Goal: Task Accomplishment & Management: Use online tool/utility

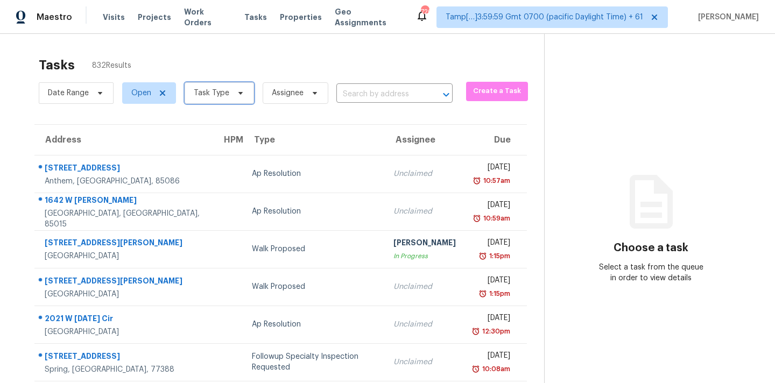
click at [215, 96] on span "Task Type" at bounding box center [212, 93] width 36 height 11
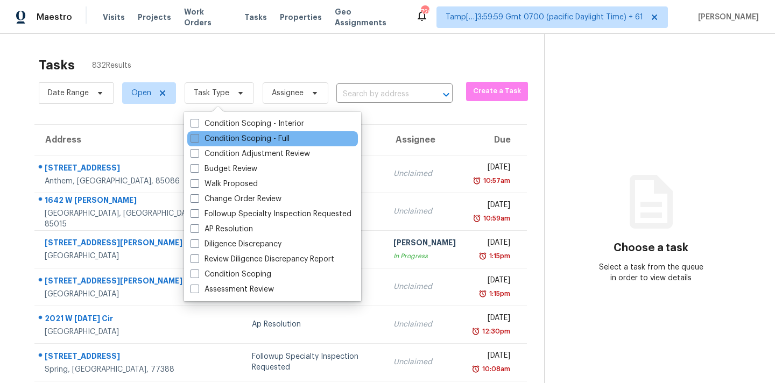
click at [251, 137] on label "Condition Scoping - Full" at bounding box center [240, 138] width 99 height 11
click at [198, 137] on input "Condition Scoping - Full" at bounding box center [194, 136] width 7 height 7
checkbox input "true"
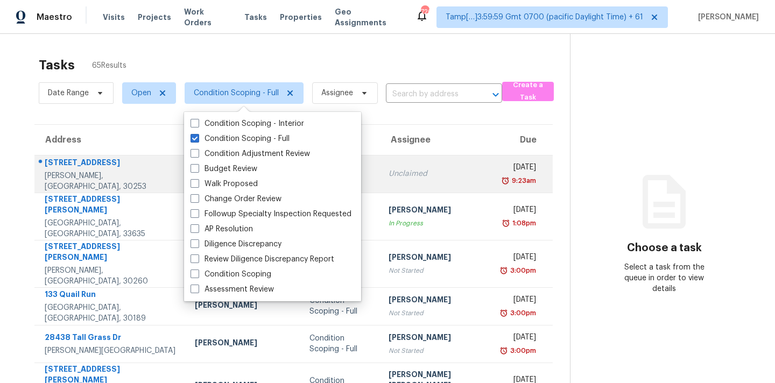
click at [390, 164] on td "Unclaimed" at bounding box center [437, 174] width 115 height 38
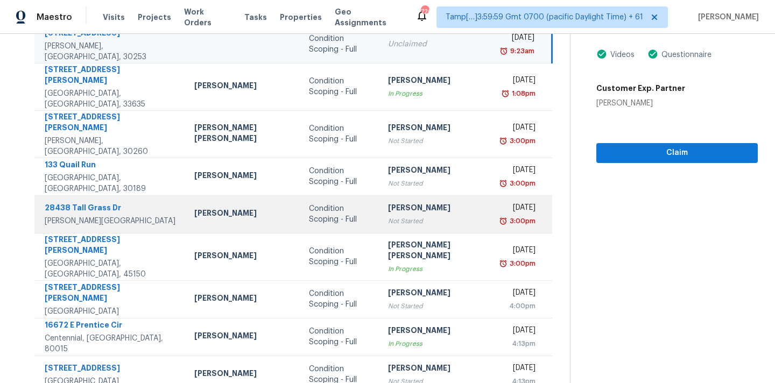
scroll to position [177, 0]
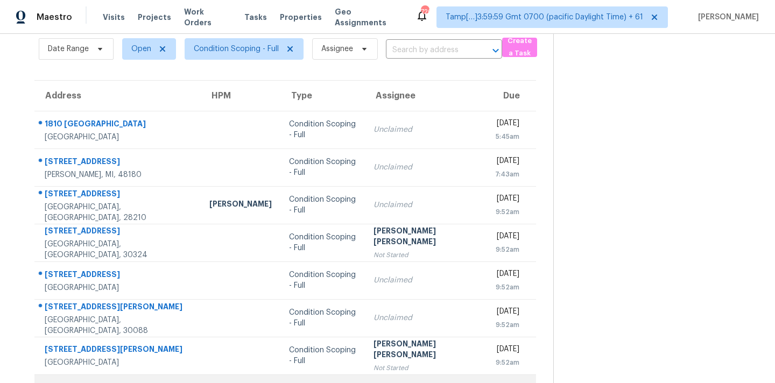
scroll to position [45, 0]
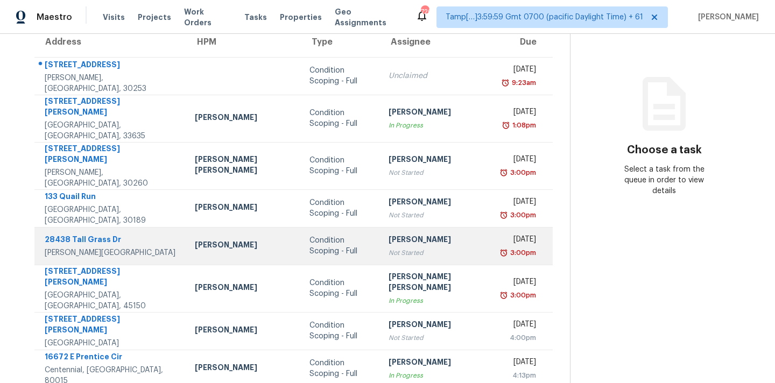
scroll to position [66, 0]
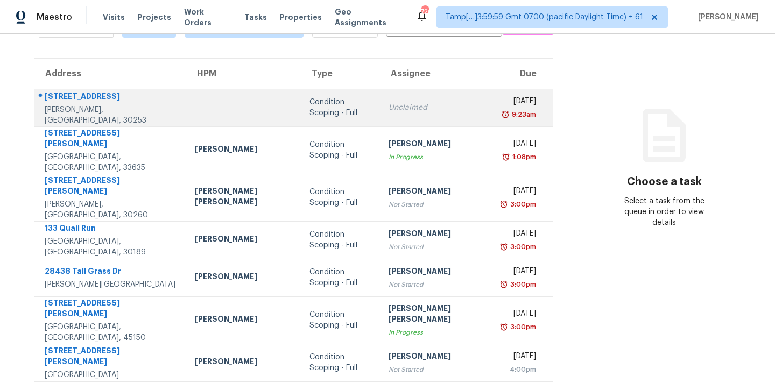
click at [402, 101] on td "Unclaimed" at bounding box center [437, 108] width 115 height 38
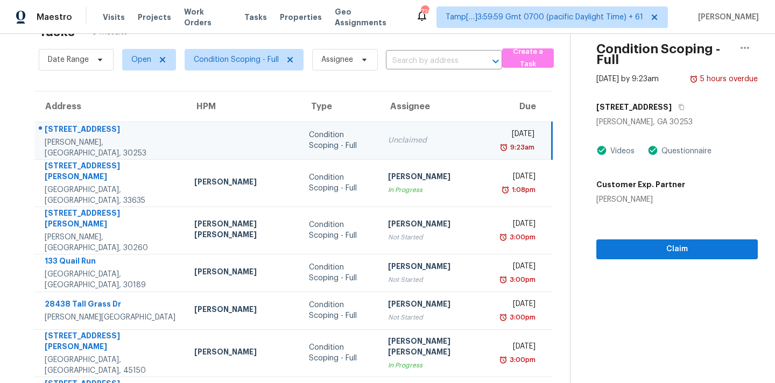
scroll to position [0, 0]
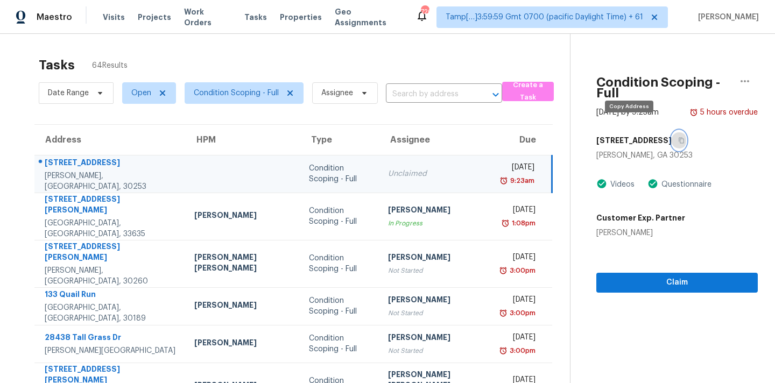
click at [678, 137] on icon "button" at bounding box center [681, 140] width 6 height 6
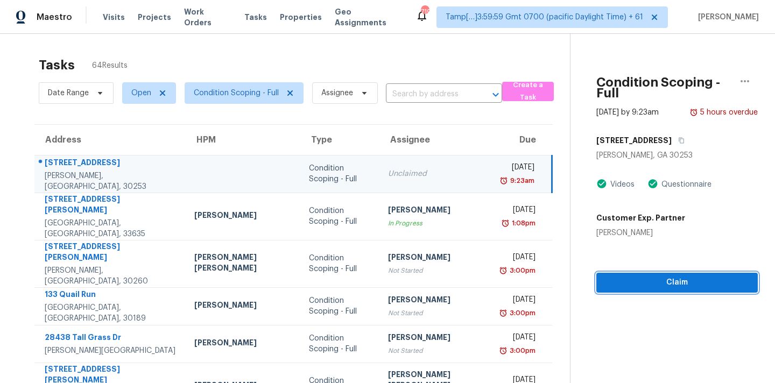
click at [605, 276] on span "Claim" at bounding box center [677, 282] width 144 height 13
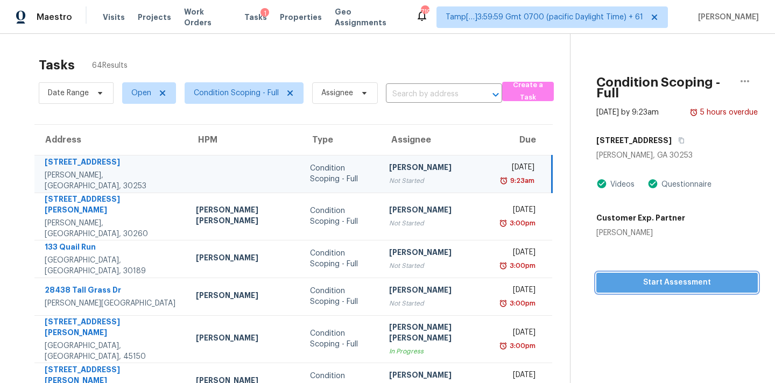
click at [605, 277] on span "Start Assessment" at bounding box center [677, 282] width 144 height 13
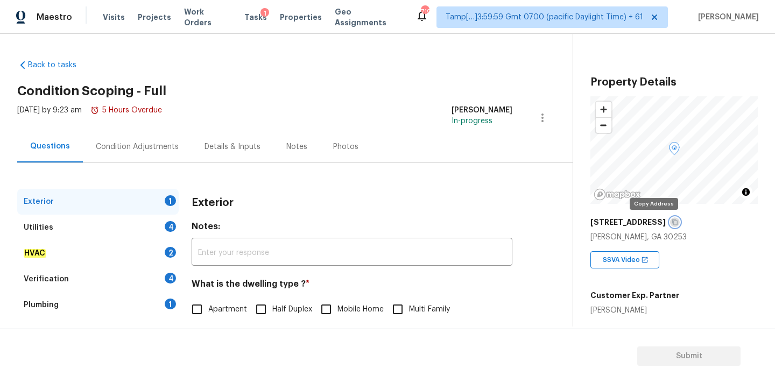
click at [672, 222] on icon "button" at bounding box center [675, 222] width 6 height 6
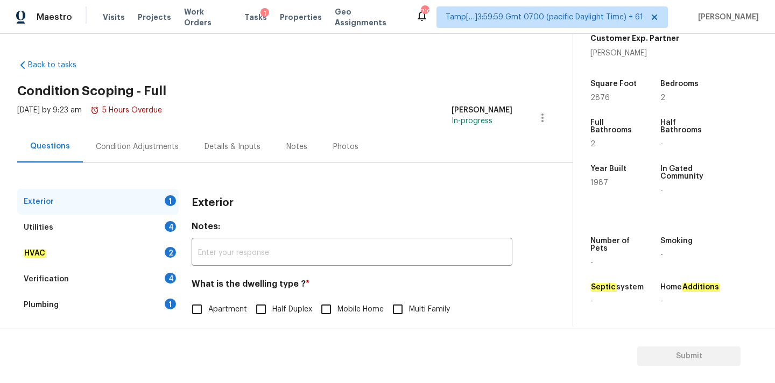
scroll to position [135, 0]
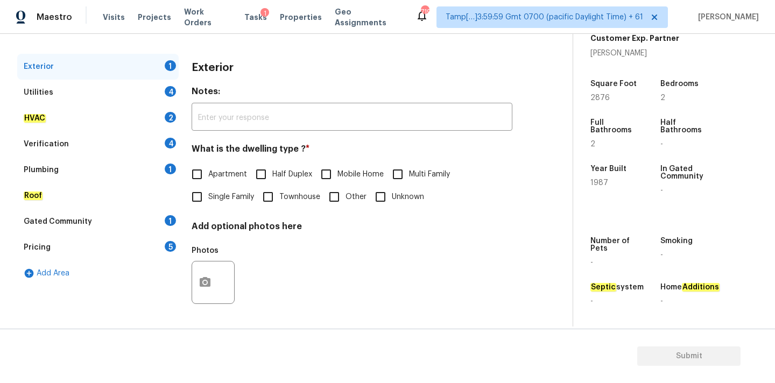
click at [208, 197] on span "Single Family" at bounding box center [231, 197] width 46 height 11
click at [208, 197] on input "Single Family" at bounding box center [197, 197] width 23 height 23
checkbox input "true"
click at [97, 239] on div "Pricing 5" at bounding box center [97, 248] width 161 height 26
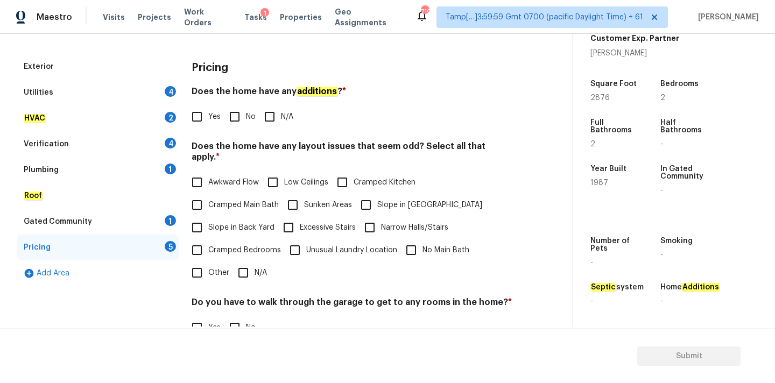
click at [209, 267] on span "Other" at bounding box center [218, 272] width 21 height 11
click at [208, 263] on input "Other" at bounding box center [197, 273] width 23 height 23
checkbox input "true"
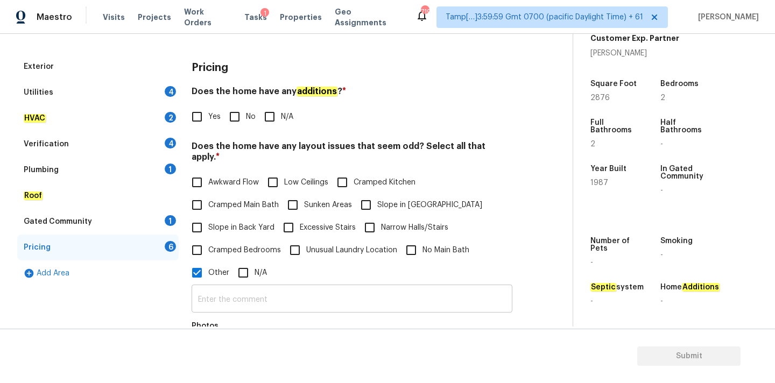
click at [253, 287] on input "text" at bounding box center [352, 299] width 321 height 25
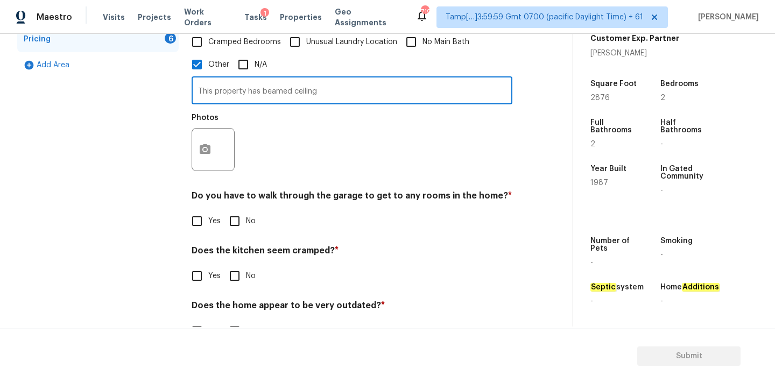
scroll to position [364, 0]
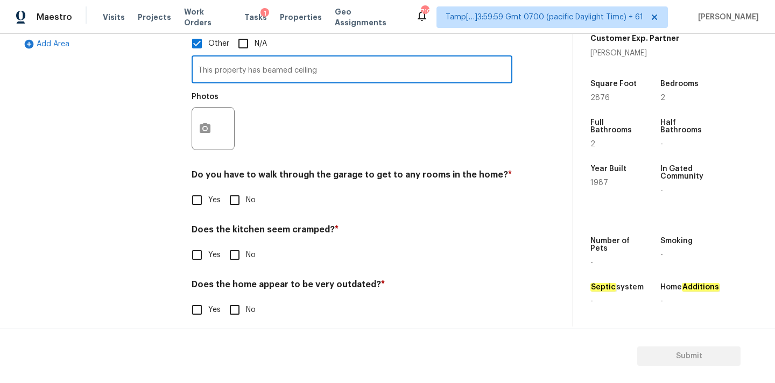
type input "This property has beamed ceiling"
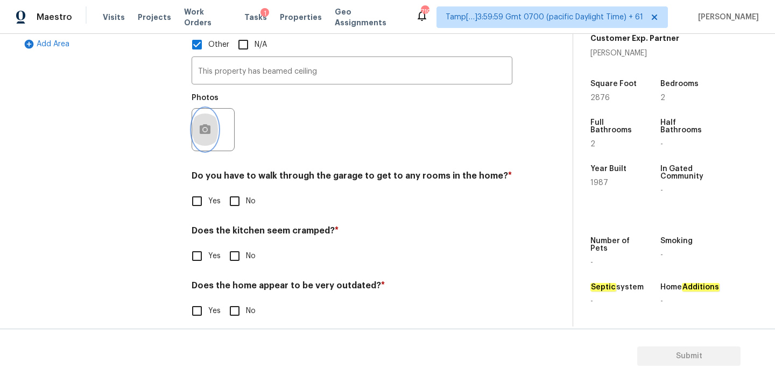
click at [210, 129] on button "button" at bounding box center [205, 130] width 26 height 42
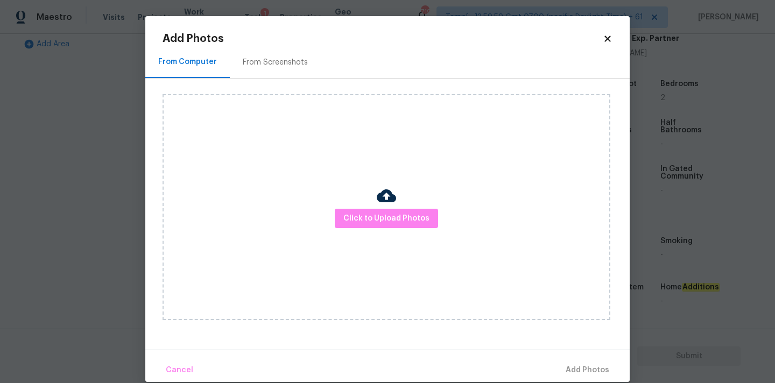
click at [341, 206] on div "Click to Upload Photos" at bounding box center [387, 207] width 448 height 226
click at [364, 224] on span "Click to Upload Photos" at bounding box center [386, 218] width 86 height 13
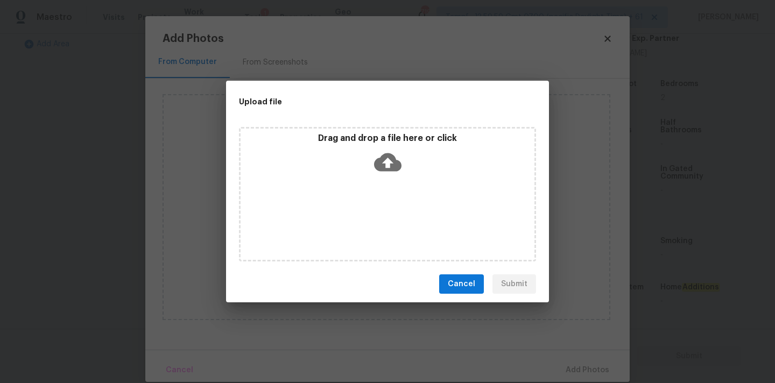
click at [383, 166] on icon at bounding box center [387, 162] width 27 height 18
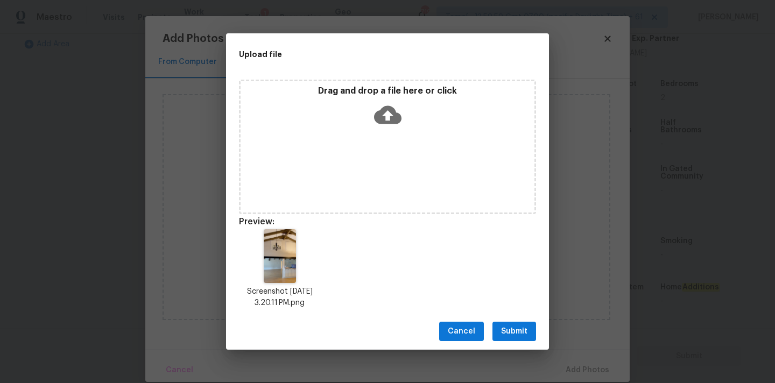
click at [518, 329] on span "Submit" at bounding box center [514, 331] width 26 height 13
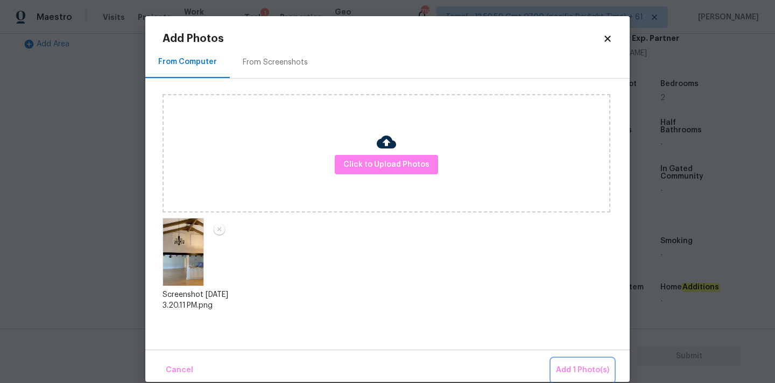
click at [588, 368] on span "Add 1 Photo(s)" at bounding box center [582, 370] width 53 height 13
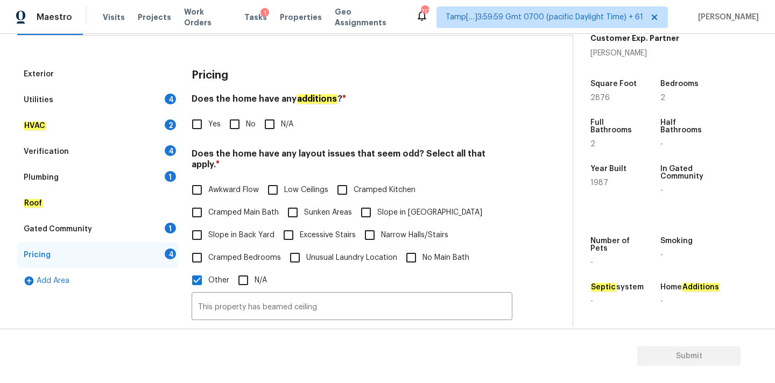
scroll to position [100, 0]
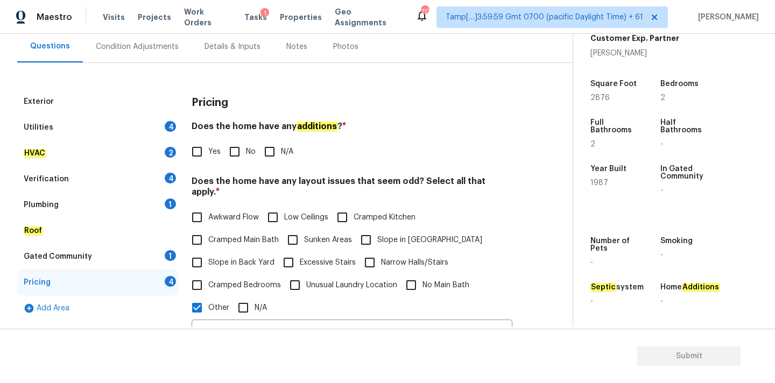
click at [73, 181] on div "Verification 4" at bounding box center [97, 179] width 161 height 26
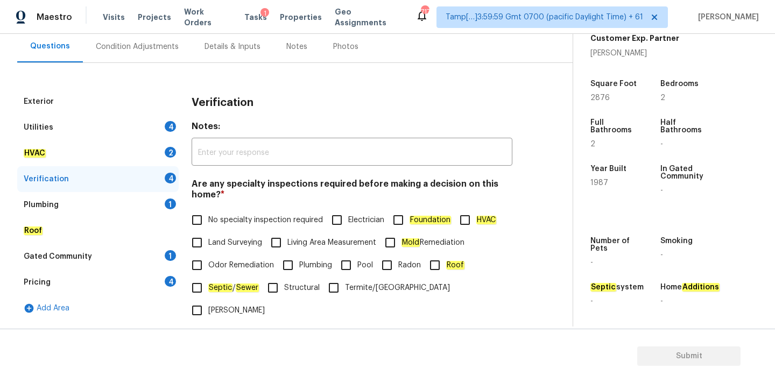
scroll to position [264, 0]
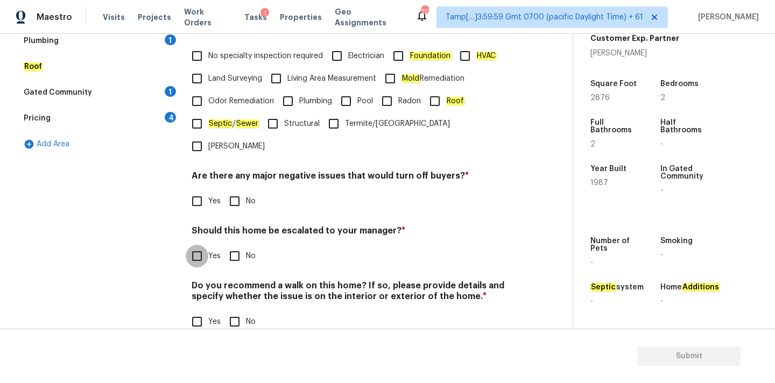
click at [202, 245] on input "Yes" at bounding box center [197, 256] width 23 height 23
checkbox input "true"
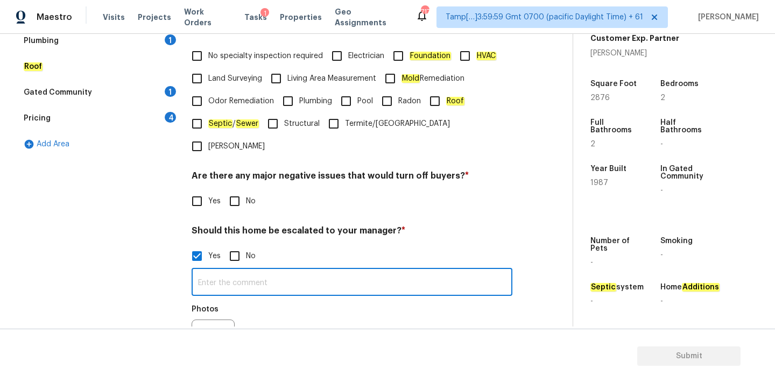
click at [234, 271] on input "text" at bounding box center [352, 283] width 321 height 25
type input "@1:06"
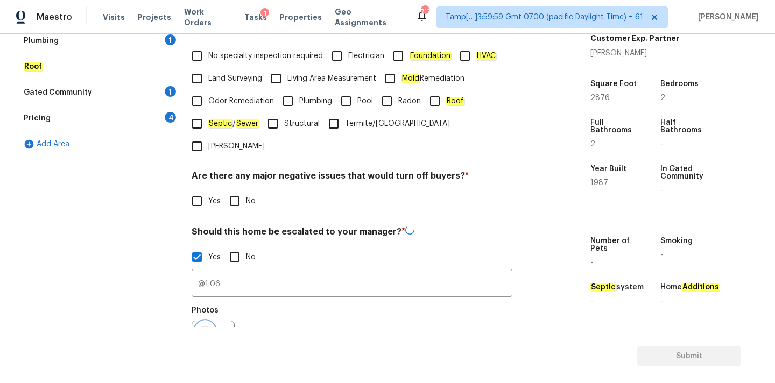
click at [205, 321] on button "button" at bounding box center [205, 342] width 26 height 42
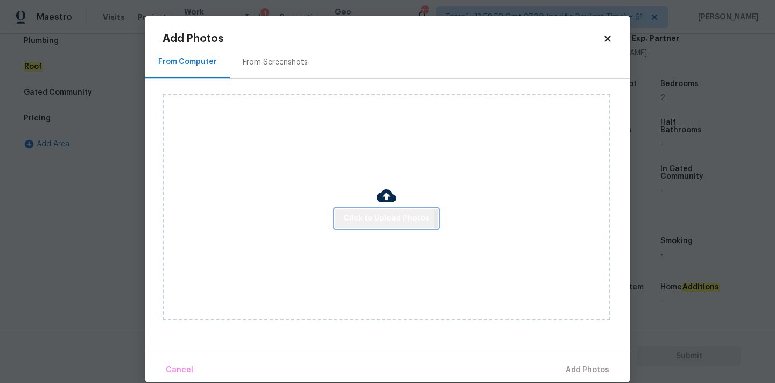
click at [347, 219] on span "Click to Upload Photos" at bounding box center [386, 218] width 86 height 13
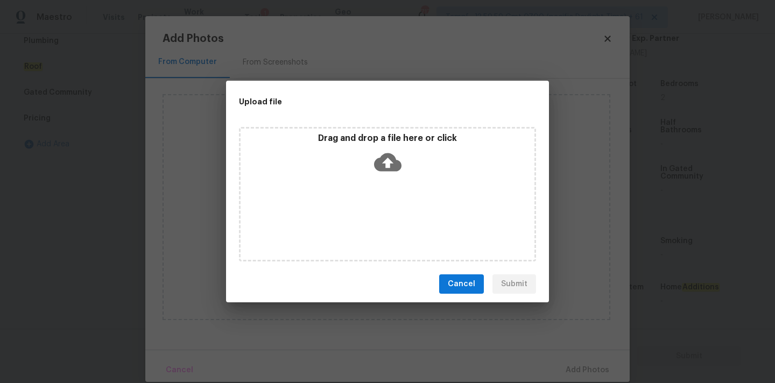
click at [378, 163] on icon at bounding box center [387, 162] width 27 height 18
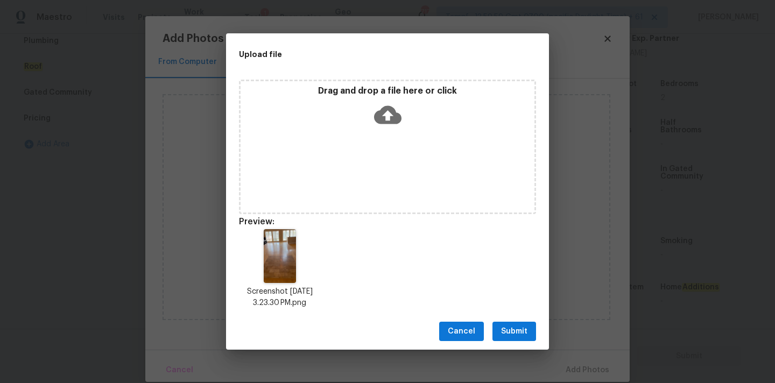
click at [496, 330] on button "Submit" at bounding box center [514, 332] width 44 height 20
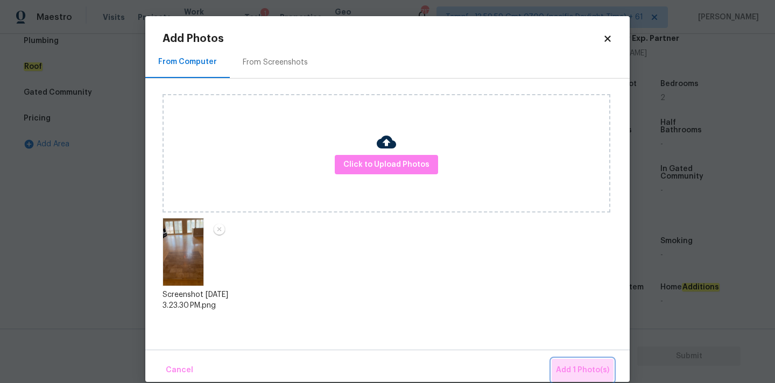
click at [570, 363] on button "Add 1 Photo(s)" at bounding box center [583, 370] width 62 height 23
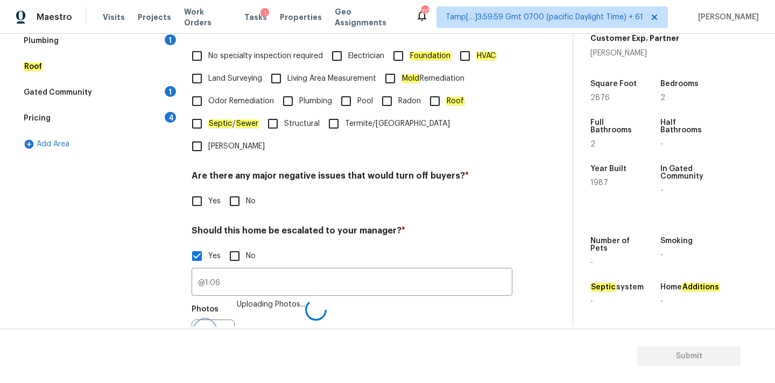
scroll to position [278, 0]
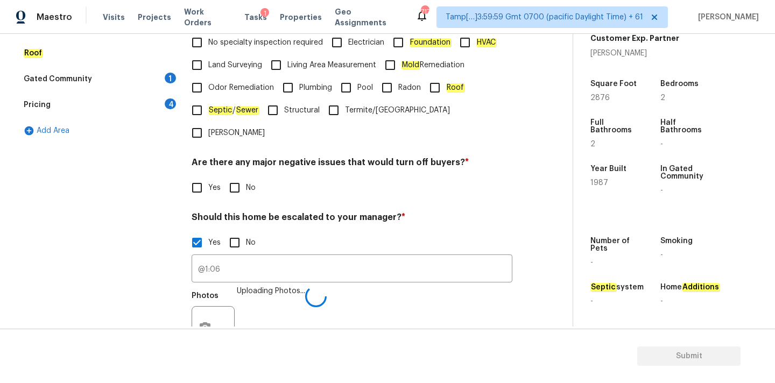
click at [243, 177] on input "No" at bounding box center [234, 188] width 23 height 23
checkbox input "true"
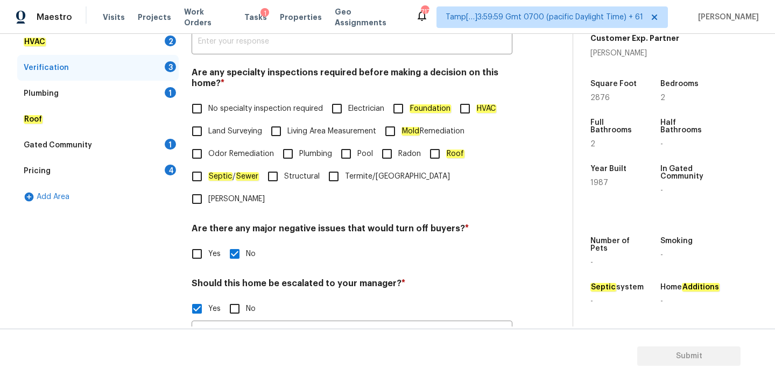
click at [231, 117] on label "No specialty inspection required" at bounding box center [254, 108] width 137 height 23
click at [208, 117] on input "No specialty inspection required" at bounding box center [197, 108] width 23 height 23
checkbox input "true"
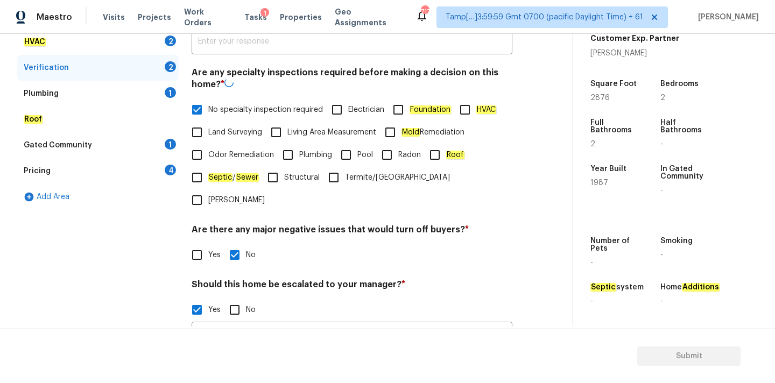
scroll to position [367, 0]
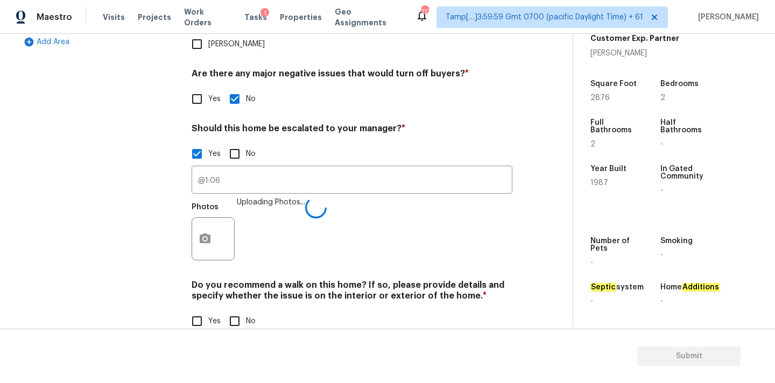
click at [242, 310] on input "No" at bounding box center [234, 321] width 23 height 23
checkbox input "true"
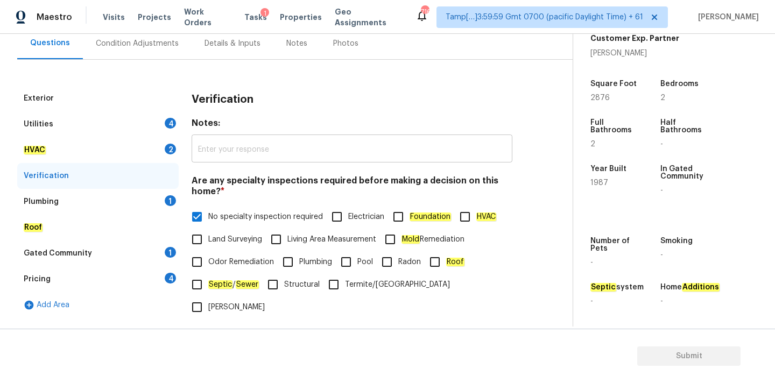
scroll to position [66, 0]
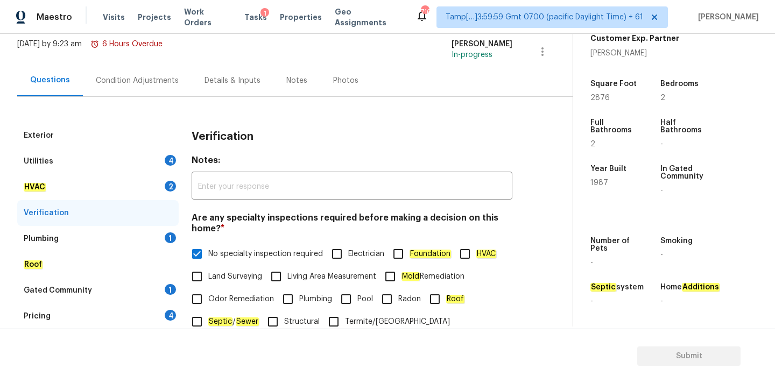
click at [146, 90] on div "Condition Adjustments" at bounding box center [137, 81] width 109 height 32
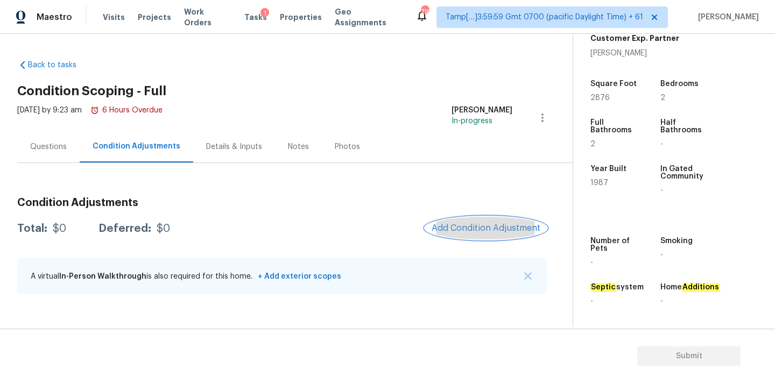
click at [465, 222] on button "Add Condition Adjustment" at bounding box center [486, 228] width 122 height 23
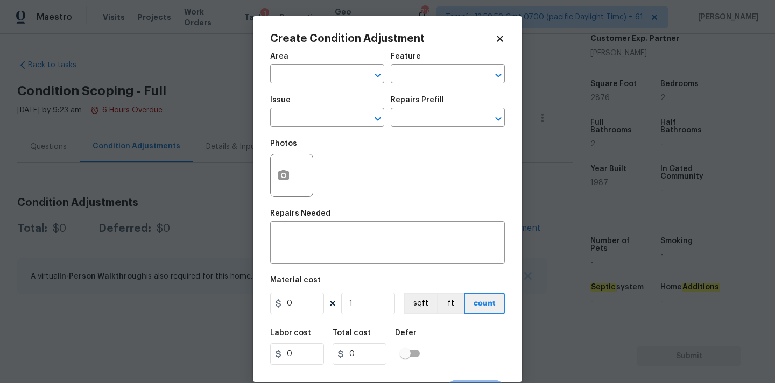
click at [497, 39] on icon at bounding box center [500, 39] width 10 height 10
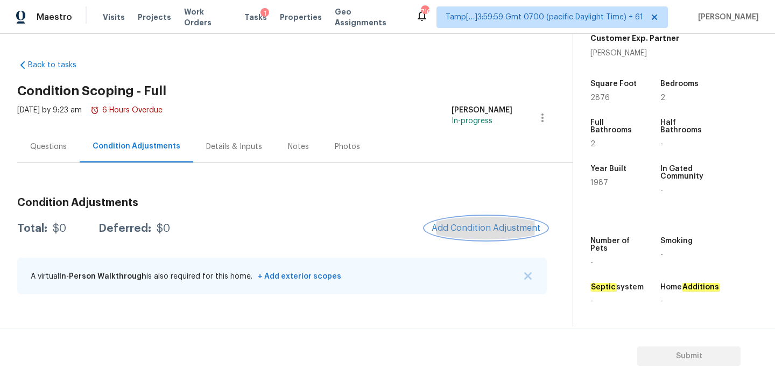
click at [474, 221] on button "Add Condition Adjustment" at bounding box center [486, 228] width 122 height 23
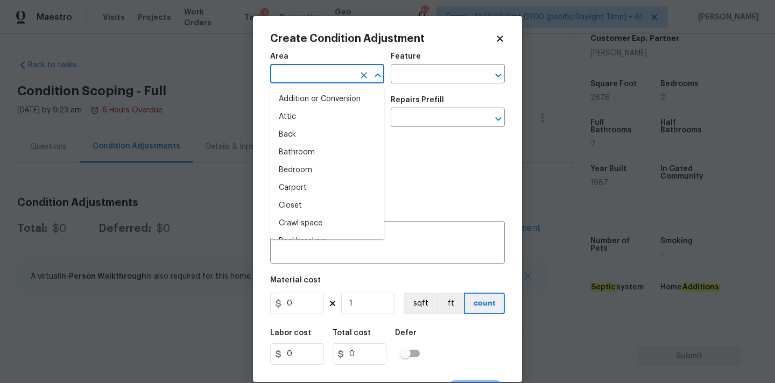
click at [304, 78] on input "text" at bounding box center [312, 75] width 84 height 17
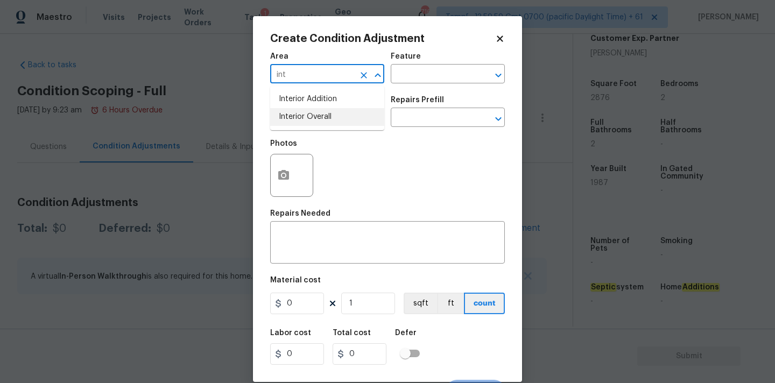
click at [316, 119] on li "Interior Overall" at bounding box center [327, 117] width 114 height 18
type input "Interior Overall"
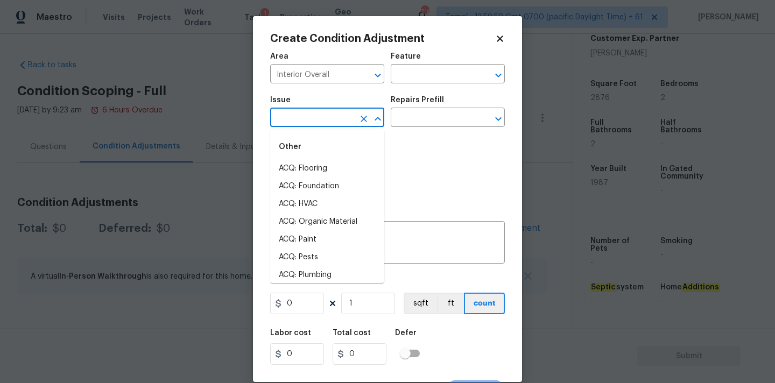
click at [316, 123] on input "text" at bounding box center [312, 118] width 84 height 17
click at [313, 241] on li "ACQ: Paint" at bounding box center [327, 240] width 114 height 18
type input "ACQ: Paint"
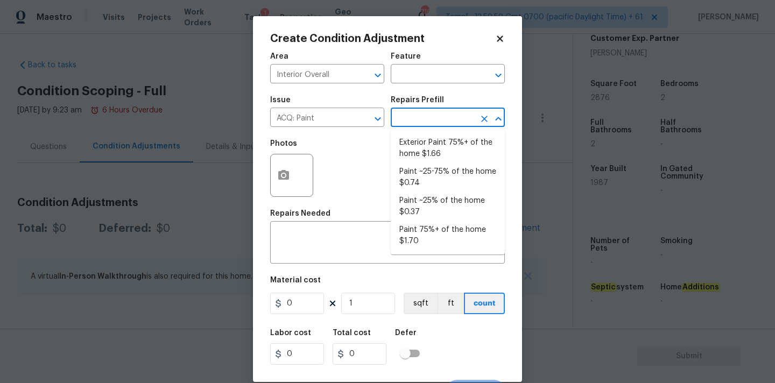
click at [436, 117] on input "text" at bounding box center [433, 118] width 84 height 17
click at [427, 201] on li "Paint ~25% of the home $0.37" at bounding box center [448, 206] width 114 height 29
type input "Acquisition"
type textarea "Acquisition Scope: ~25% of the home needs interior paint"
type input "0.37"
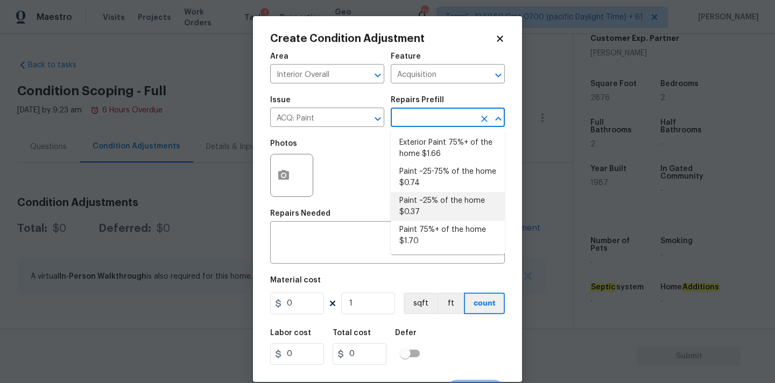
type input "0.37"
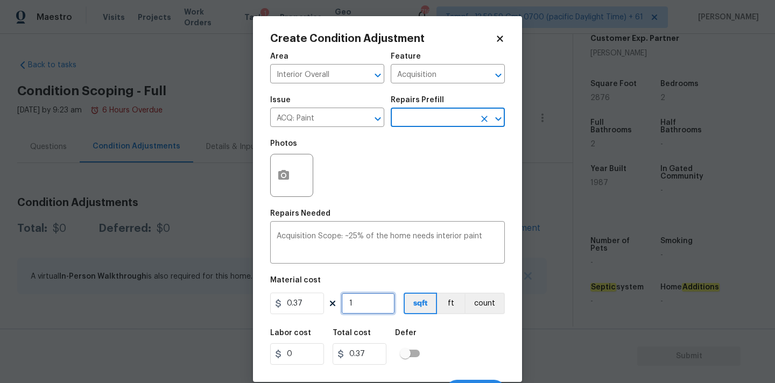
click at [364, 305] on input "1" at bounding box center [368, 304] width 54 height 22
type input "2"
type input "0.74"
type input "28"
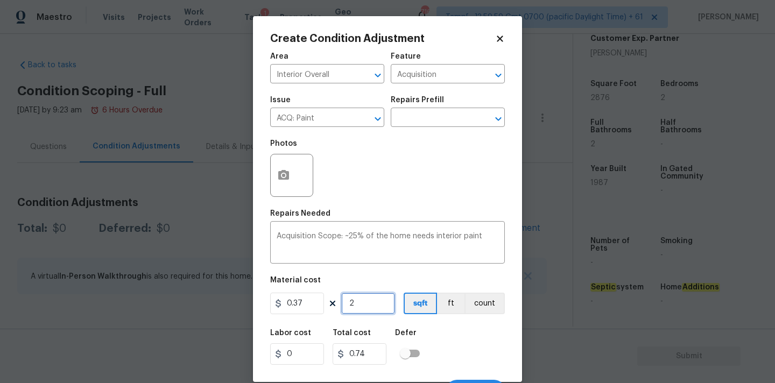
type input "10.36"
type input "287"
type input "106.19"
type input "2876"
type input "1064.12"
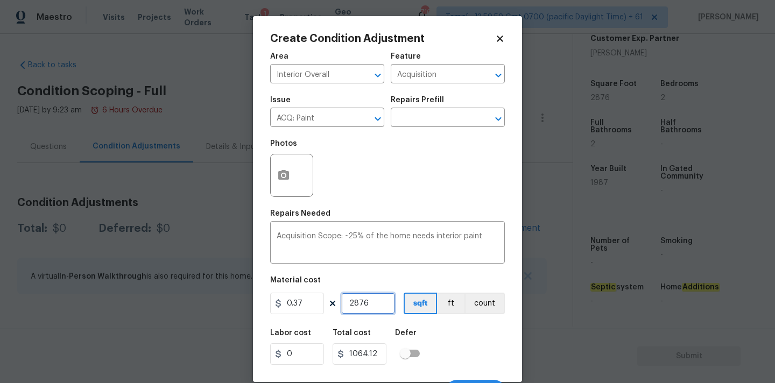
scroll to position [19, 0]
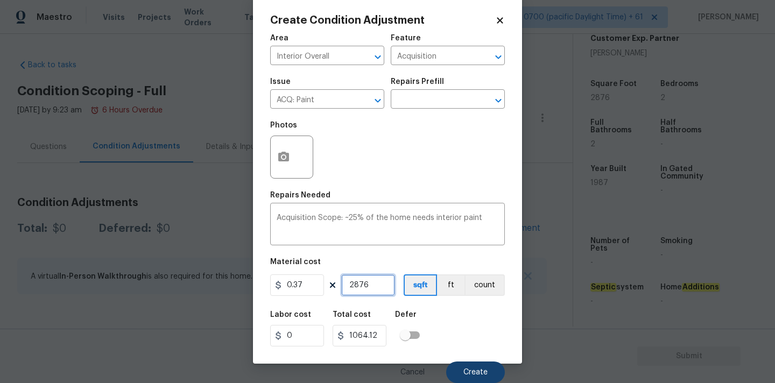
type input "2876"
click at [478, 370] on span "Create" at bounding box center [475, 373] width 24 height 8
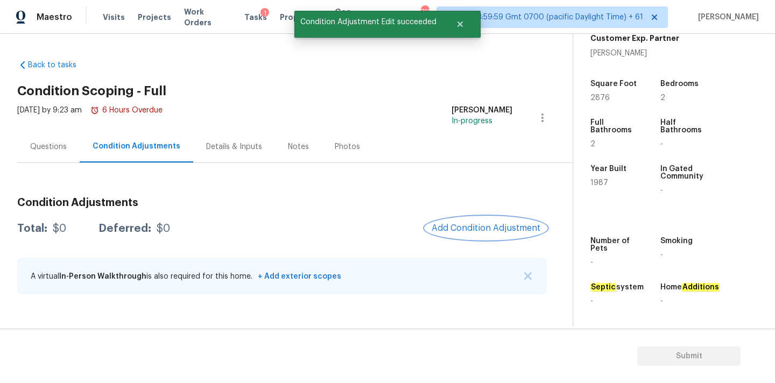
scroll to position [0, 0]
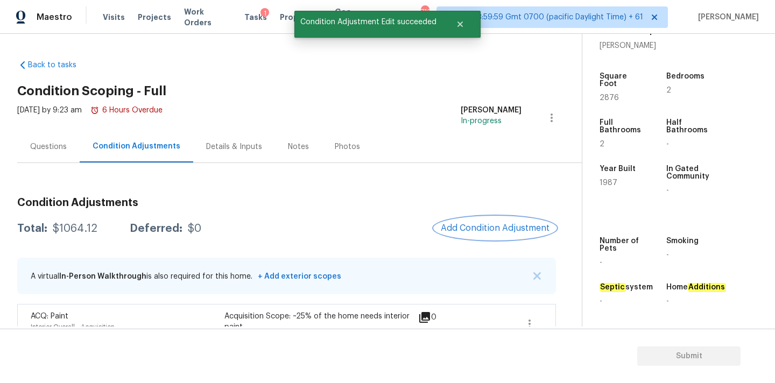
click at [455, 228] on span "Add Condition Adjustment" at bounding box center [495, 228] width 109 height 10
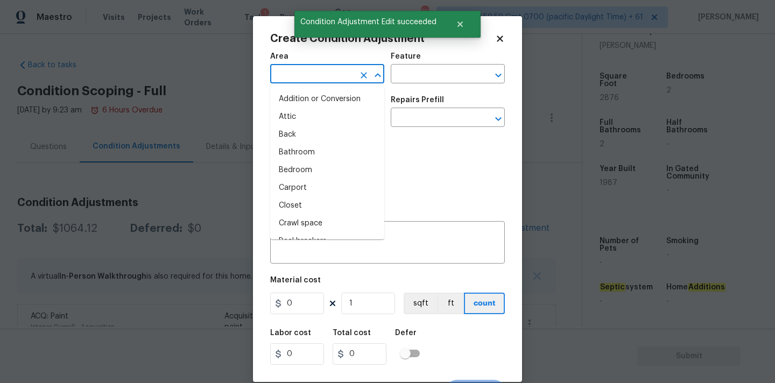
click at [297, 73] on input "text" at bounding box center [312, 75] width 84 height 17
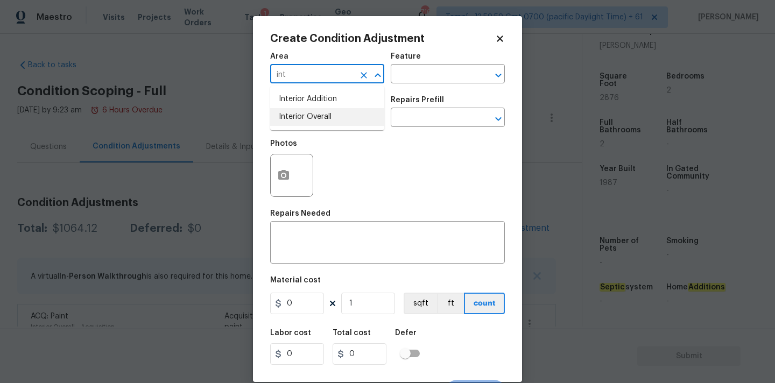
click at [311, 117] on li "Interior Overall" at bounding box center [327, 117] width 114 height 18
type input "Interior Overall"
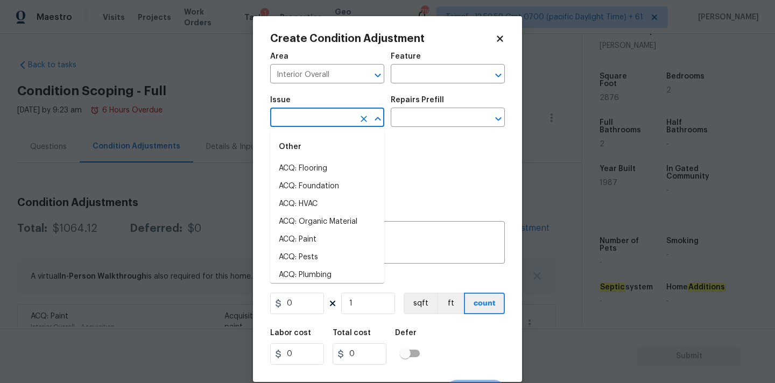
click at [311, 117] on input "text" at bounding box center [312, 118] width 84 height 17
click at [320, 175] on li "ACQ: Flooring" at bounding box center [327, 169] width 114 height 18
type input "ACQ: Flooring"
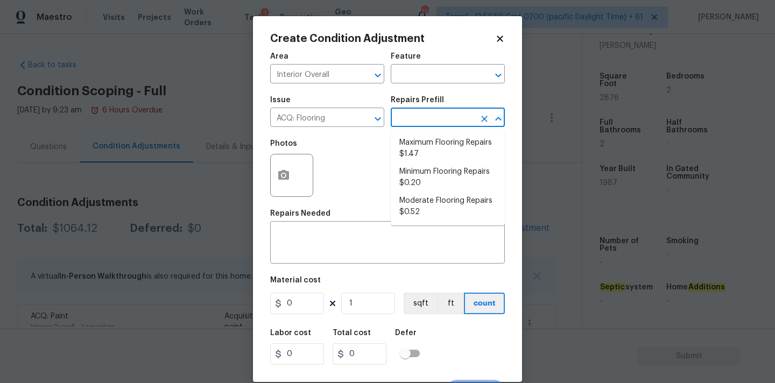
click at [424, 118] on input "text" at bounding box center [433, 118] width 84 height 17
click at [424, 181] on li "Minimum Flooring Repairs $0.20" at bounding box center [448, 177] width 114 height 29
type input "Acquisition"
type textarea "Acquisition Scope: Minimum flooring repairs"
type input "0.2"
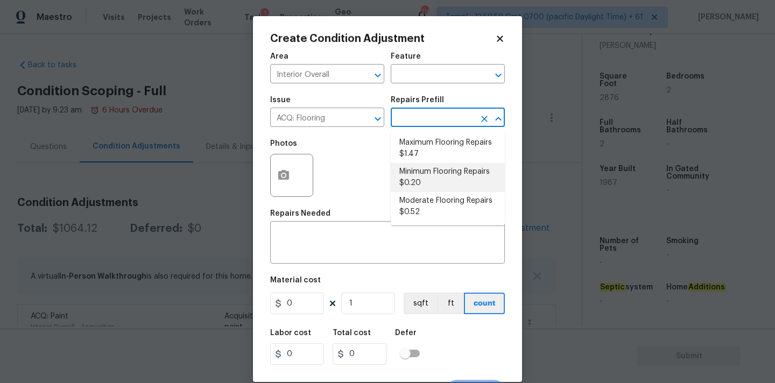
type input "0.2"
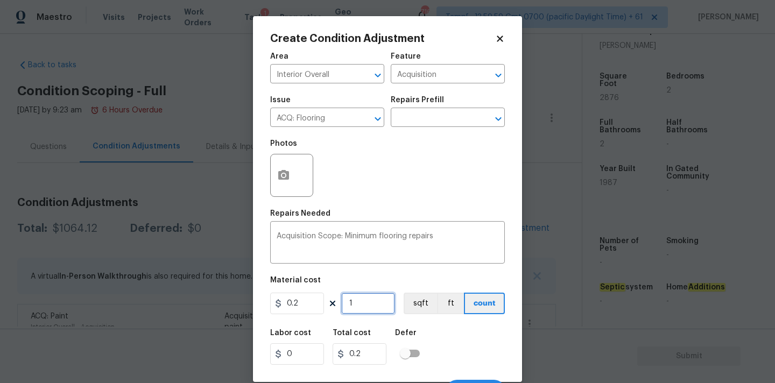
click at [365, 307] on input "1" at bounding box center [368, 304] width 54 height 22
type input "2"
type input "0.4"
type input "28"
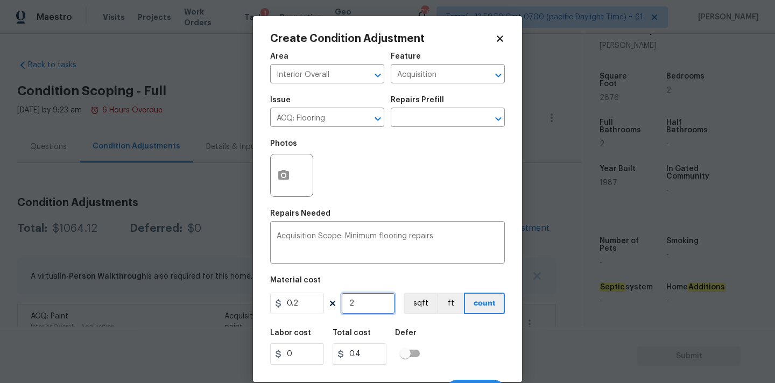
type input "5.6"
type input "287"
type input "57.4"
type input "2876"
type input "575.2"
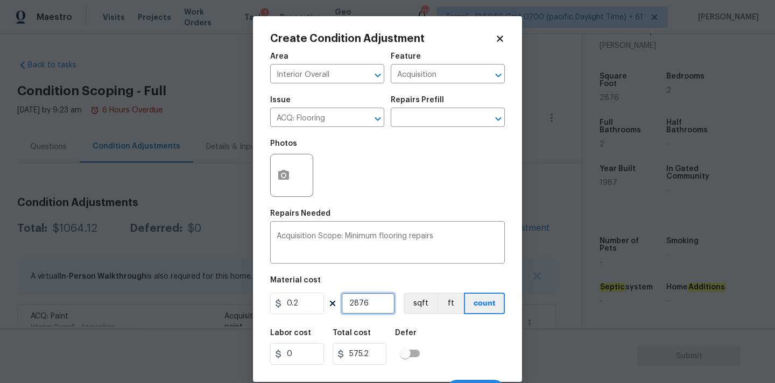
scroll to position [19, 0]
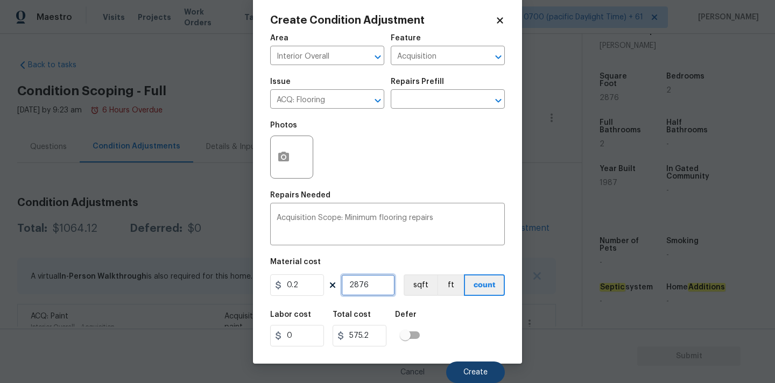
type input "2876"
click at [470, 366] on button "Create" at bounding box center [475, 373] width 59 height 22
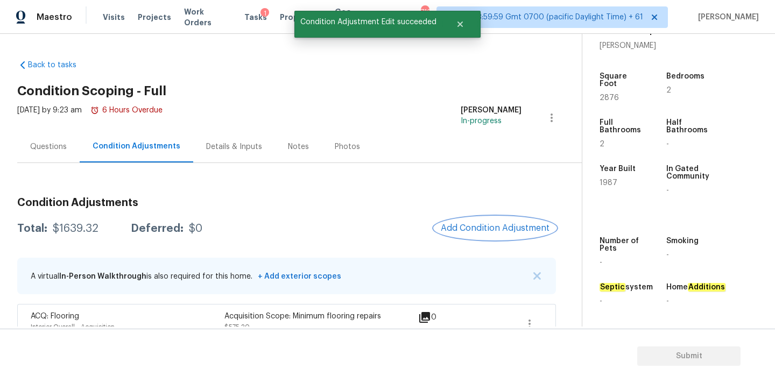
scroll to position [66, 0]
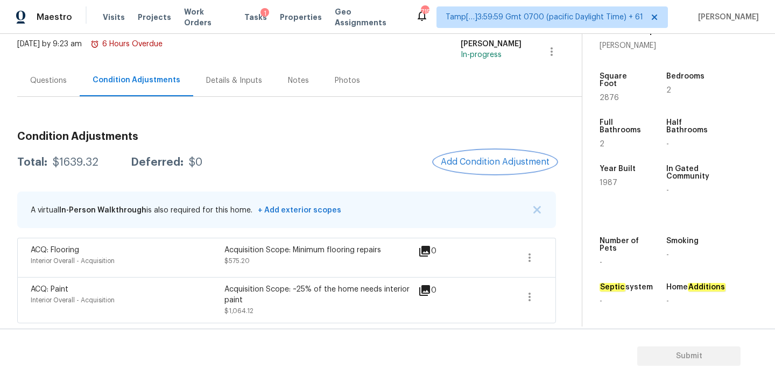
click at [470, 160] on span "Add Condition Adjustment" at bounding box center [495, 162] width 109 height 10
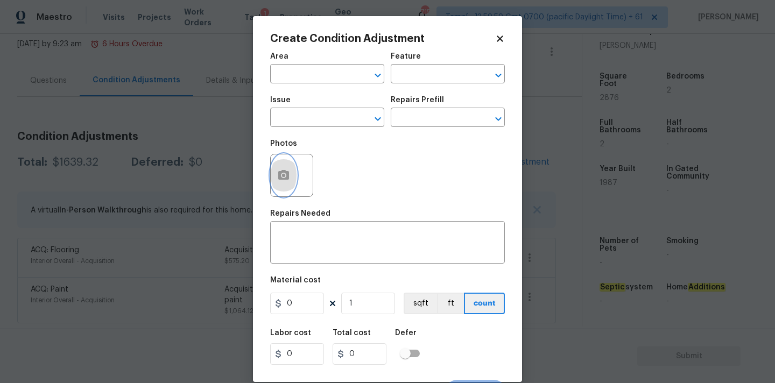
click at [283, 175] on circle "button" at bounding box center [283, 175] width 3 height 3
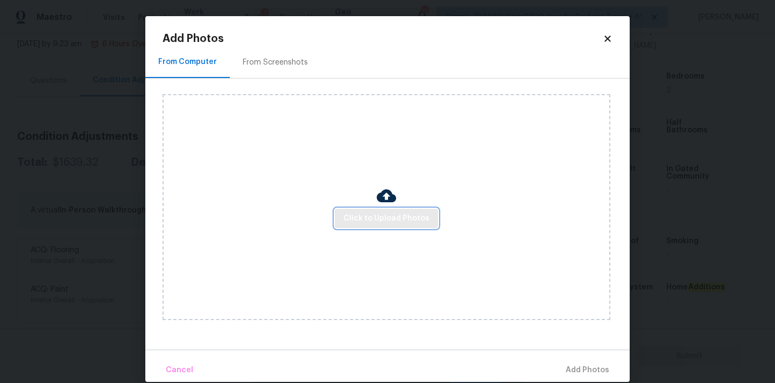
click at [355, 219] on span "Click to Upload Photos" at bounding box center [386, 218] width 86 height 13
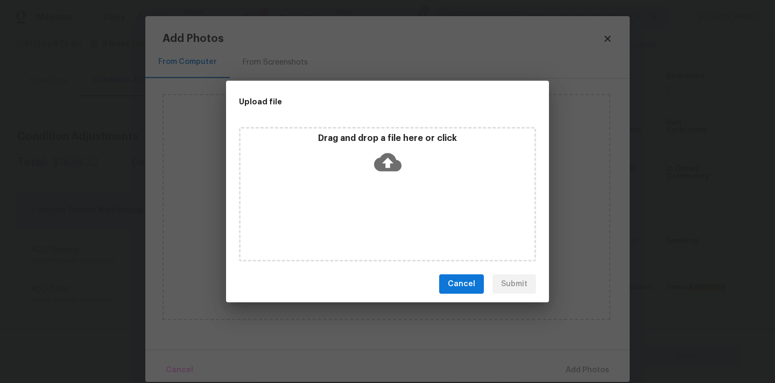
click at [386, 166] on icon at bounding box center [387, 162] width 27 height 27
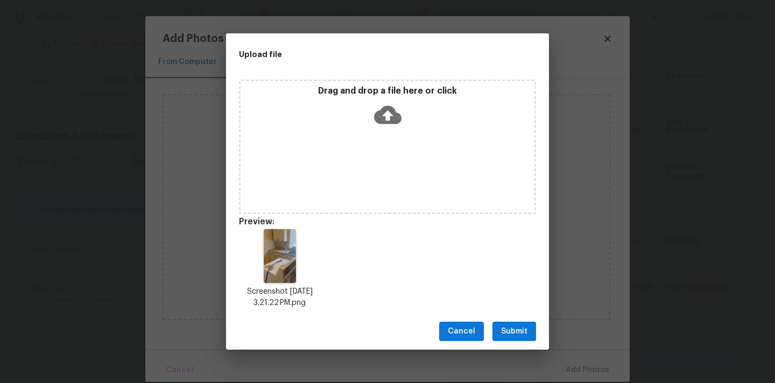
click at [520, 331] on span "Submit" at bounding box center [514, 331] width 26 height 13
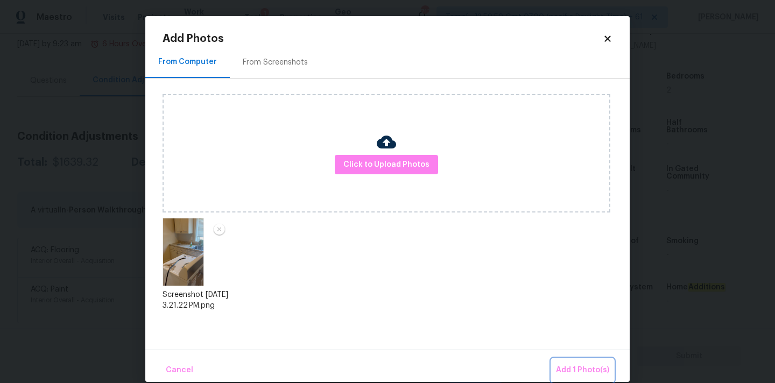
click at [576, 360] on button "Add 1 Photo(s)" at bounding box center [583, 370] width 62 height 23
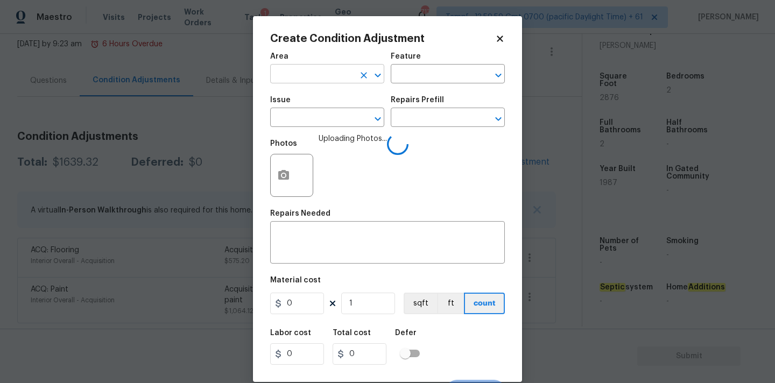
click at [302, 75] on input "text" at bounding box center [312, 75] width 84 height 17
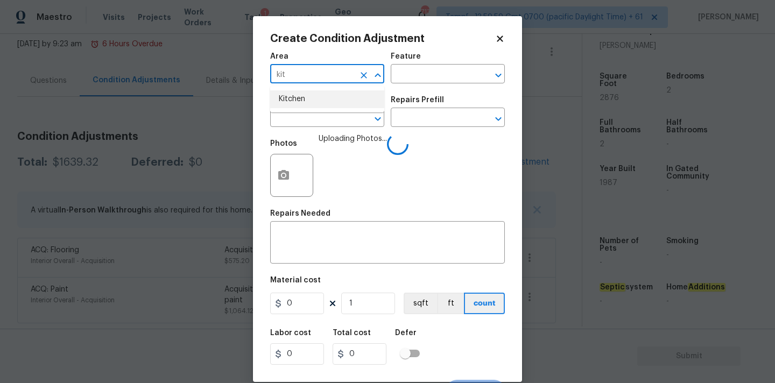
click at [302, 95] on li "Kitchen" at bounding box center [327, 99] width 114 height 18
type input "Kitchen"
click at [306, 123] on input "text" at bounding box center [312, 118] width 84 height 17
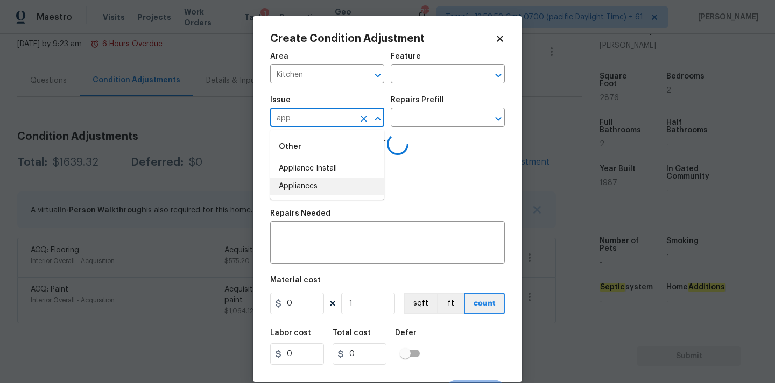
click at [325, 185] on li "Appliances" at bounding box center [327, 187] width 114 height 18
type input "Appliances"
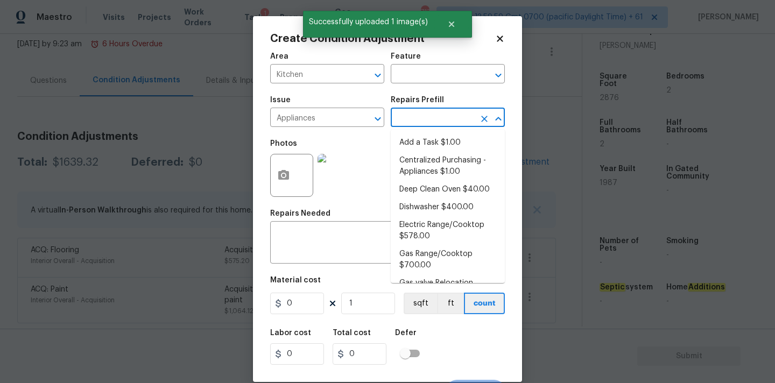
click at [422, 117] on input "text" at bounding box center [433, 118] width 84 height 17
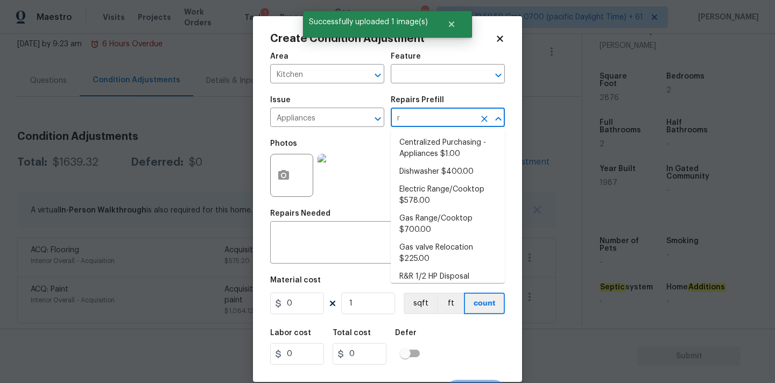
type input "ra"
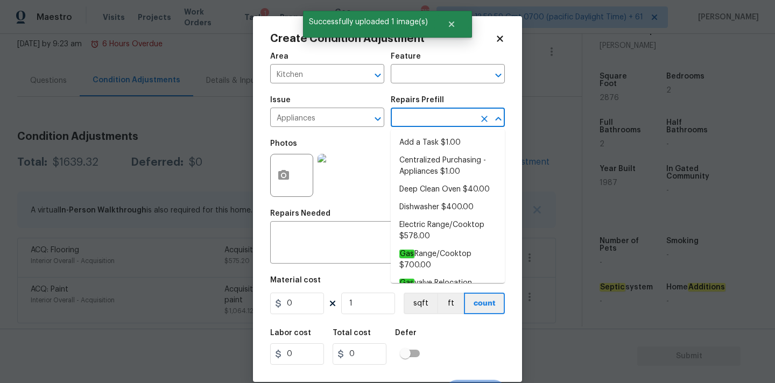
type input "n"
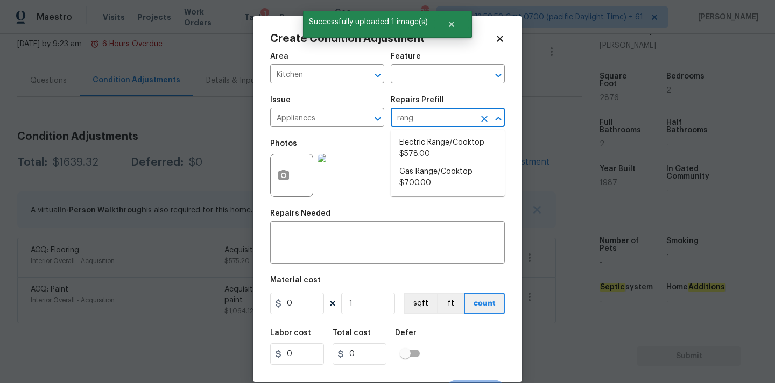
type input "range"
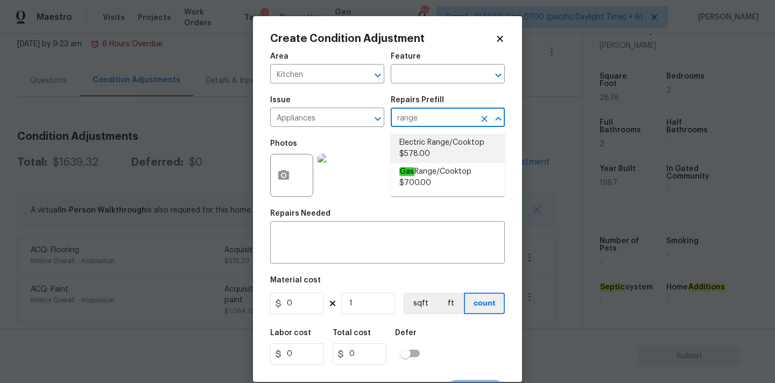
click at [425, 146] on li "Electric Range/Cooktop $578.00" at bounding box center [448, 148] width 114 height 29
type input "Appliances"
type textarea "Remove the existing electric range/cooktop and prep the area for a new unit. In…"
type input "578"
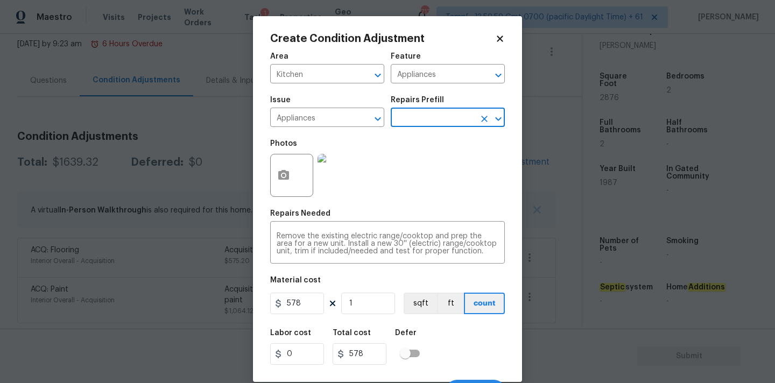
scroll to position [19, 0]
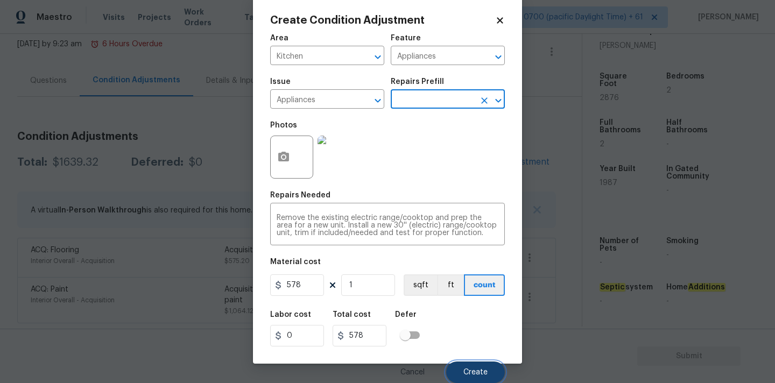
click at [464, 367] on button "Create" at bounding box center [475, 373] width 59 height 22
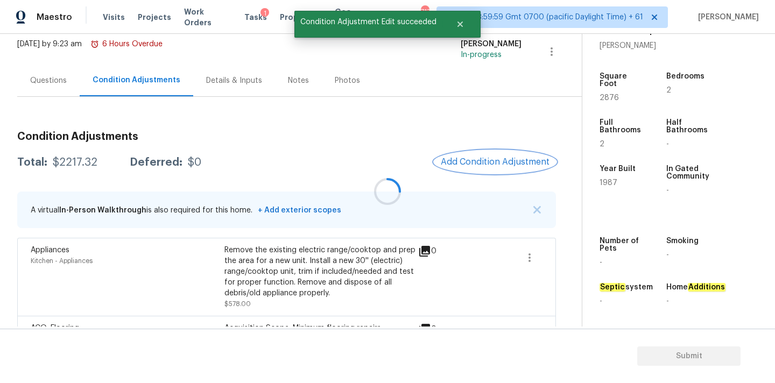
scroll to position [0, 0]
click at [479, 152] on button "Add Condition Adjustment" at bounding box center [495, 162] width 122 height 23
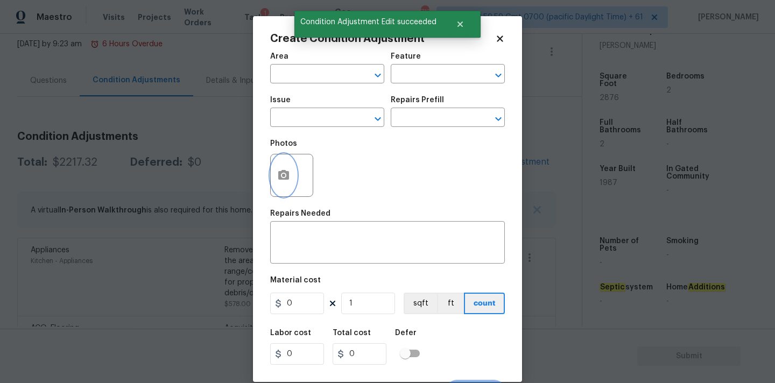
click at [284, 177] on circle "button" at bounding box center [283, 175] width 3 height 3
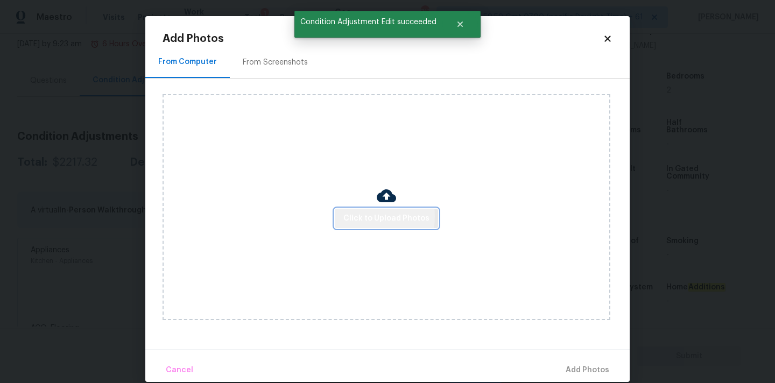
click at [354, 216] on span "Click to Upload Photos" at bounding box center [386, 218] width 86 height 13
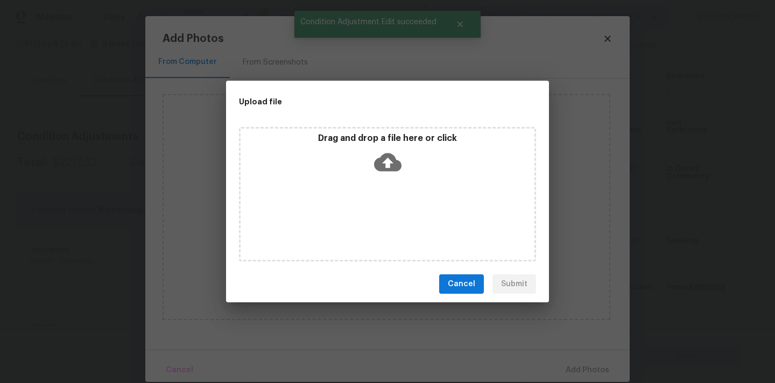
click at [383, 146] on div "Drag and drop a file here or click" at bounding box center [388, 156] width 294 height 46
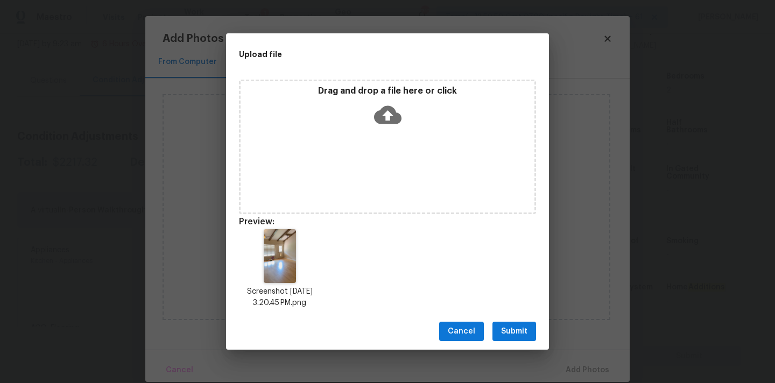
click at [523, 333] on span "Submit" at bounding box center [514, 331] width 26 height 13
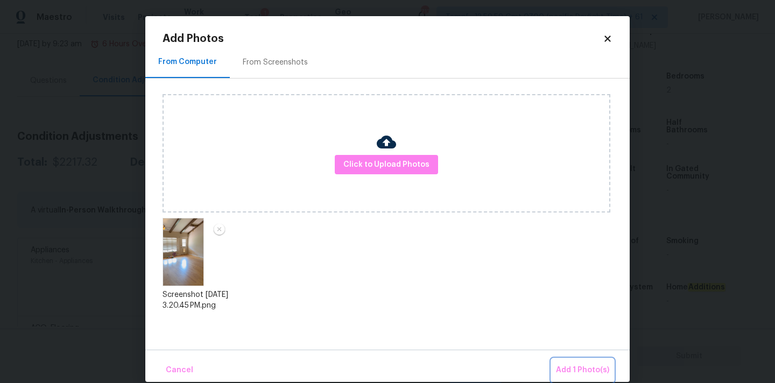
click at [566, 363] on button "Add 1 Photo(s)" at bounding box center [583, 370] width 62 height 23
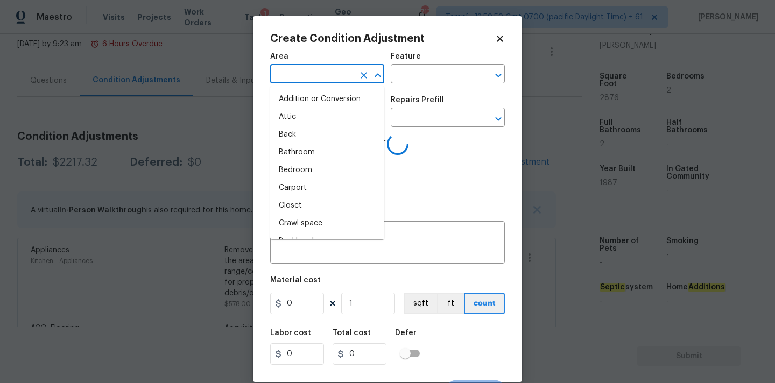
click at [307, 72] on input "text" at bounding box center [312, 75] width 84 height 17
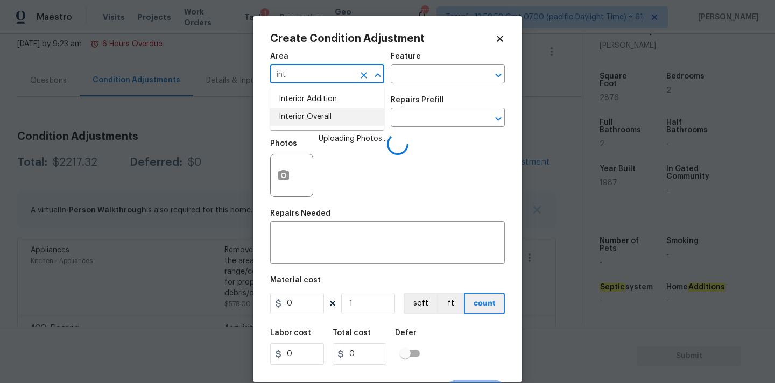
click at [312, 117] on li "Interior Overall" at bounding box center [327, 117] width 114 height 18
type input "Interior Overall"
click at [312, 122] on input "text" at bounding box center [312, 118] width 84 height 17
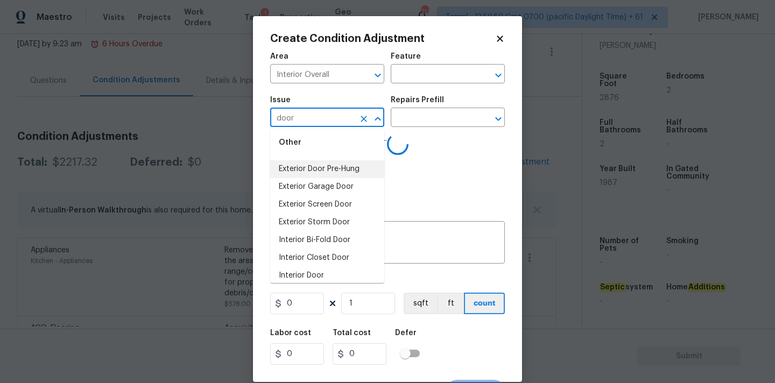
scroll to position [76, 0]
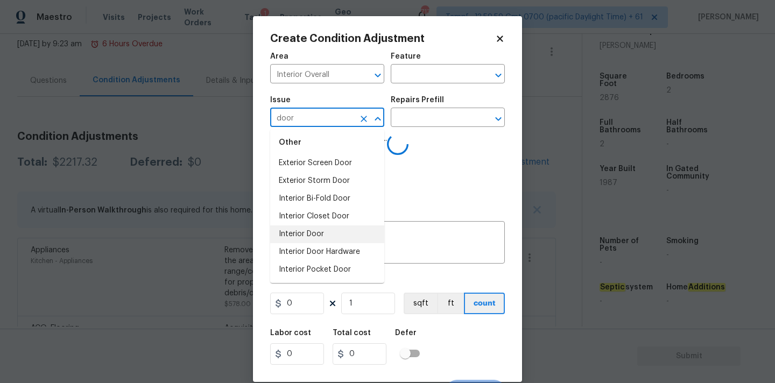
click at [315, 235] on li "Interior Door" at bounding box center [327, 235] width 114 height 18
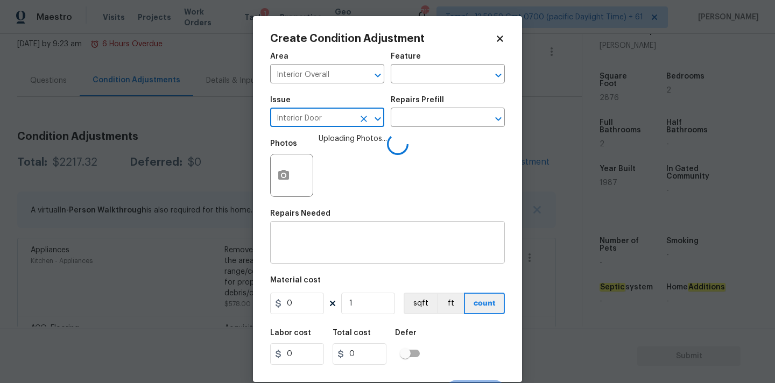
type input "Interior Door"
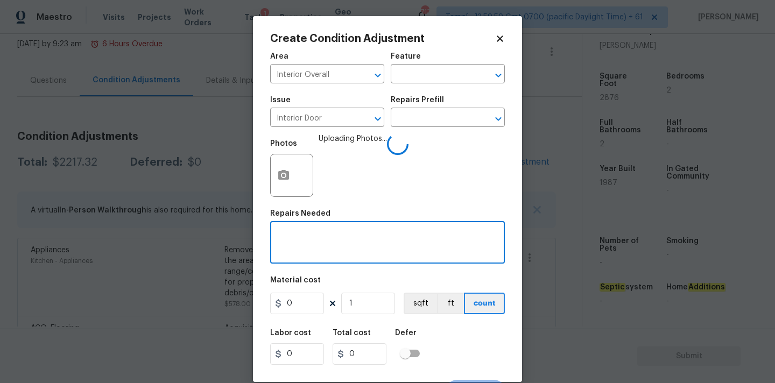
click at [315, 246] on textarea at bounding box center [388, 244] width 222 height 23
type textarea "Replace interior door"
click at [301, 305] on input "0" at bounding box center [297, 304] width 54 height 22
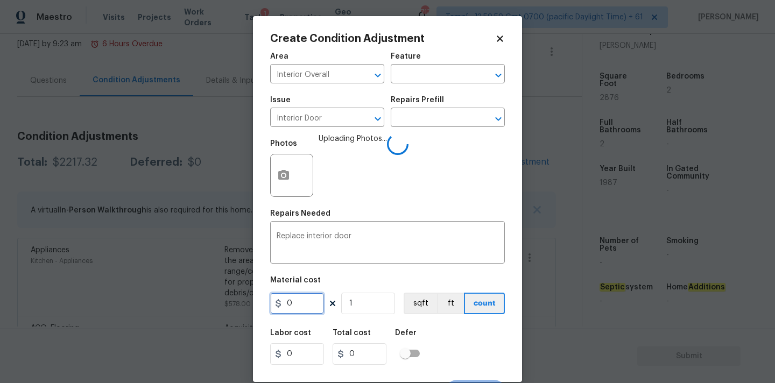
click at [301, 305] on input "0" at bounding box center [297, 304] width 54 height 22
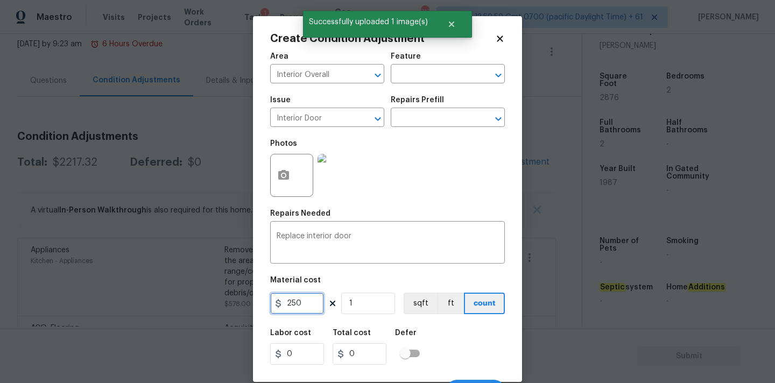
type input "250"
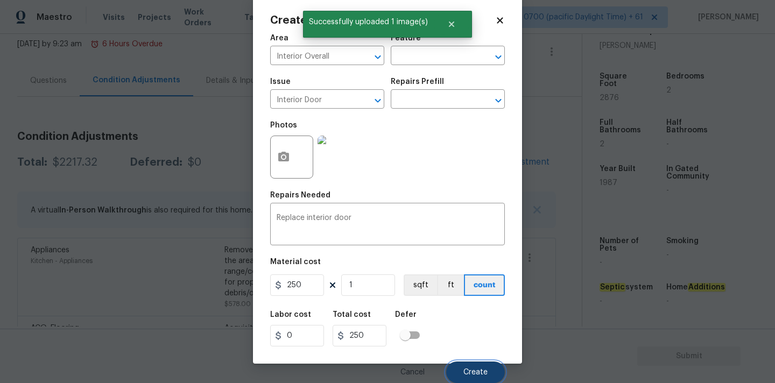
click at [468, 370] on span "Create" at bounding box center [475, 373] width 24 height 8
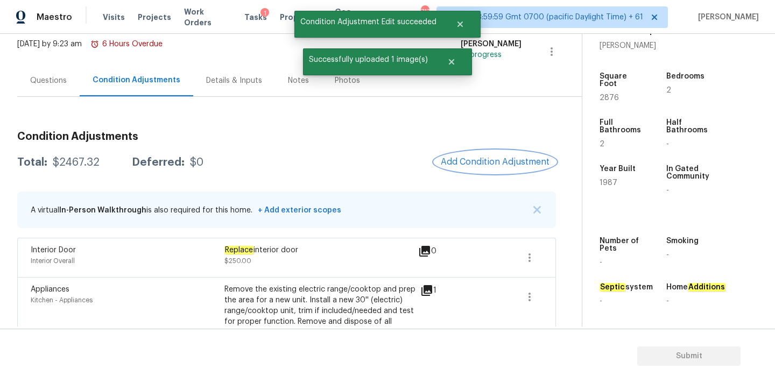
scroll to position [0, 0]
click at [475, 157] on span "Add Condition Adjustment" at bounding box center [495, 162] width 109 height 10
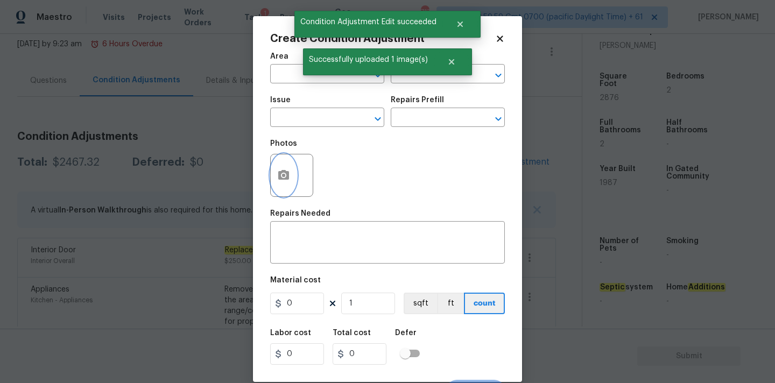
click at [291, 177] on button "button" at bounding box center [284, 175] width 26 height 42
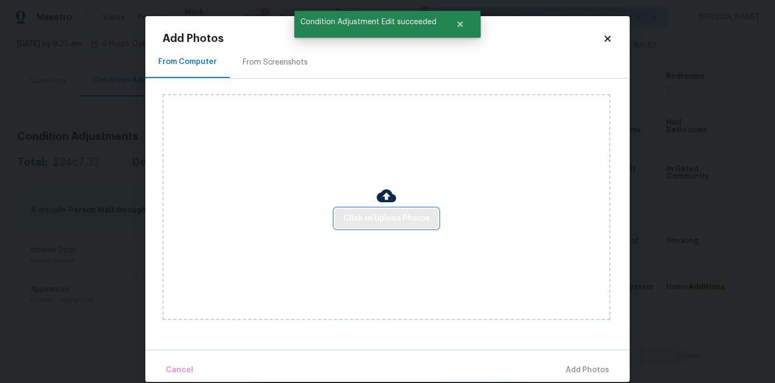
click at [356, 219] on span "Click to Upload Photos" at bounding box center [386, 218] width 86 height 13
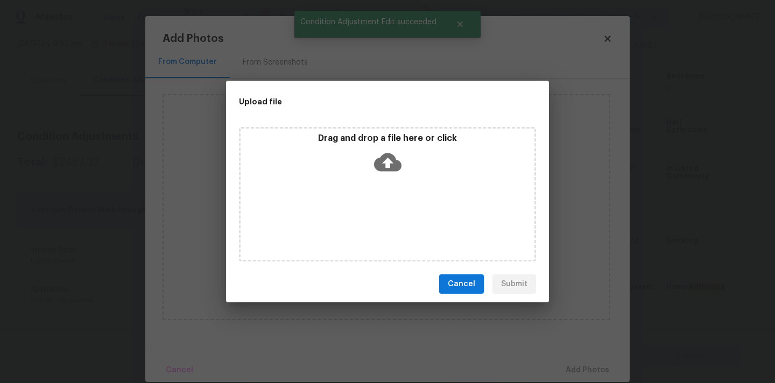
click at [383, 160] on icon at bounding box center [387, 162] width 27 height 18
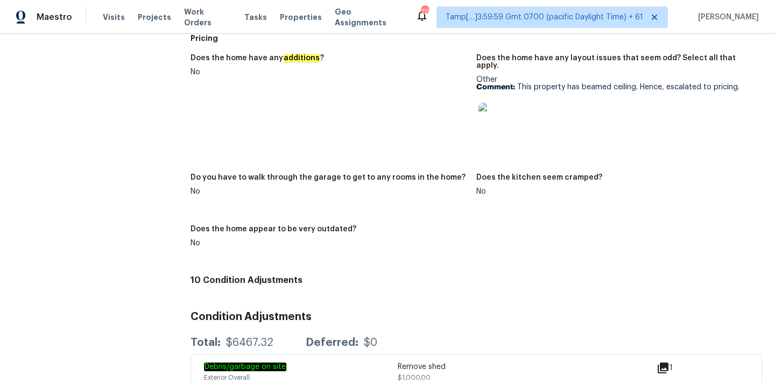
scroll to position [1640, 0]
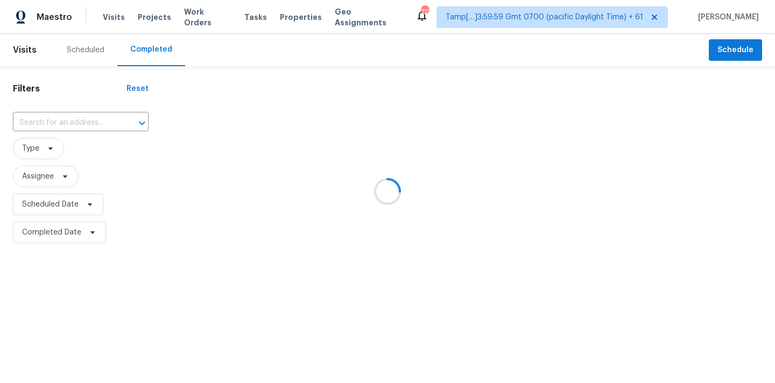
click at [56, 124] on div at bounding box center [387, 191] width 775 height 383
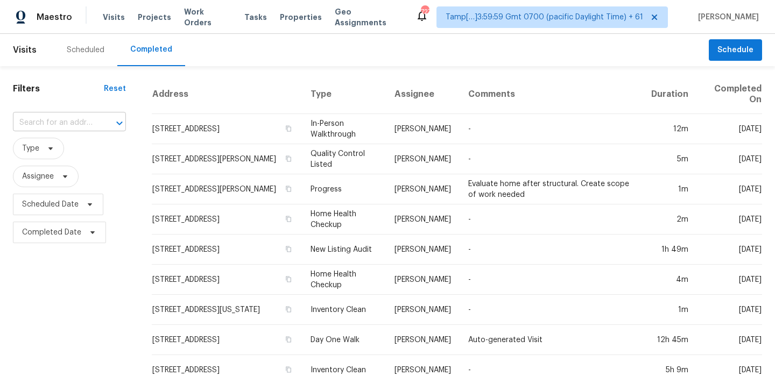
click at [38, 123] on input "text" at bounding box center [54, 123] width 83 height 17
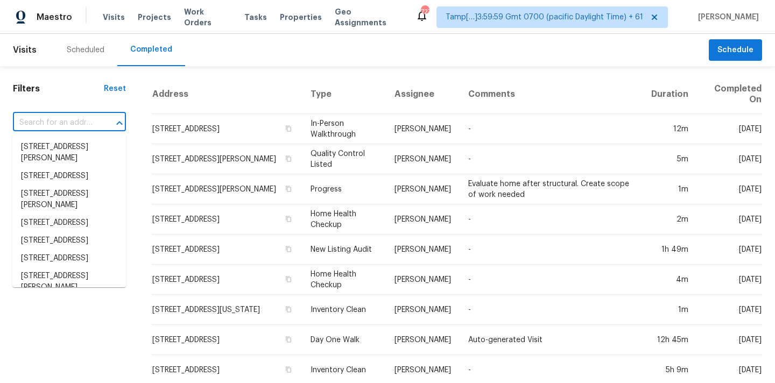
paste input "[STREET_ADDRESS][PERSON_NAME]"
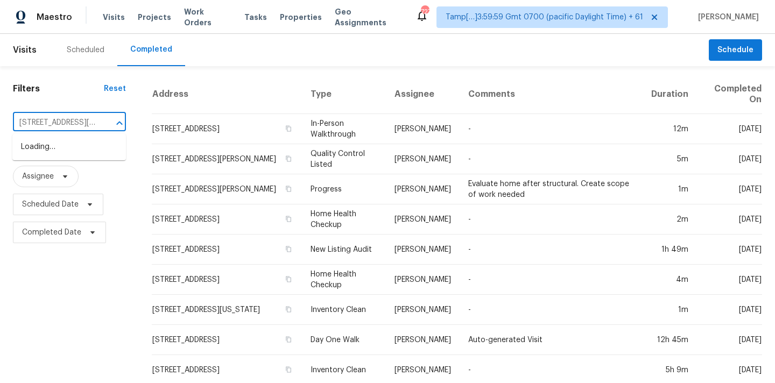
scroll to position [0, 89]
type input "[STREET_ADDRESS][PERSON_NAME]"
click at [60, 128] on input "text" at bounding box center [54, 123] width 83 height 17
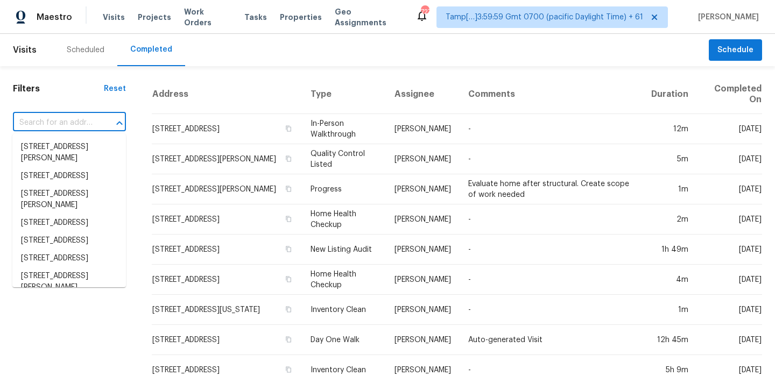
paste input "21 Vaughns Gap Rd Apt 24, Nashville, TN 37205"
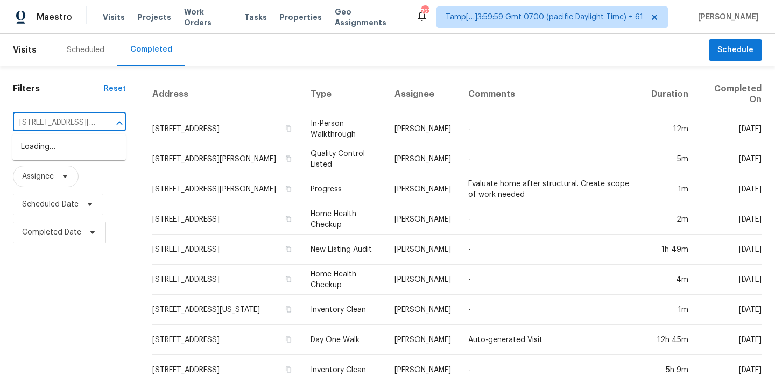
type input "21 Vaughns Gap Rd"
click at [65, 152] on li "21 Vaughns Gap Rd Apt 24, Nashville, TN 37205" at bounding box center [69, 152] width 114 height 29
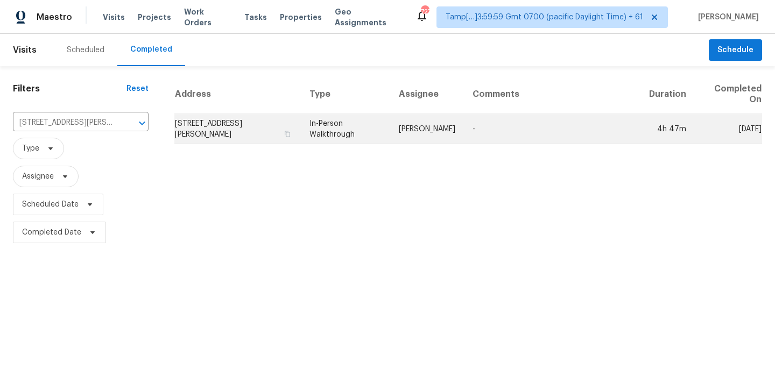
click at [487, 125] on td "-" at bounding box center [552, 129] width 177 height 30
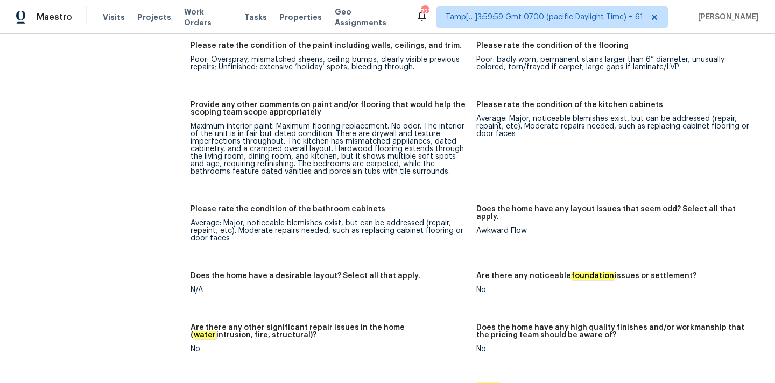
scroll to position [1513, 0]
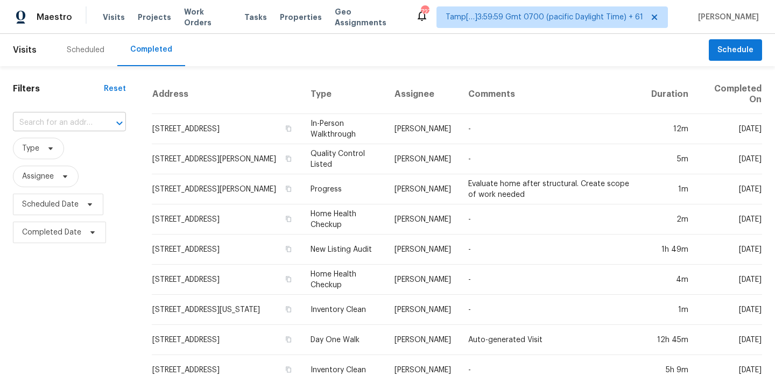
click at [40, 124] on input "text" at bounding box center [54, 123] width 83 height 17
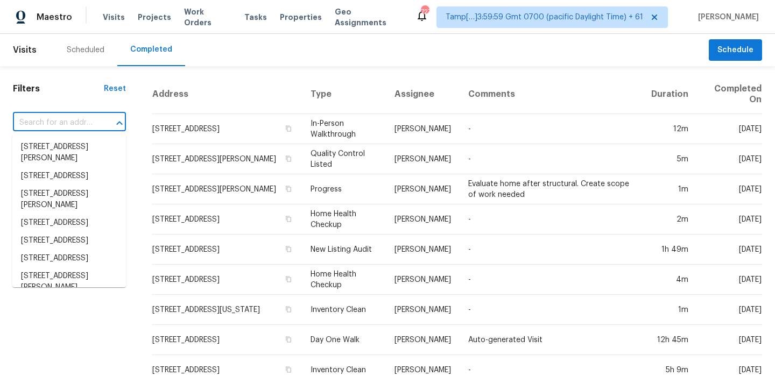
paste input "4792 Leanna Rd, Murfreesboro, TN 37129"
type input "4792 Leanna Rd, Murfreesboro, TN 37129"
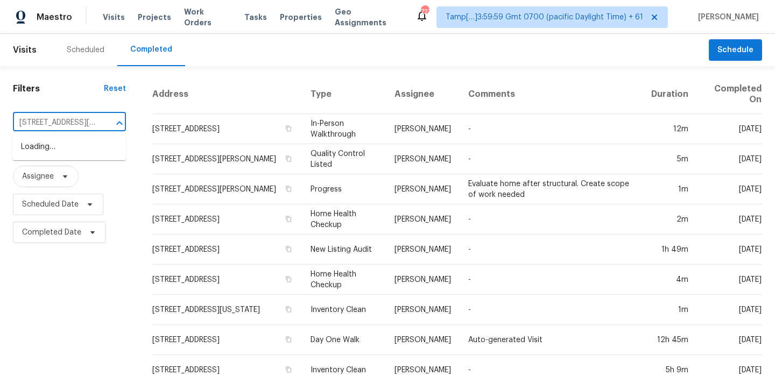
scroll to position [0, 67]
click at [49, 153] on li "4792 Leanna Rd, Murfreesboro, TN 37129" at bounding box center [69, 152] width 114 height 29
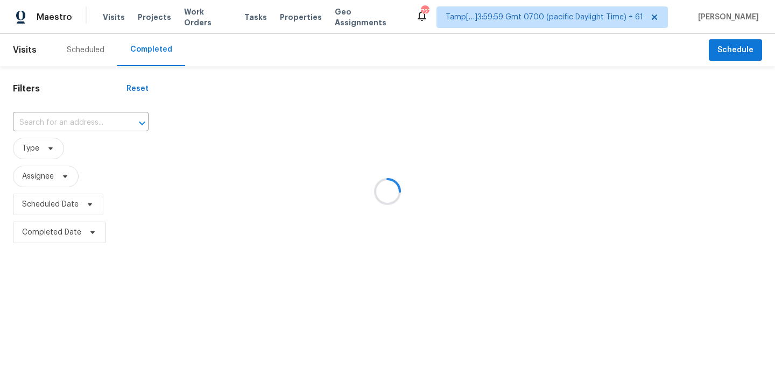
type input "4792 Leanna Rd, Murfreesboro, TN 37129"
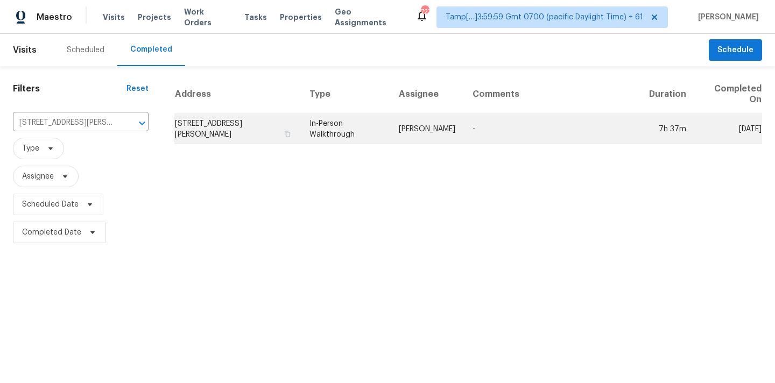
click at [422, 122] on td "Brianna Bidco" at bounding box center [427, 129] width 74 height 30
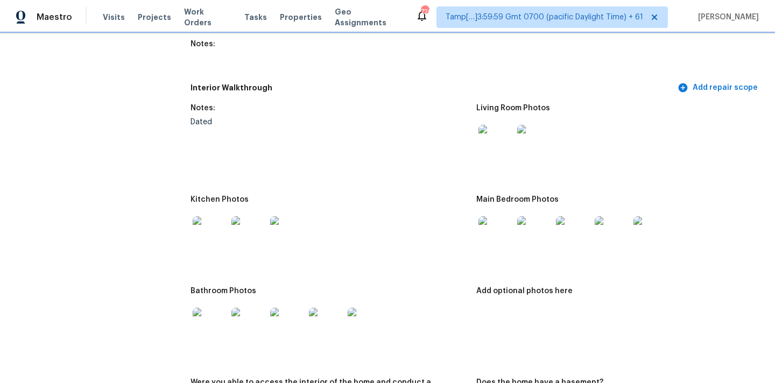
scroll to position [1353, 0]
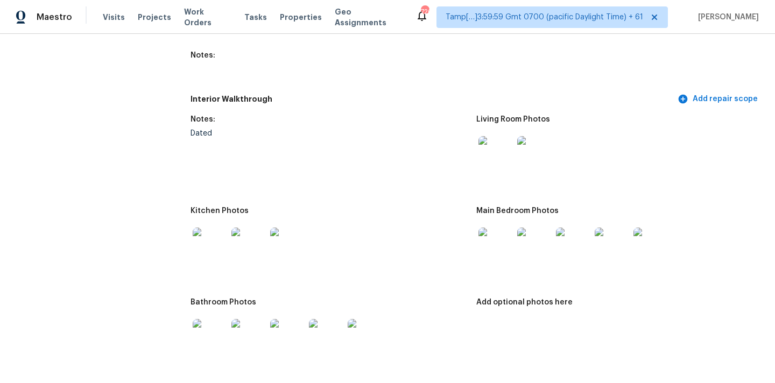
click at [497, 147] on img at bounding box center [495, 153] width 34 height 34
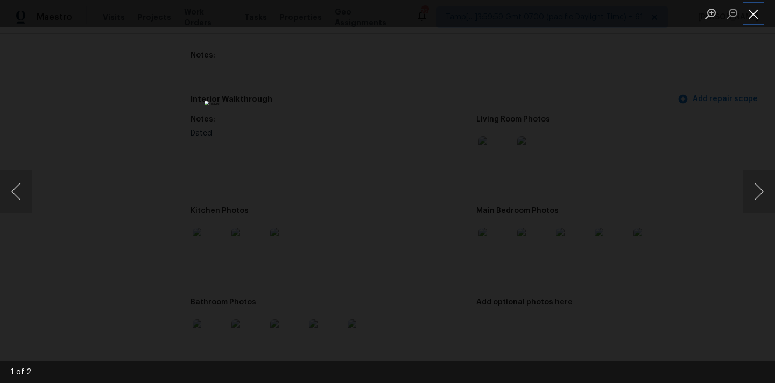
click at [752, 22] on button "Close lightbox" at bounding box center [754, 13] width 22 height 19
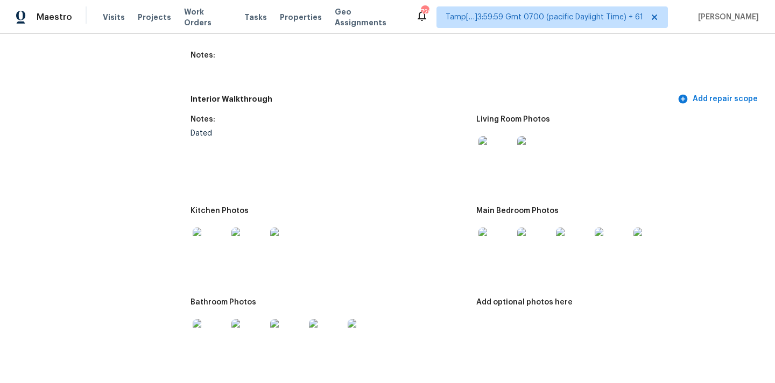
click at [491, 238] on img at bounding box center [495, 245] width 34 height 34
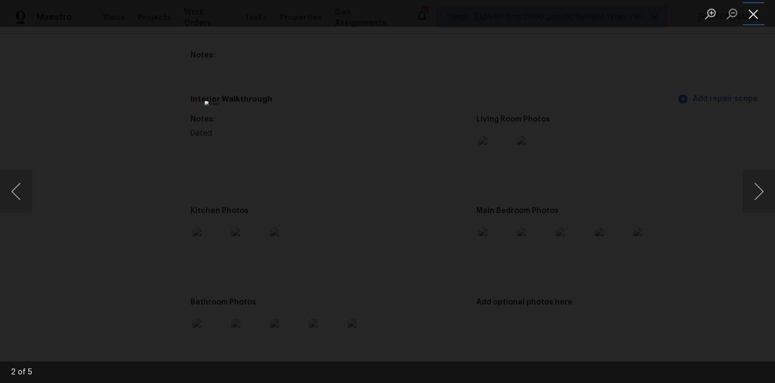
click at [757, 9] on button "Close lightbox" at bounding box center [754, 13] width 22 height 19
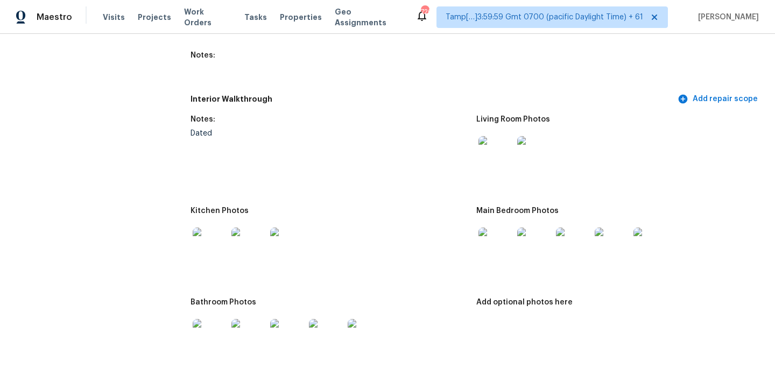
click at [215, 230] on img at bounding box center [210, 245] width 34 height 34
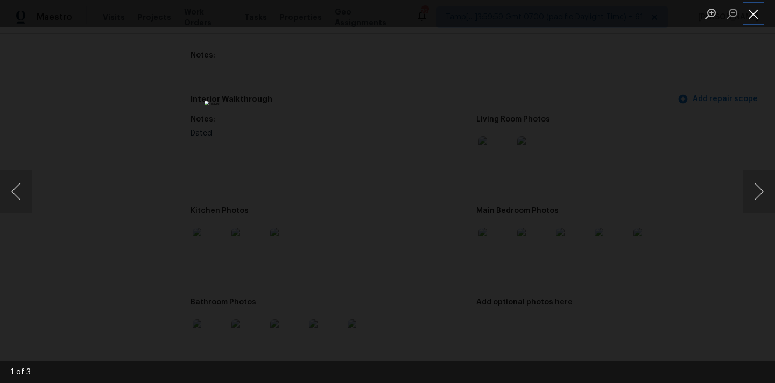
click at [760, 13] on button "Close lightbox" at bounding box center [754, 13] width 22 height 19
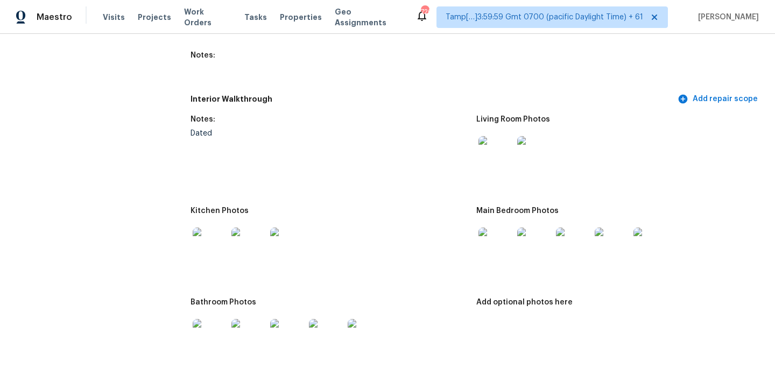
click at [200, 333] on img at bounding box center [210, 336] width 34 height 34
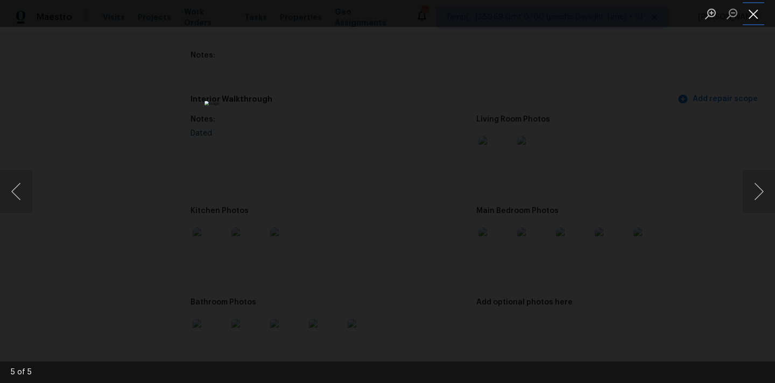
click at [753, 13] on button "Close lightbox" at bounding box center [754, 13] width 22 height 19
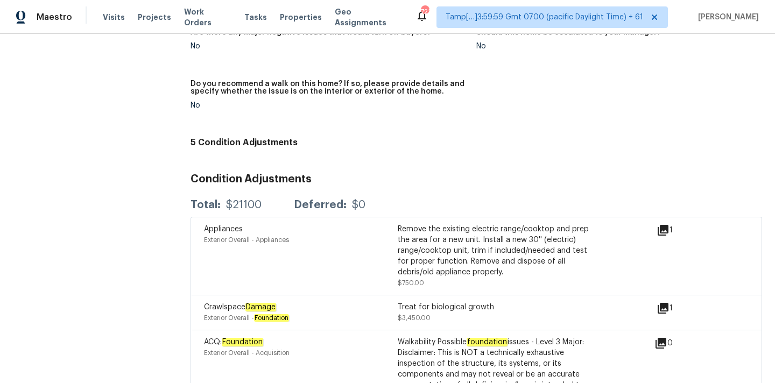
scroll to position [2703, 0]
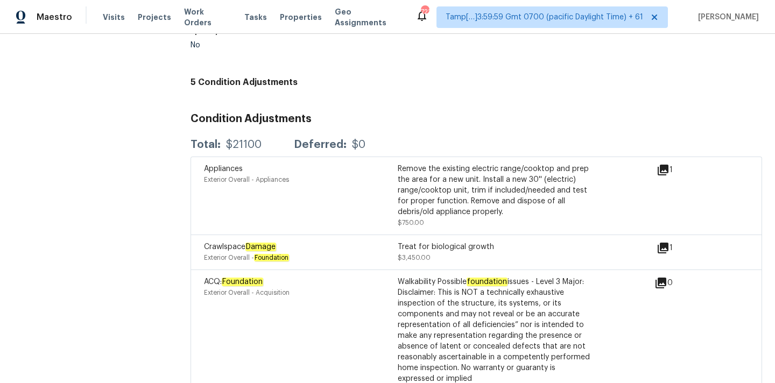
click at [664, 165] on icon at bounding box center [663, 170] width 11 height 11
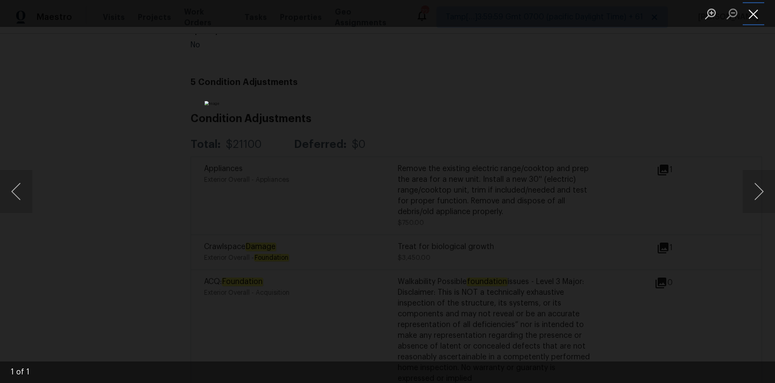
click at [755, 15] on button "Close lightbox" at bounding box center [754, 13] width 22 height 19
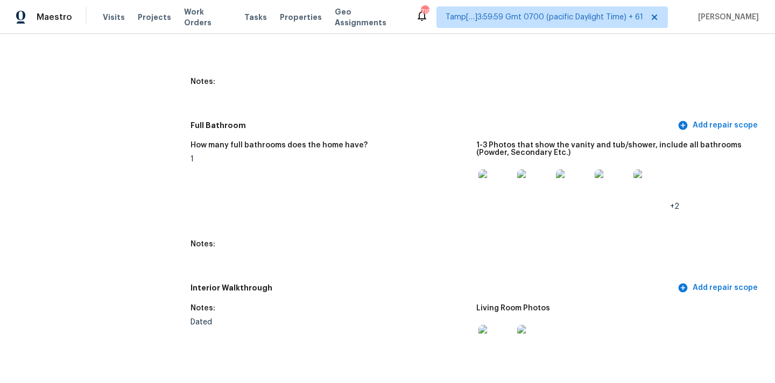
scroll to position [1156, 0]
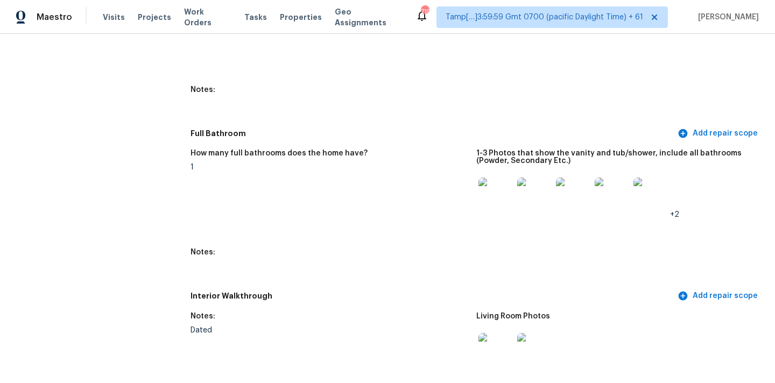
click at [490, 182] on img at bounding box center [495, 195] width 34 height 34
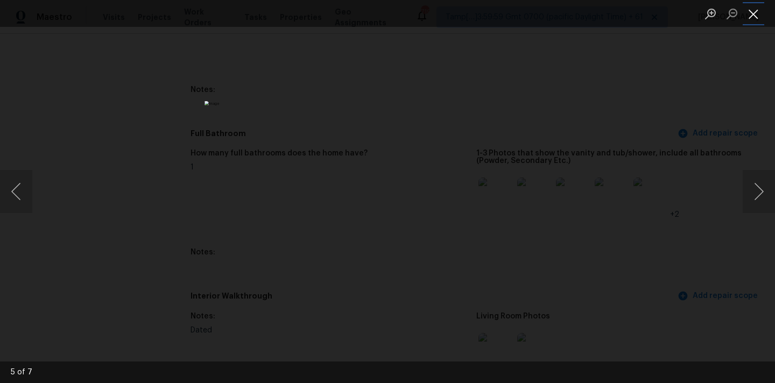
click at [750, 13] on button "Close lightbox" at bounding box center [754, 13] width 22 height 19
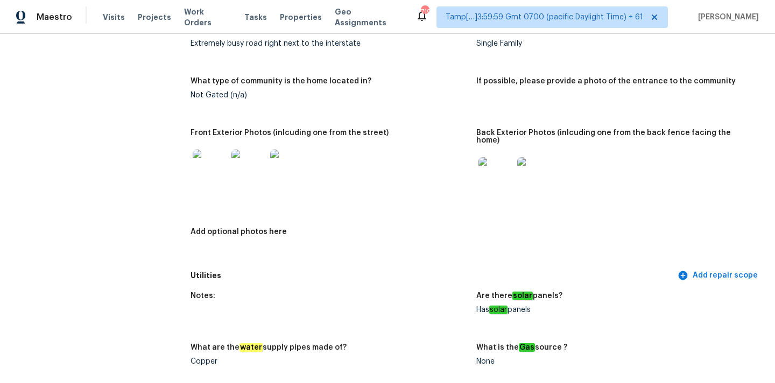
scroll to position [447, 0]
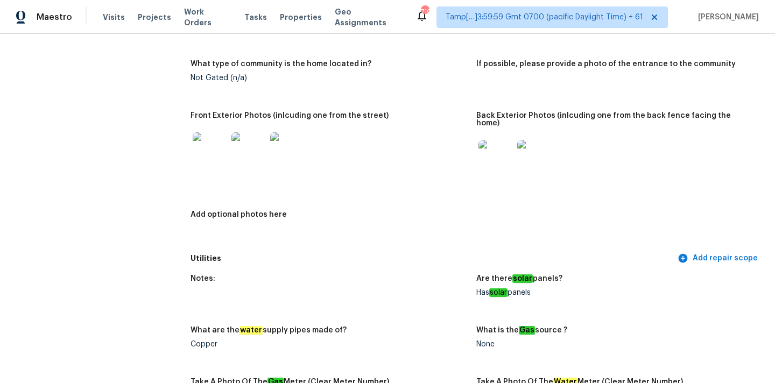
click at [490, 154] on img at bounding box center [495, 157] width 34 height 34
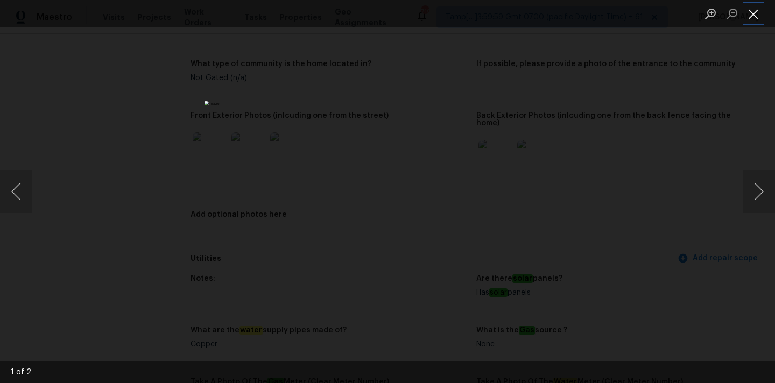
click at [752, 14] on button "Close lightbox" at bounding box center [754, 13] width 22 height 19
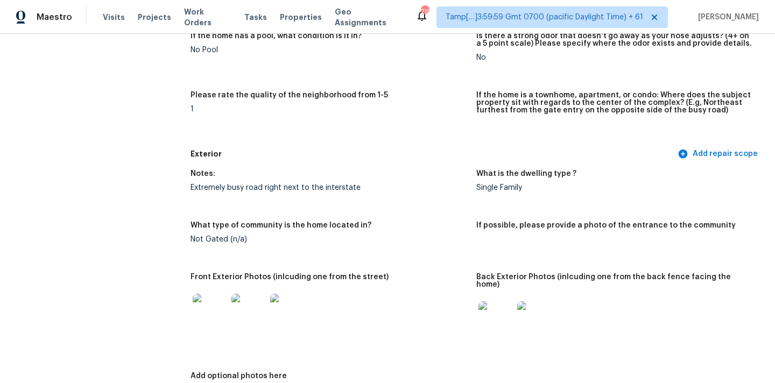
scroll to position [471, 0]
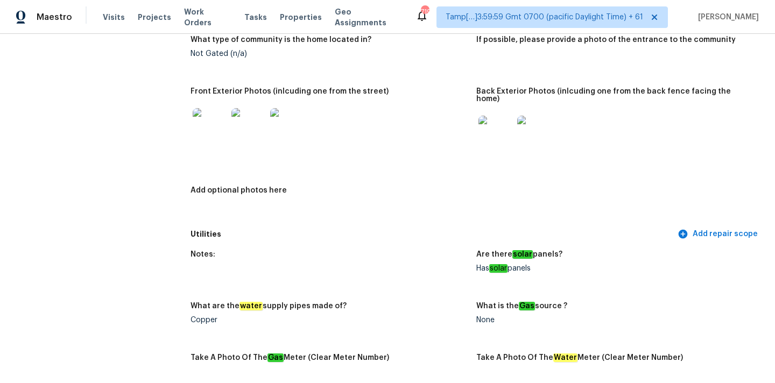
click at [505, 124] on img at bounding box center [495, 133] width 34 height 34
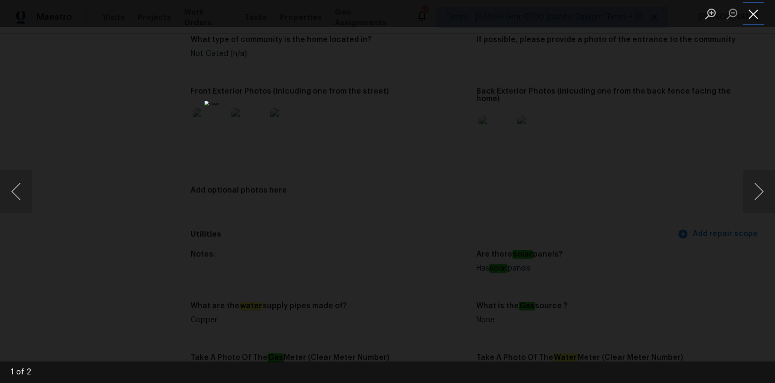
click at [750, 17] on button "Close lightbox" at bounding box center [754, 13] width 22 height 19
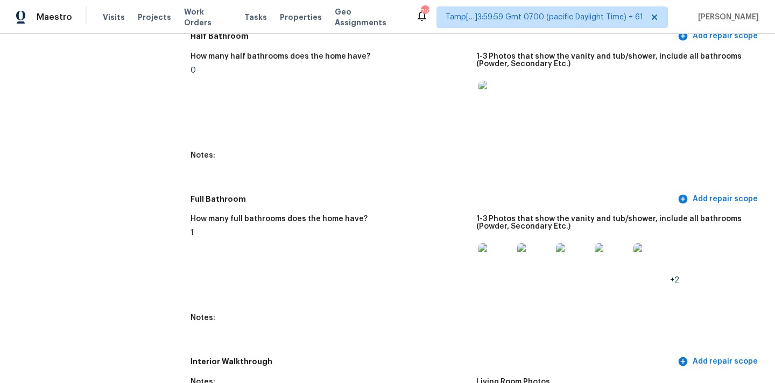
scroll to position [1108, 0]
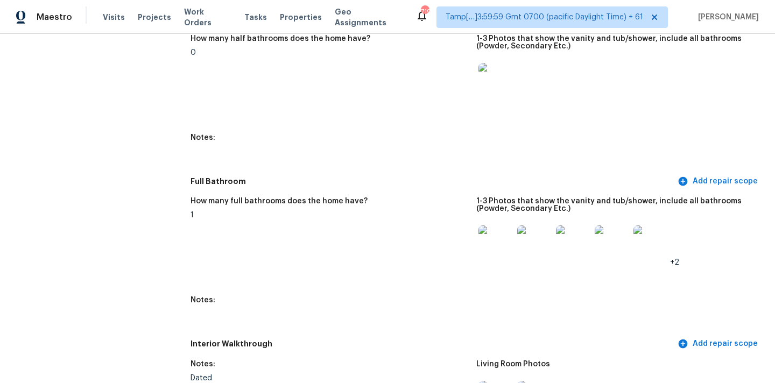
click at [493, 76] on img at bounding box center [495, 80] width 34 height 34
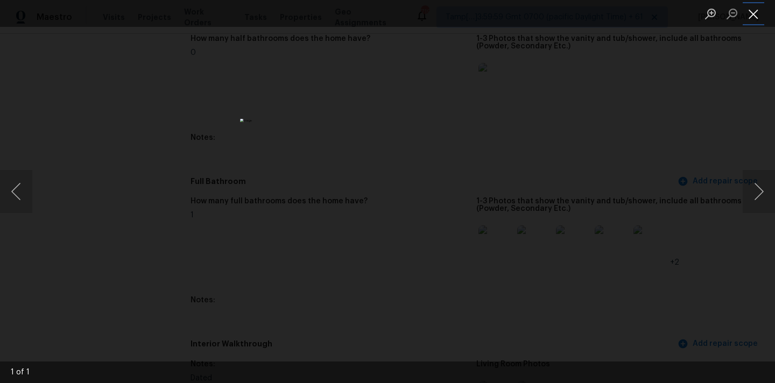
click at [753, 16] on button "Close lightbox" at bounding box center [754, 13] width 22 height 19
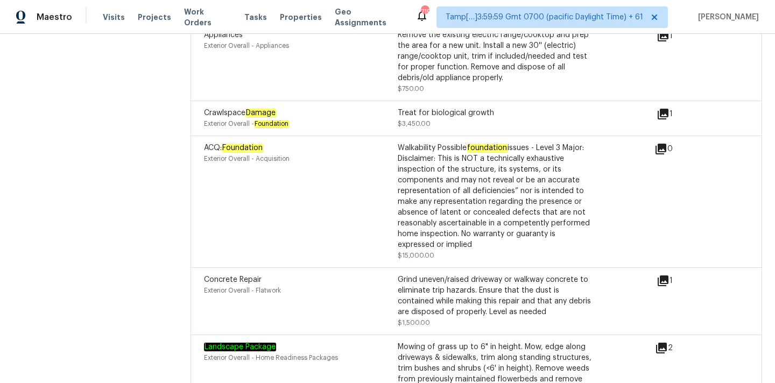
scroll to position [2836, 0]
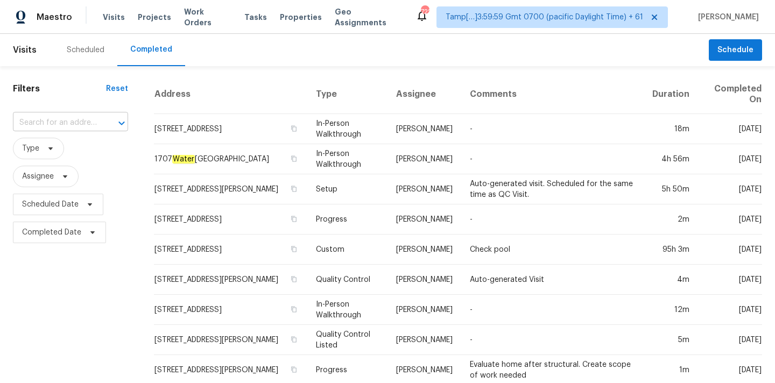
click at [53, 116] on input "text" at bounding box center [55, 123] width 85 height 17
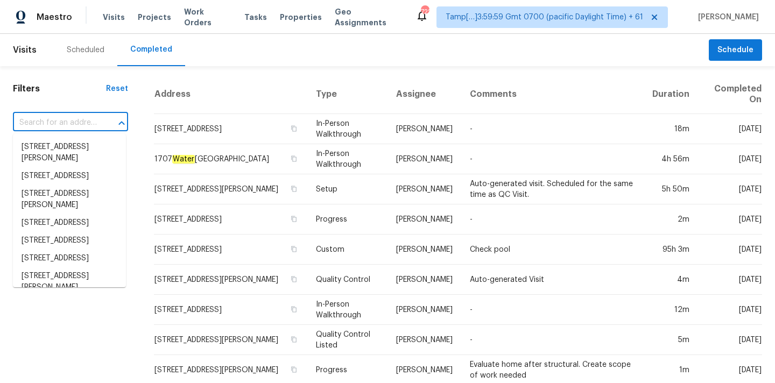
paste input "[STREET_ADDRESS]"
type input "[STREET_ADDRESS]"
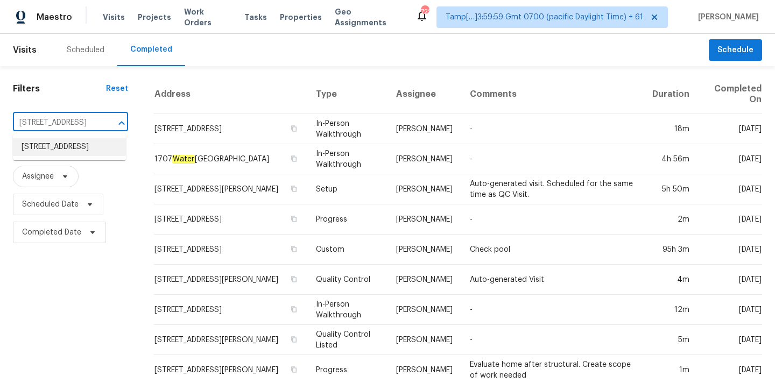
click at [56, 149] on li "[STREET_ADDRESS]" at bounding box center [69, 147] width 113 height 18
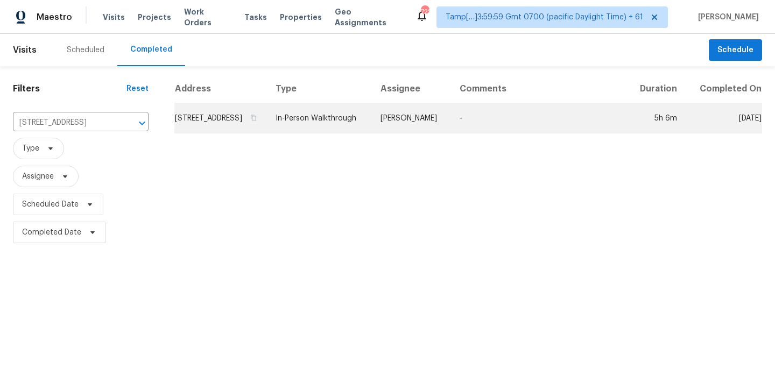
click at [372, 132] on td "In-Person Walkthrough" at bounding box center [319, 118] width 105 height 30
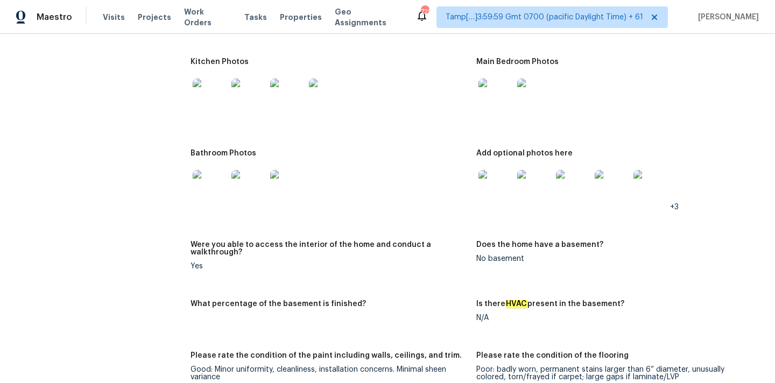
scroll to position [1565, 0]
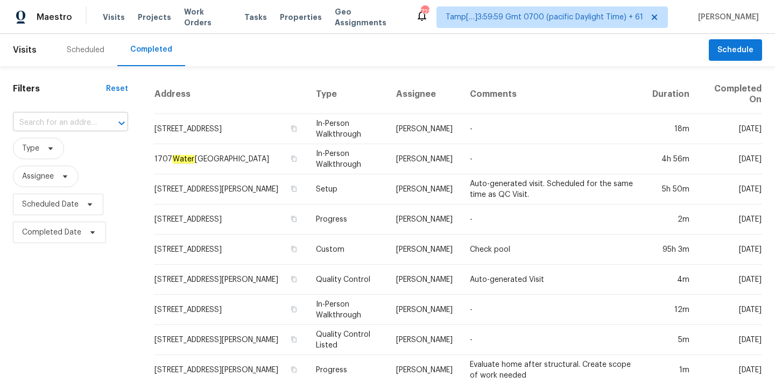
click at [48, 125] on input "text" at bounding box center [55, 123] width 85 height 17
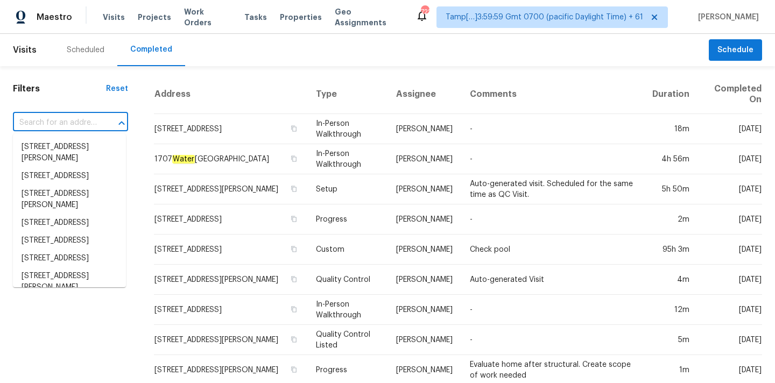
paste input "[STREET_ADDRESS]"
type input "[STREET_ADDRESS]"
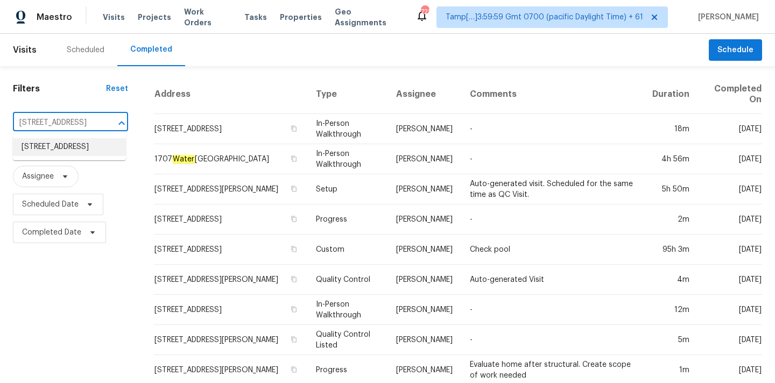
click at [56, 150] on li "[STREET_ADDRESS]" at bounding box center [69, 147] width 113 height 18
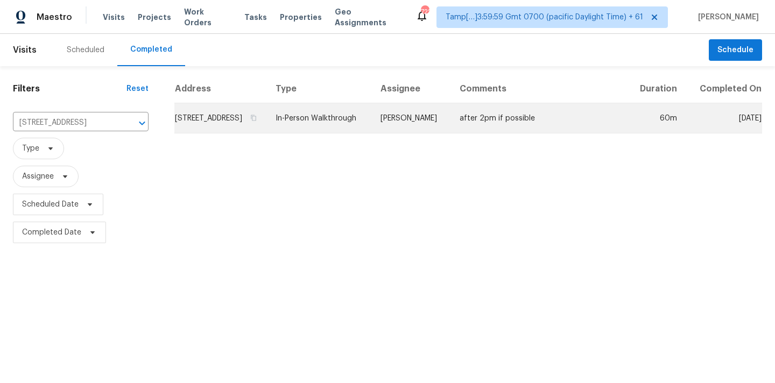
click at [412, 131] on td "[PERSON_NAME]" at bounding box center [411, 118] width 79 height 30
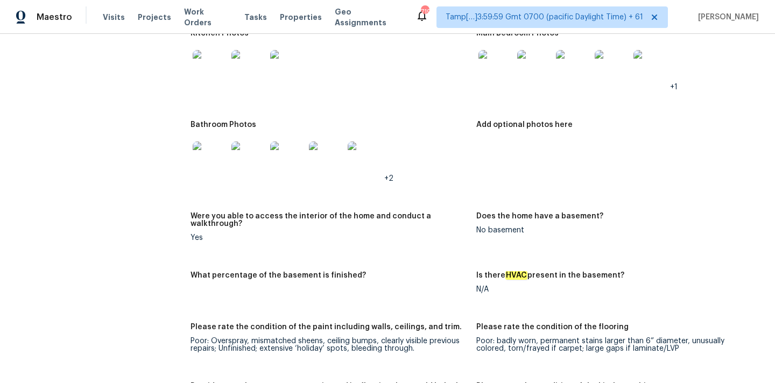
scroll to position [795, 0]
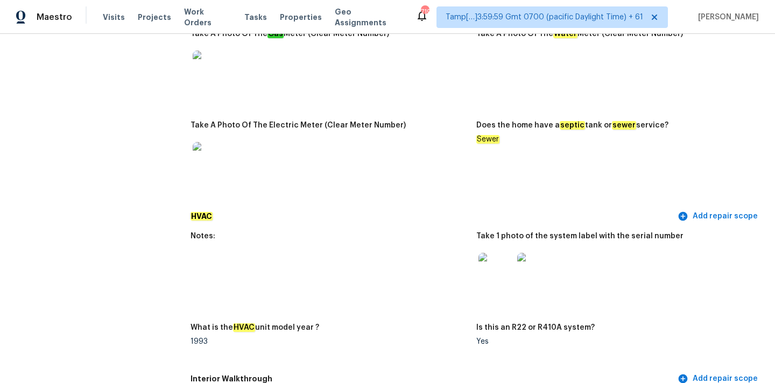
click at [537, 263] on img at bounding box center [534, 270] width 34 height 34
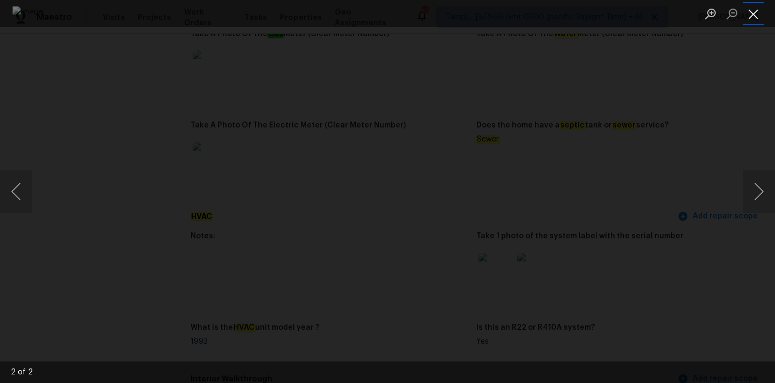
click at [754, 13] on button "Close lightbox" at bounding box center [754, 13] width 22 height 19
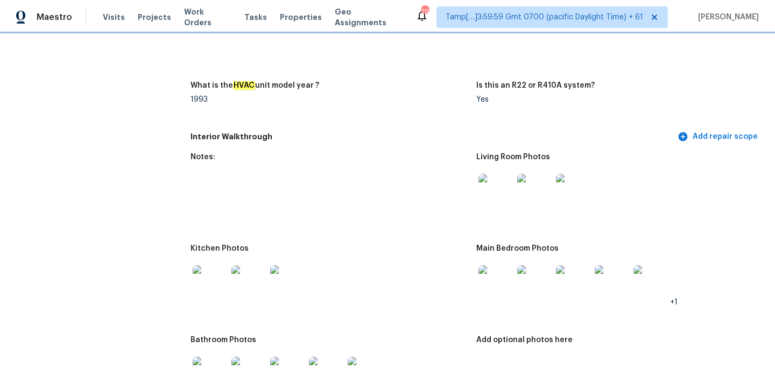
scroll to position [1019, 0]
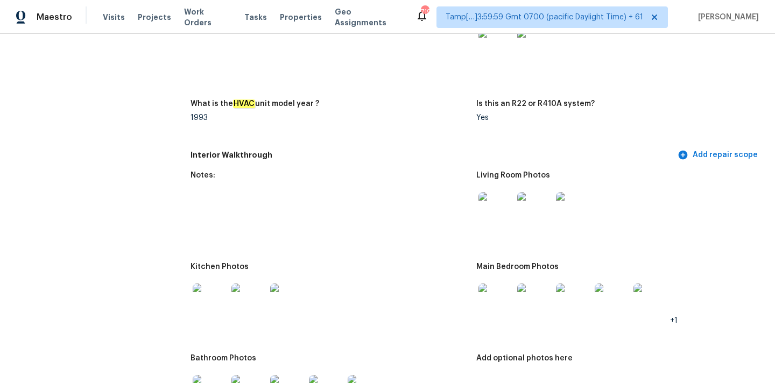
click at [499, 196] on img at bounding box center [495, 209] width 34 height 34
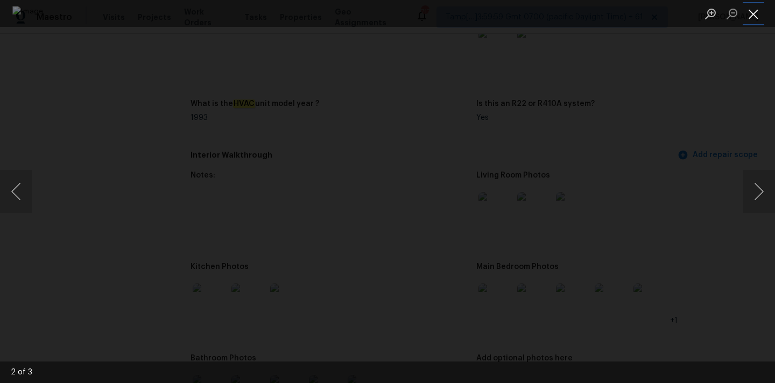
click at [753, 10] on button "Close lightbox" at bounding box center [754, 13] width 22 height 19
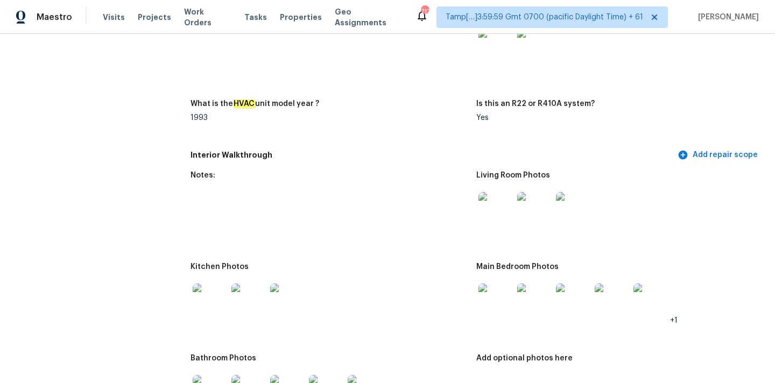
click at [503, 284] on img at bounding box center [495, 301] width 34 height 34
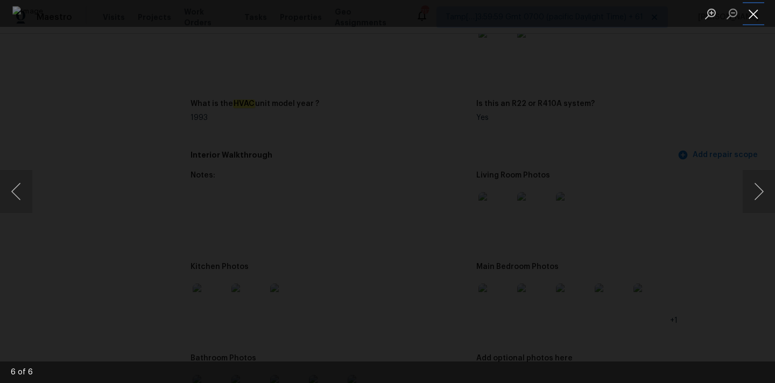
click at [752, 16] on button "Close lightbox" at bounding box center [754, 13] width 22 height 19
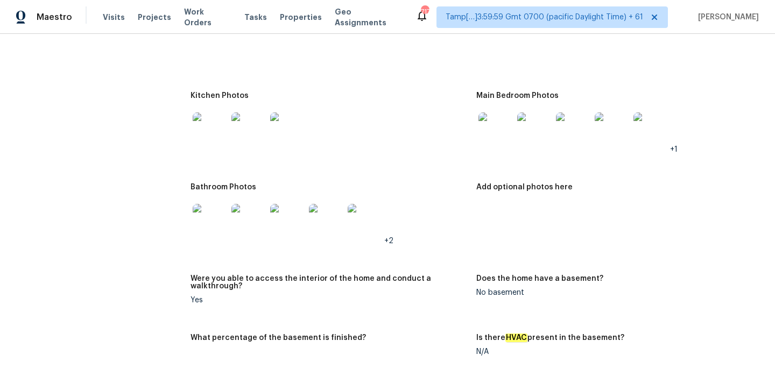
scroll to position [1194, 0]
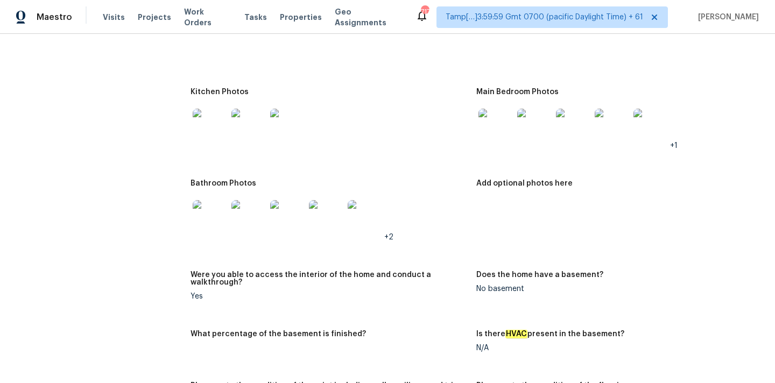
click at [204, 122] on img at bounding box center [210, 126] width 34 height 34
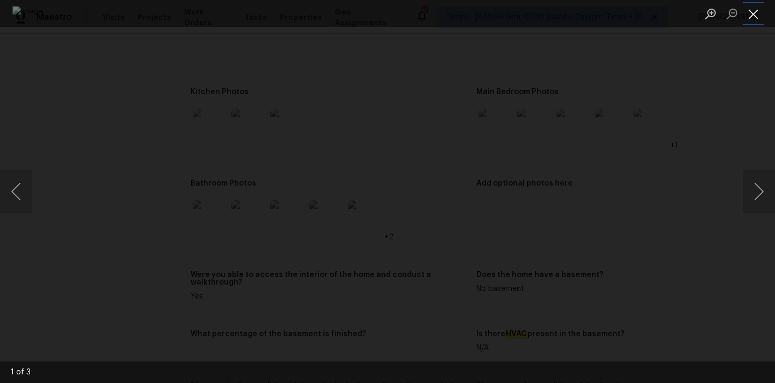
click at [747, 5] on button "Close lightbox" at bounding box center [754, 13] width 22 height 19
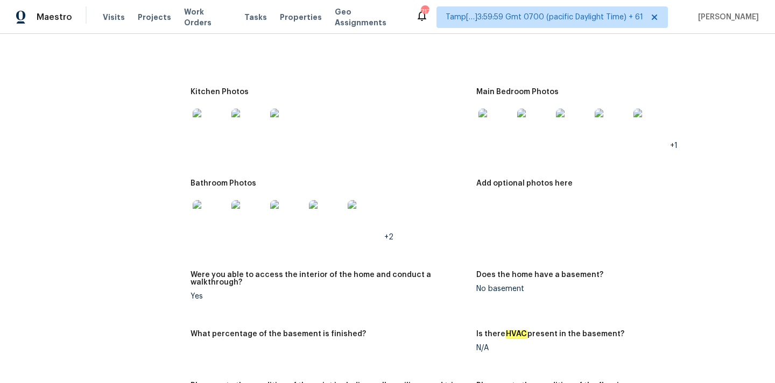
click at [216, 208] on img at bounding box center [210, 217] width 34 height 34
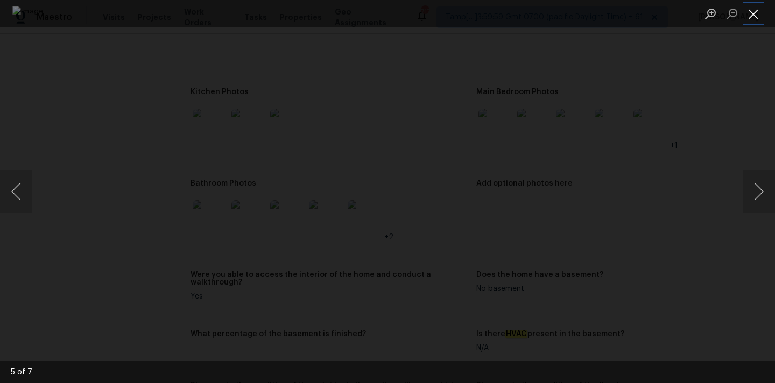
click at [752, 8] on button "Close lightbox" at bounding box center [754, 13] width 22 height 19
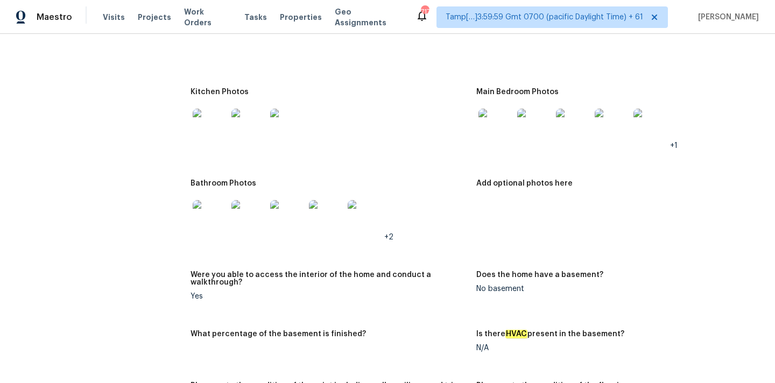
click at [290, 210] on img at bounding box center [287, 217] width 34 height 34
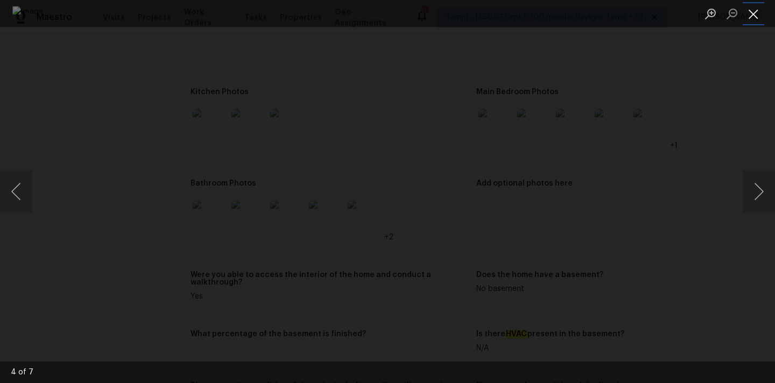
click at [749, 11] on button "Close lightbox" at bounding box center [754, 13] width 22 height 19
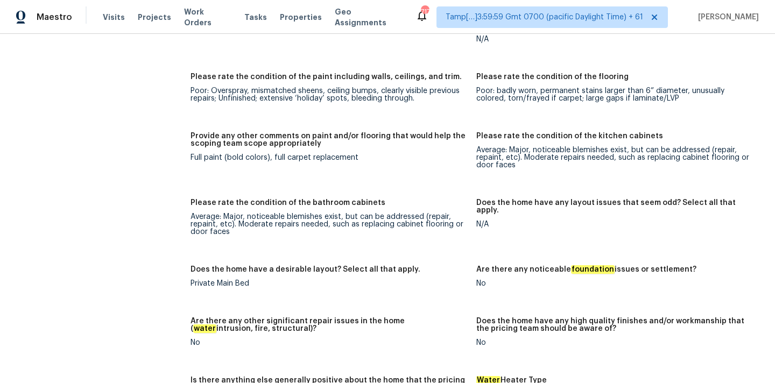
scroll to position [1576, 0]
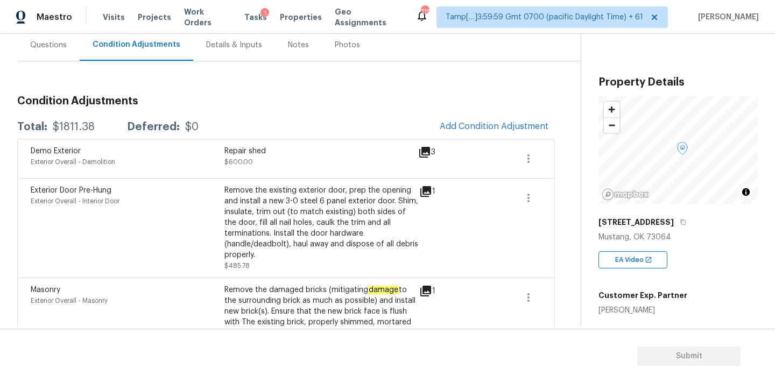
scroll to position [67, 0]
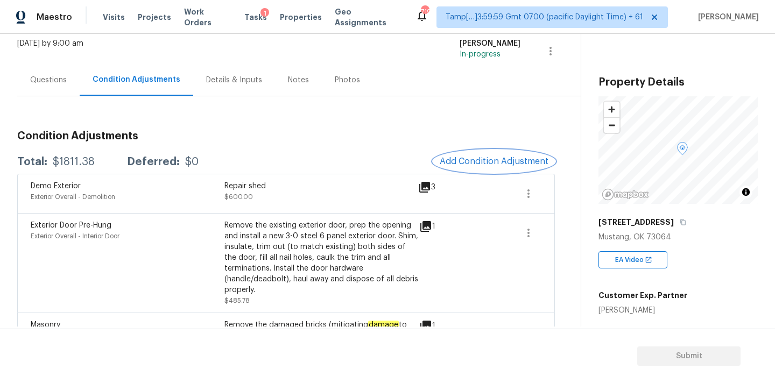
click at [464, 153] on button "Add Condition Adjustment" at bounding box center [494, 161] width 122 height 23
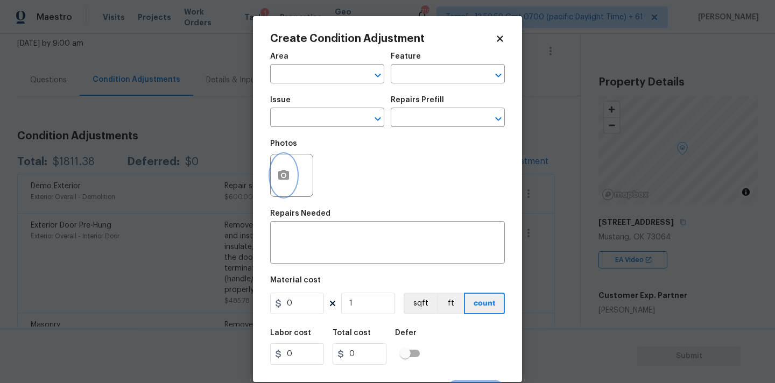
click at [284, 173] on icon "button" at bounding box center [283, 175] width 13 height 13
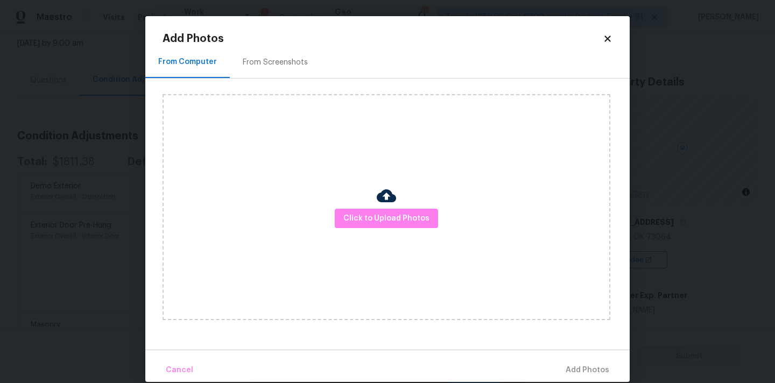
click at [364, 207] on div "Click to Upload Photos" at bounding box center [387, 207] width 448 height 226
click at [394, 221] on span "Click to Upload Photos" at bounding box center [386, 218] width 86 height 13
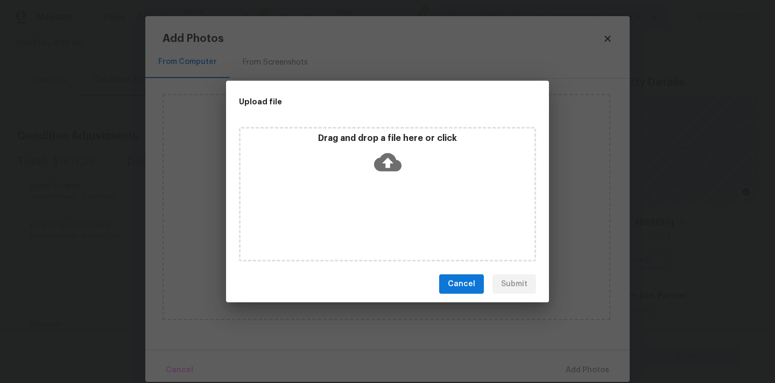
click at [394, 155] on icon at bounding box center [387, 162] width 27 height 27
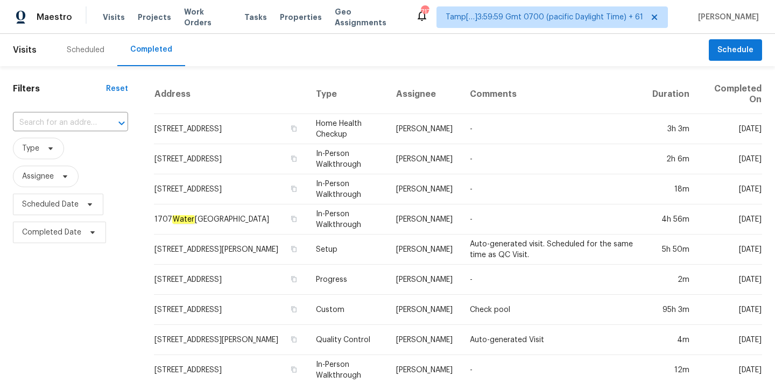
click at [28, 112] on div "​" at bounding box center [70, 122] width 115 height 23
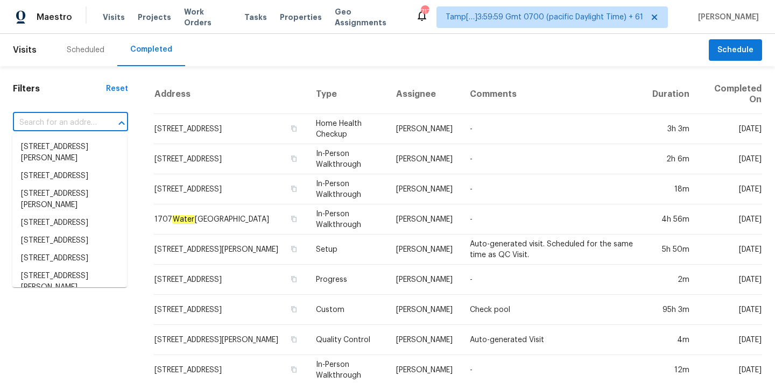
click at [28, 124] on input "text" at bounding box center [55, 123] width 85 height 17
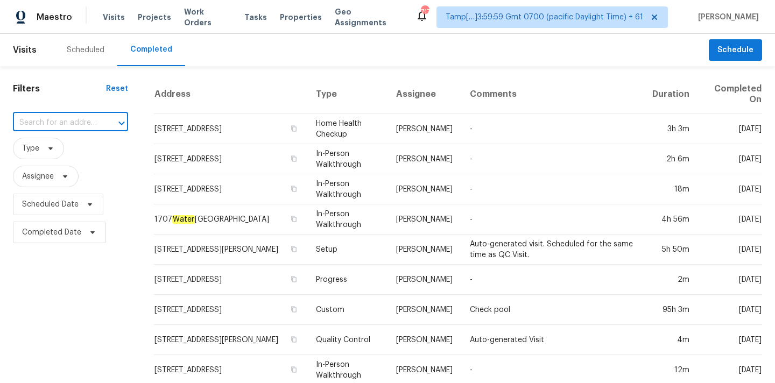
paste input "11410 E Renata Ave, Mesa, AZ 85212"
type input "11410 E Renata Ave, Mesa, AZ 85212"
click at [68, 153] on li "11410 E Renata Ave, Mesa, AZ 85212" at bounding box center [69, 147] width 115 height 18
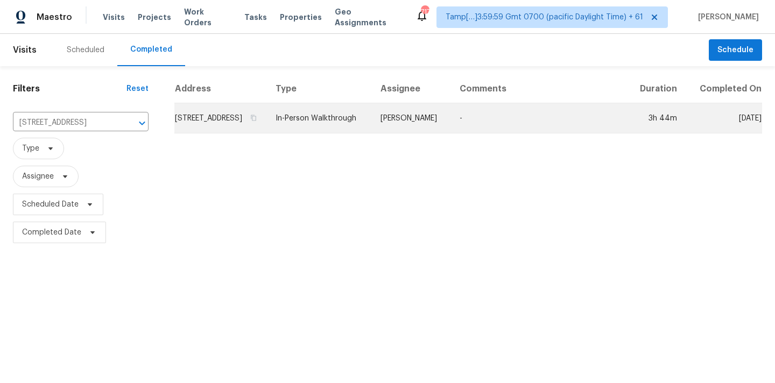
click at [368, 133] on td "In-Person Walkthrough" at bounding box center [319, 118] width 105 height 30
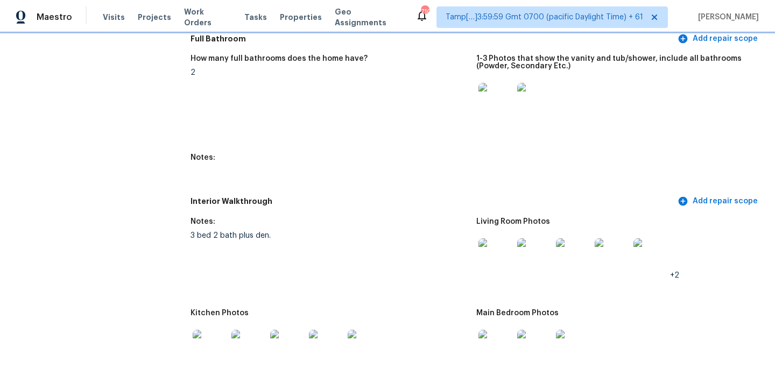
scroll to position [1279, 0]
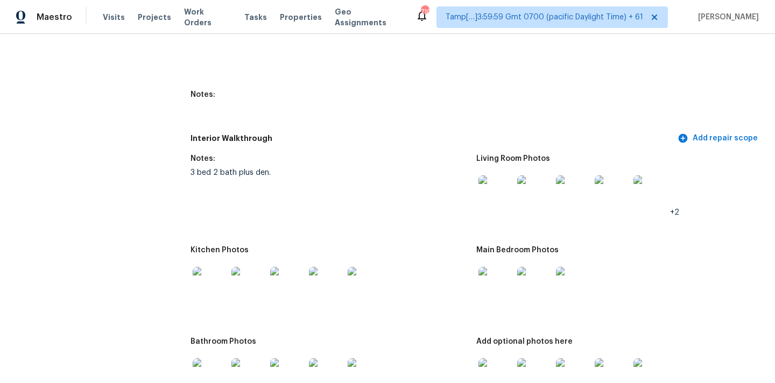
click at [499, 199] on img at bounding box center [495, 192] width 34 height 34
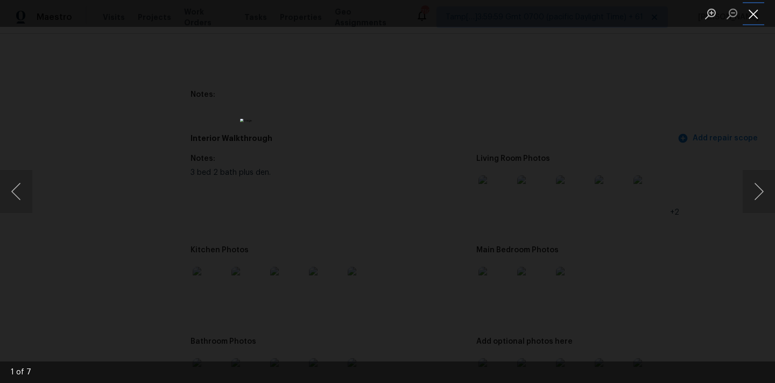
click at [755, 12] on button "Close lightbox" at bounding box center [754, 13] width 22 height 19
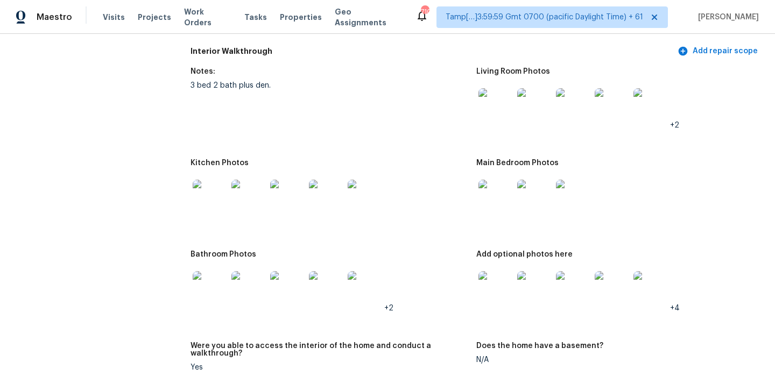
scroll to position [1391, 0]
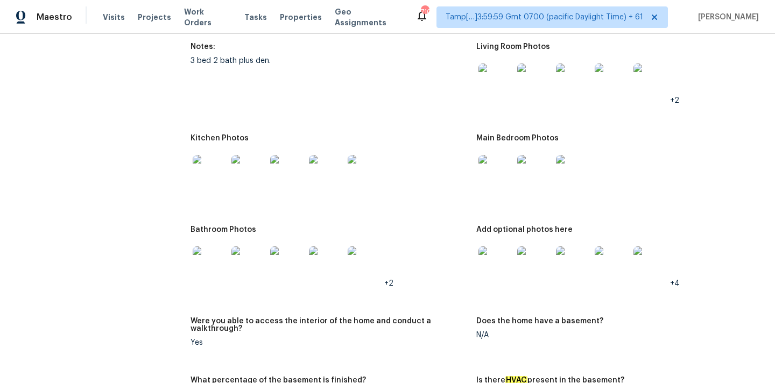
click at [206, 175] on img at bounding box center [210, 172] width 34 height 34
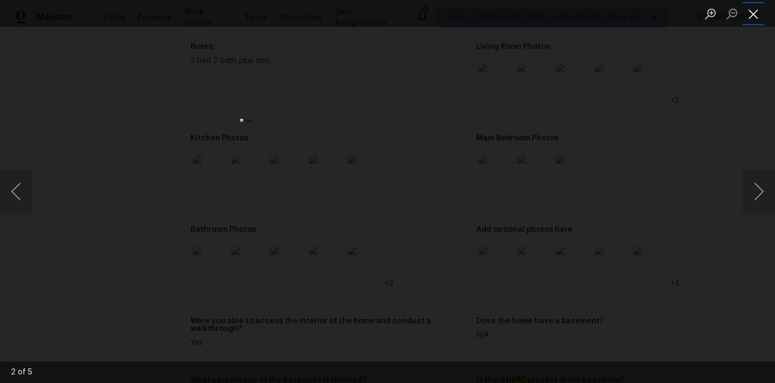
click at [760, 10] on button "Close lightbox" at bounding box center [754, 13] width 22 height 19
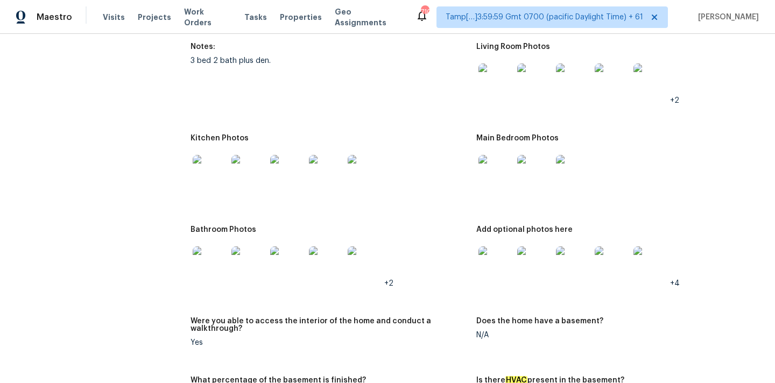
click at [492, 161] on img at bounding box center [495, 172] width 34 height 34
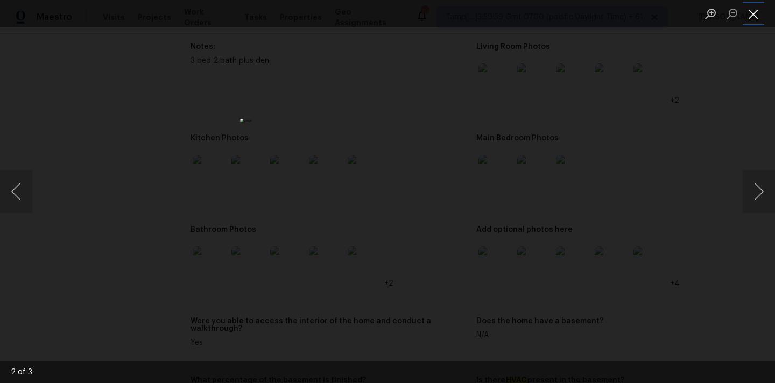
click at [752, 19] on button "Close lightbox" at bounding box center [754, 13] width 22 height 19
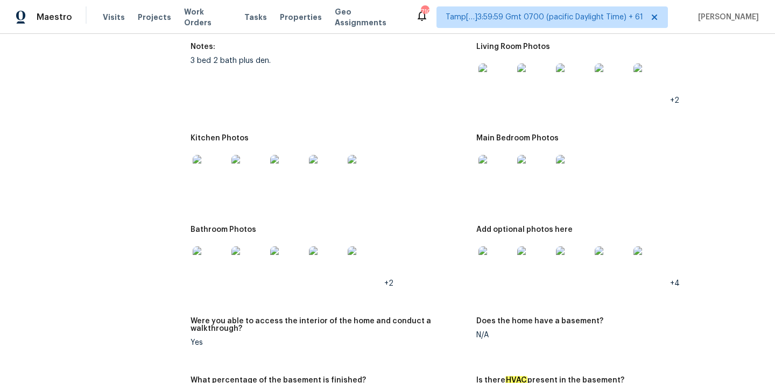
click at [229, 260] on div at bounding box center [248, 263] width 39 height 47
click at [208, 257] on img at bounding box center [210, 263] width 34 height 34
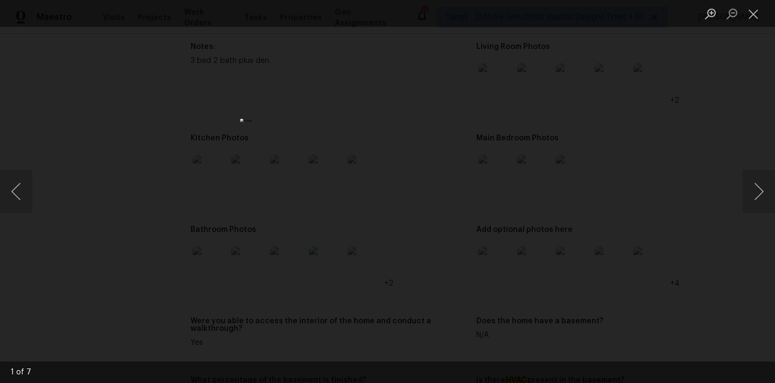
click at [765, 11] on ul "Lightbox" at bounding box center [737, 13] width 75 height 27
click at [749, 15] on button "Close lightbox" at bounding box center [754, 13] width 22 height 19
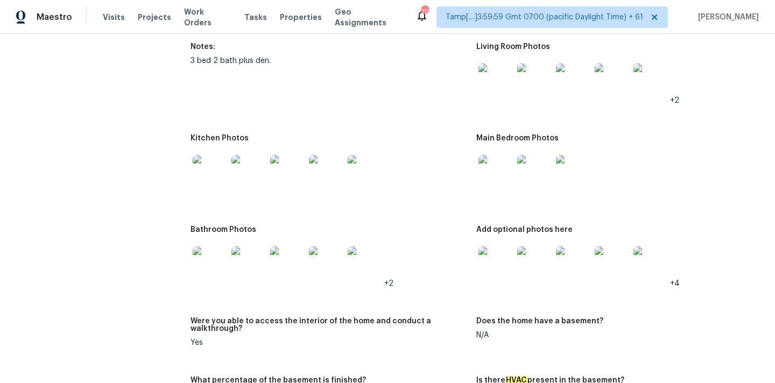
scroll to position [1428, 0]
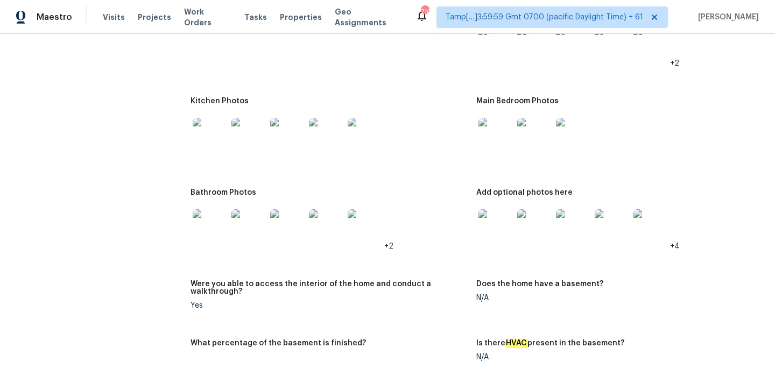
click at [484, 221] on img at bounding box center [495, 226] width 34 height 34
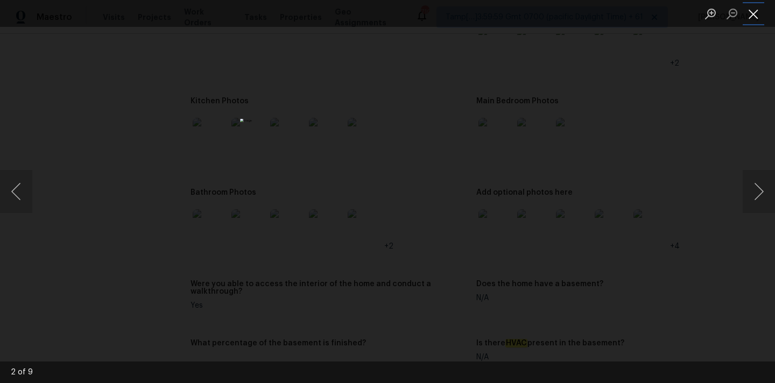
click at [751, 12] on button "Close lightbox" at bounding box center [754, 13] width 22 height 19
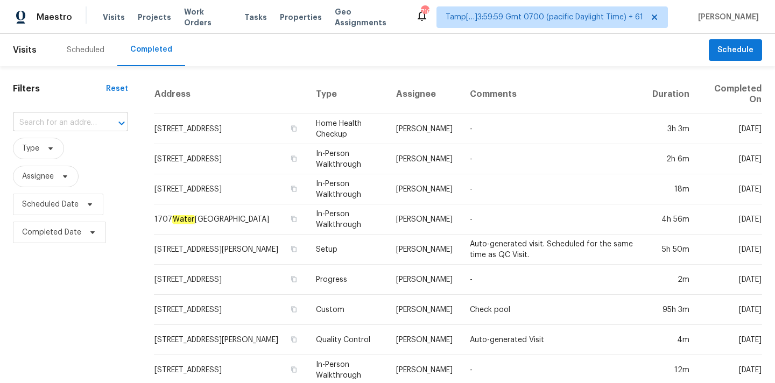
click at [54, 123] on input "text" at bounding box center [55, 123] width 85 height 17
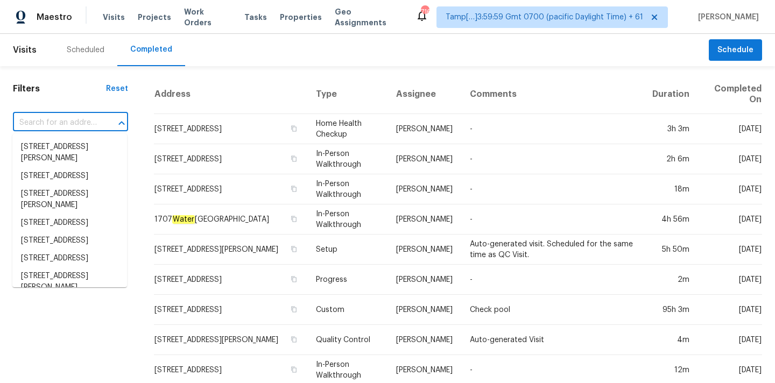
paste input "1137 Linwood St, Birmingham, AL 35215"
type input "1137 Linwood St, Birmingham, AL 35215"
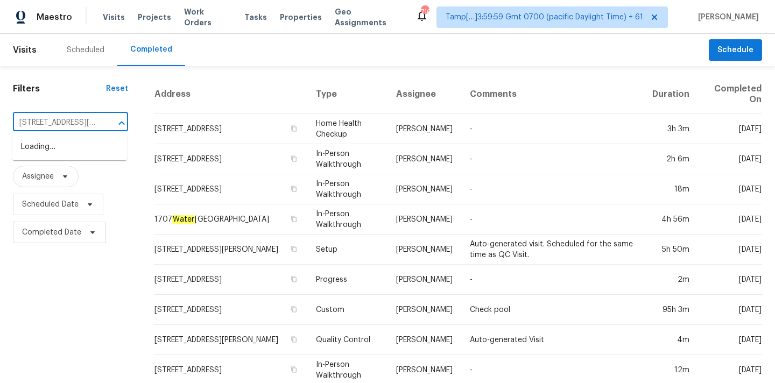
scroll to position [0, 60]
click at [58, 148] on li "1137 Linwood St, Birmingham, AL 35215" at bounding box center [69, 152] width 115 height 29
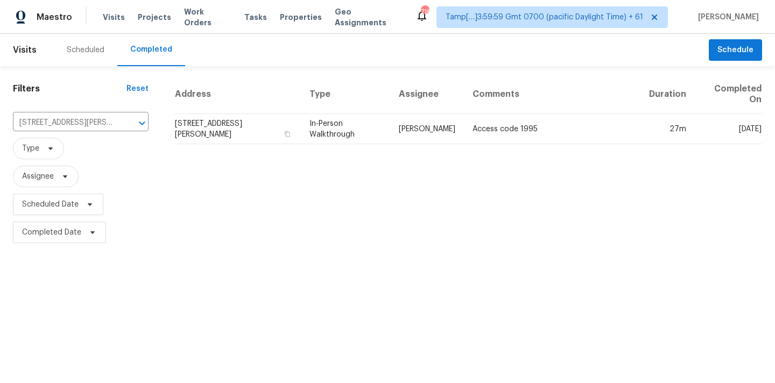
click at [301, 124] on td "1137 Linwood St, Birmingham, AL 35215" at bounding box center [237, 129] width 126 height 30
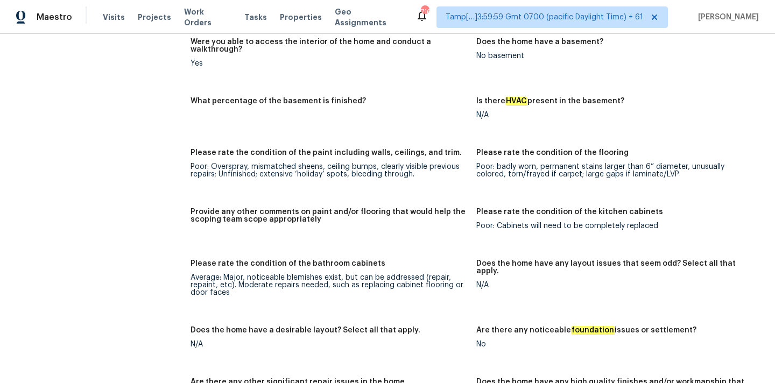
scroll to position [1379, 0]
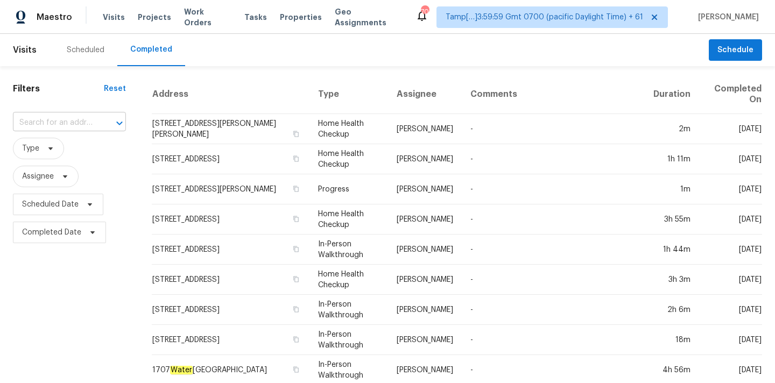
click at [46, 124] on input "text" at bounding box center [54, 123] width 83 height 17
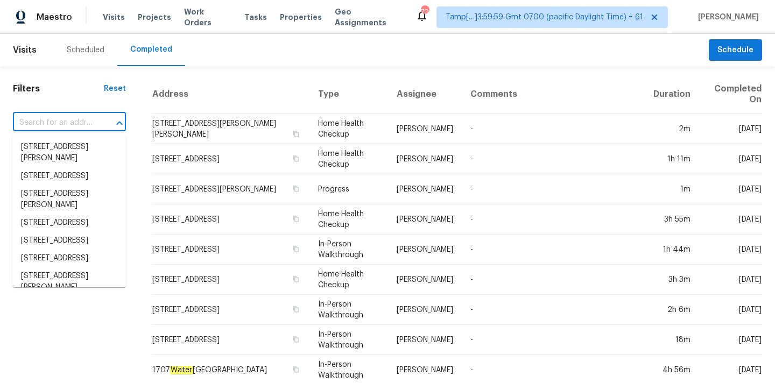
paste input "21 Vaughns Gap Rd Apt 24, Nashville, TN 37205"
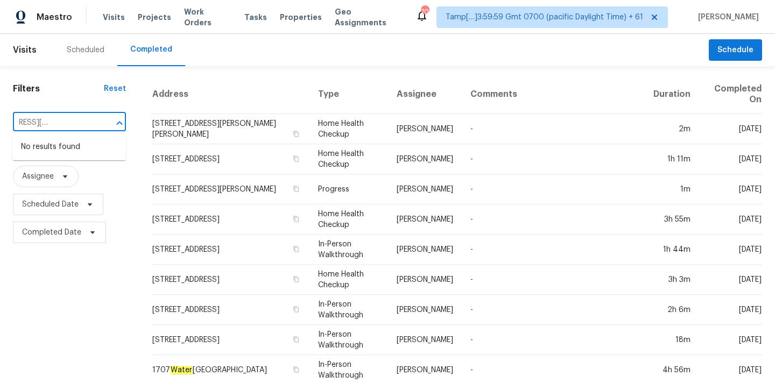
drag, startPoint x: 25, startPoint y: 122, endPoint x: 144, endPoint y: 122, distance: 118.4
type input "21 Vaughns Gap Rd"
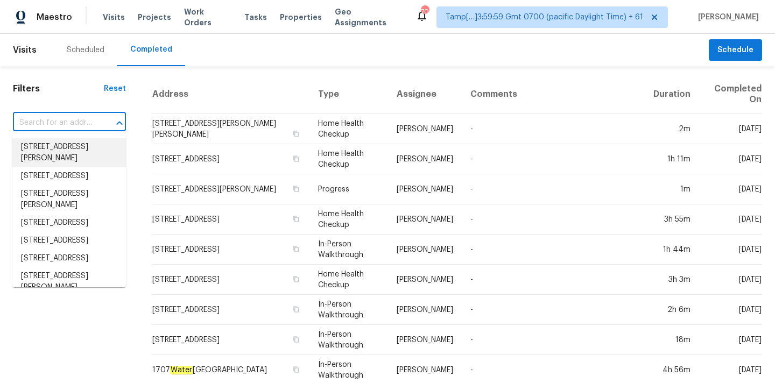
paste input "1137 Linwood St, Birmingham, AL 35215"
type input "1137 Linwood St, Birmingham, AL 35215"
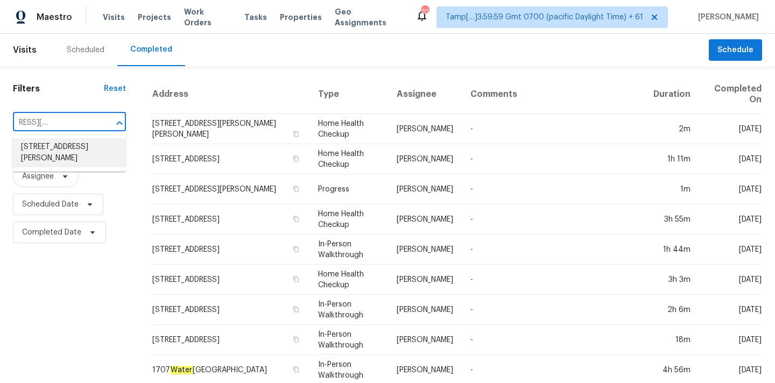
click at [65, 148] on li "1137 Linwood St, Birmingham, AL 35215" at bounding box center [69, 152] width 114 height 29
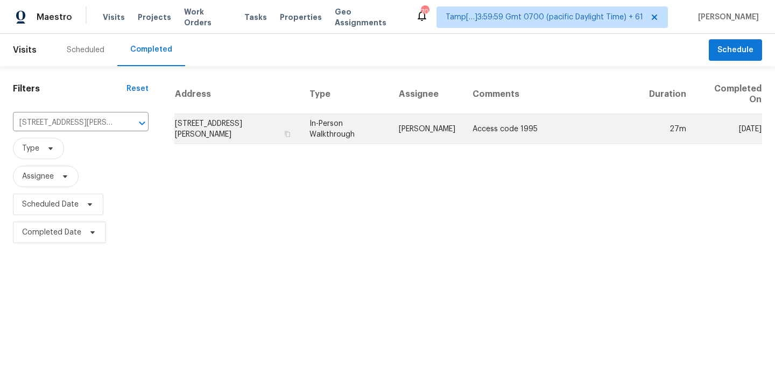
click at [439, 137] on td "[PERSON_NAME]" at bounding box center [427, 129] width 74 height 30
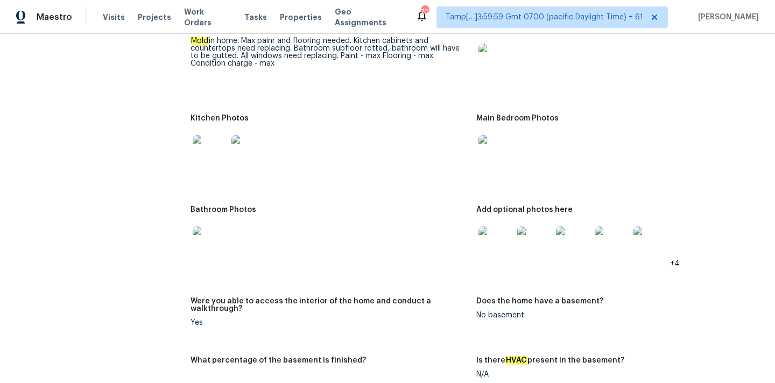
scroll to position [1314, 0]
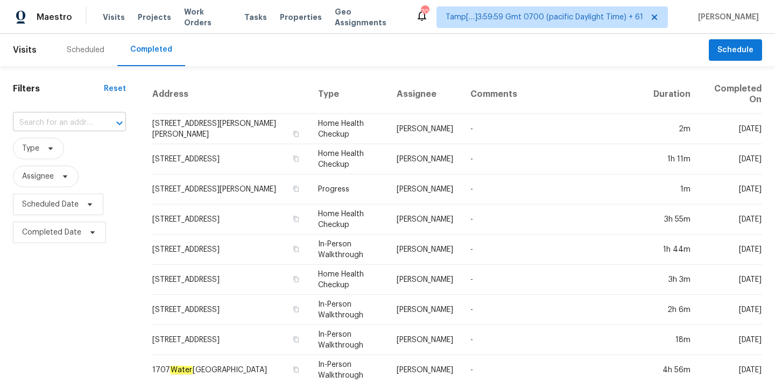
click at [32, 129] on input "text" at bounding box center [54, 123] width 83 height 17
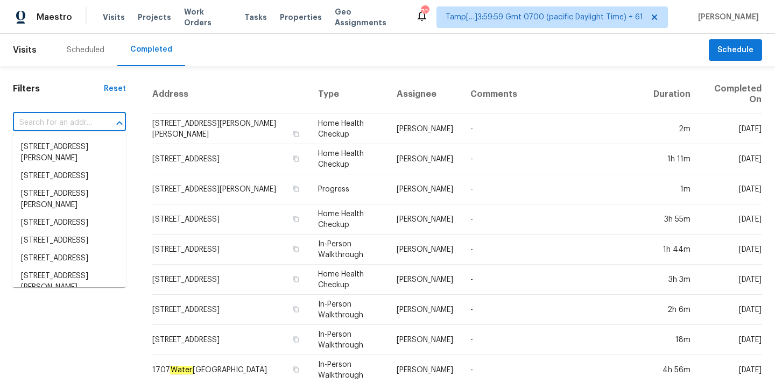
paste input "20926 Belmont Village Way, Katy, TX 77449"
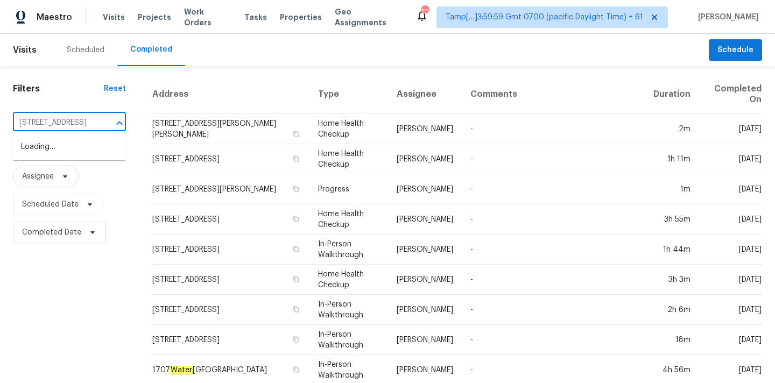
type input "20926 Belmont Village Way, Katy, TX 77449"
click at [43, 156] on li "20926 Belmont Village Way, Katy, TX 77449" at bounding box center [69, 147] width 114 height 18
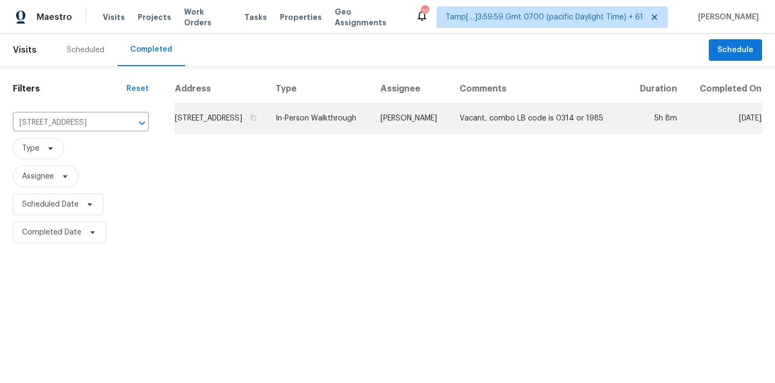
click at [267, 133] on td "20926 Belmont Village Way, Katy, TX 77449" at bounding box center [220, 118] width 93 height 30
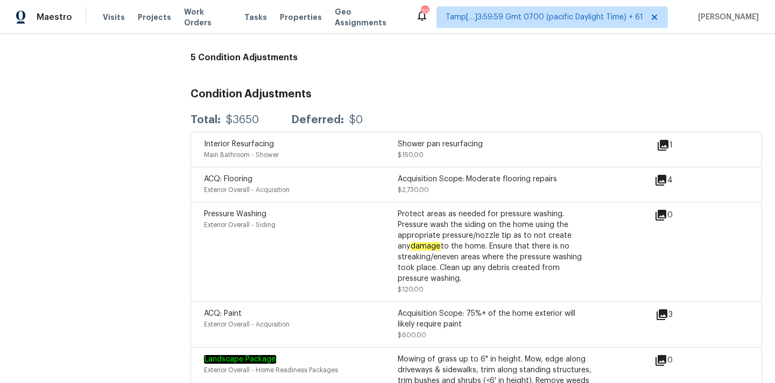
scroll to position [2661, 0]
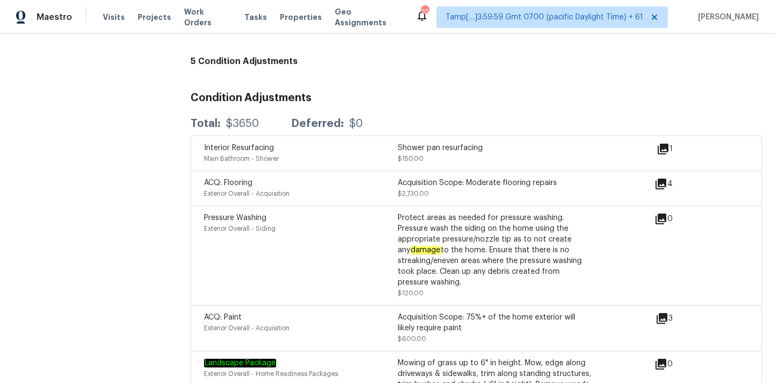
click at [668, 144] on icon at bounding box center [663, 149] width 11 height 11
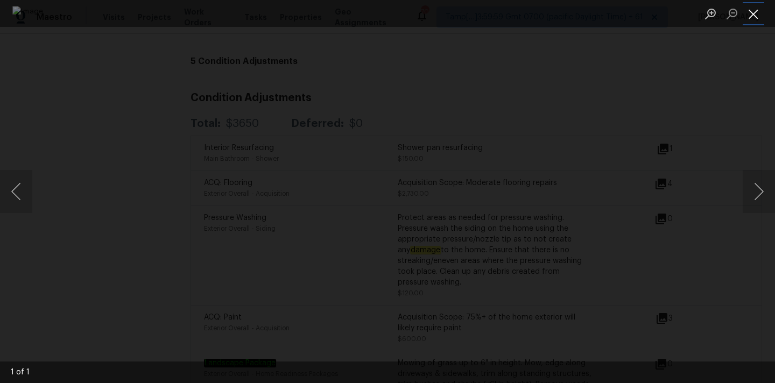
click at [753, 17] on button "Close lightbox" at bounding box center [754, 13] width 22 height 19
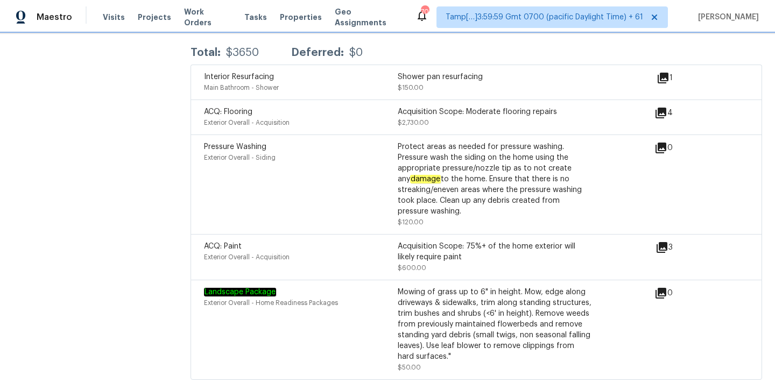
scroll to position [2750, 0]
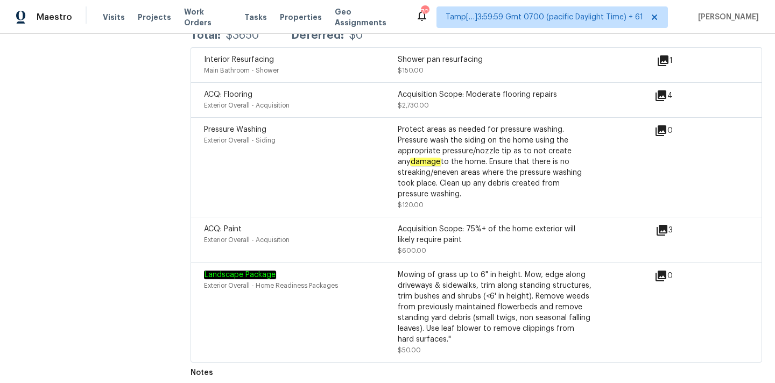
click at [662, 225] on icon at bounding box center [662, 230] width 11 height 11
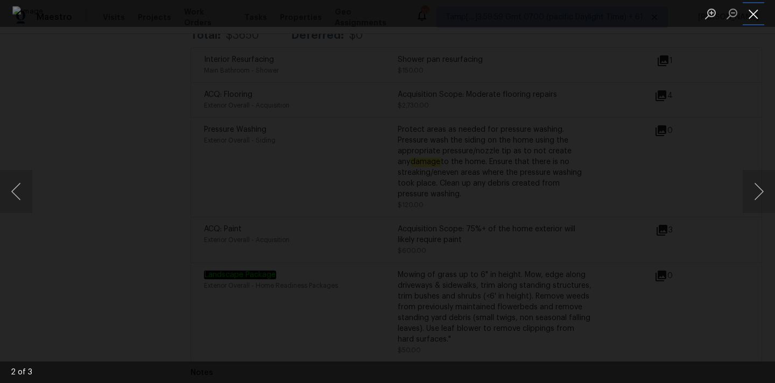
click at [752, 12] on button "Close lightbox" at bounding box center [754, 13] width 22 height 19
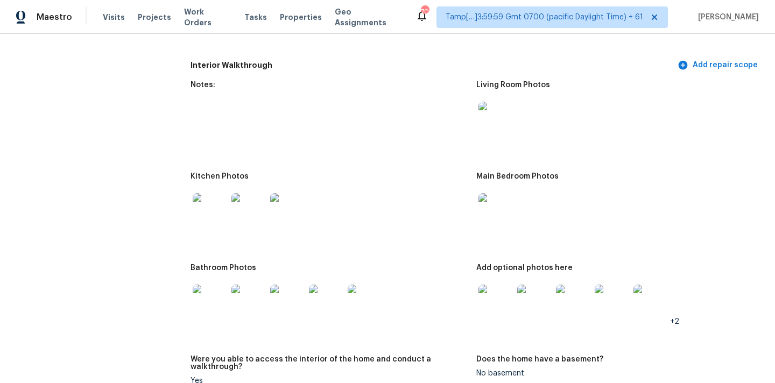
scroll to position [1265, 0]
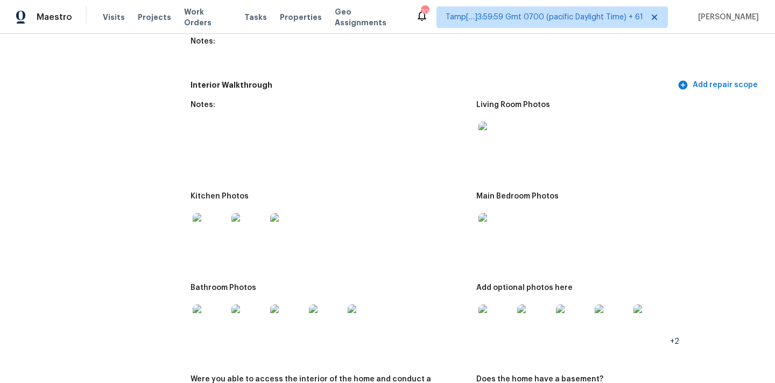
click at [495, 122] on img at bounding box center [495, 139] width 34 height 34
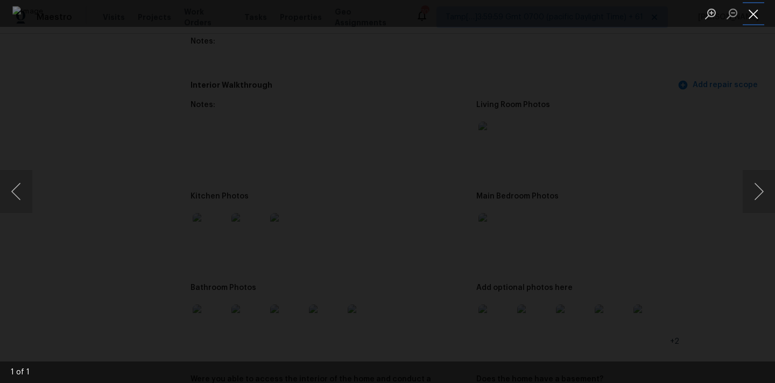
click at [756, 16] on button "Close lightbox" at bounding box center [754, 13] width 22 height 19
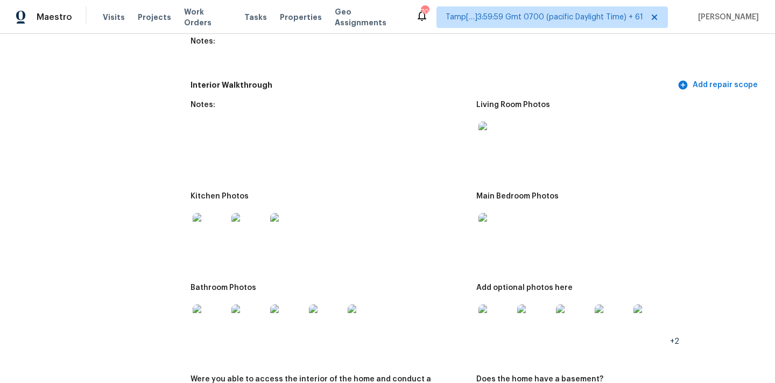
click at [504, 229] on img at bounding box center [495, 230] width 34 height 34
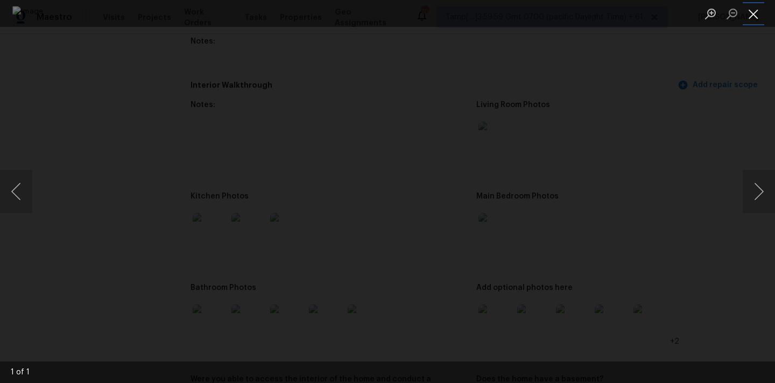
click at [760, 11] on button "Close lightbox" at bounding box center [754, 13] width 22 height 19
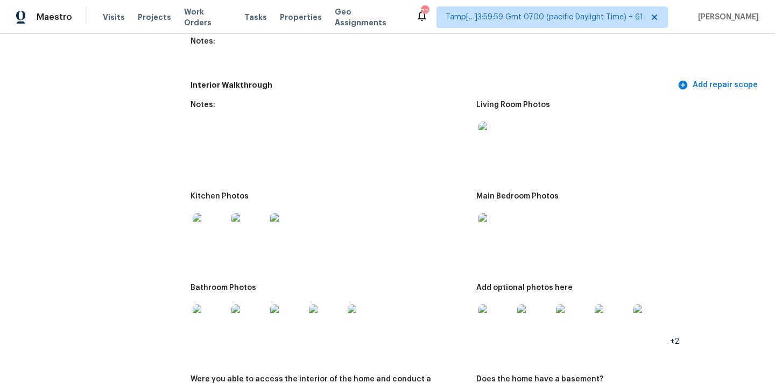
click at [488, 316] on img at bounding box center [495, 322] width 34 height 34
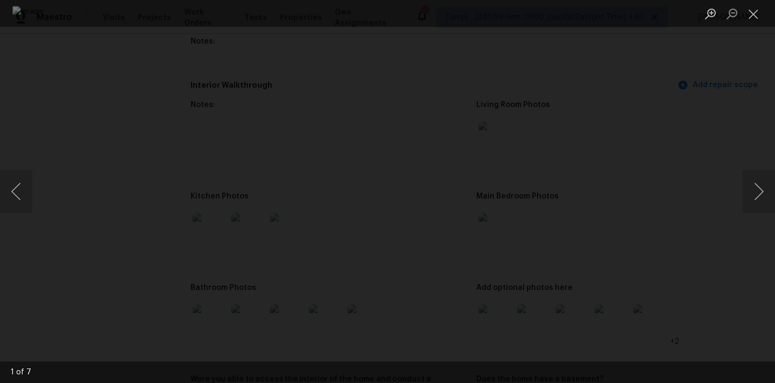
click at [756, 3] on li "Lightbox" at bounding box center [754, 13] width 22 height 27
click at [752, 11] on button "Close lightbox" at bounding box center [754, 13] width 22 height 19
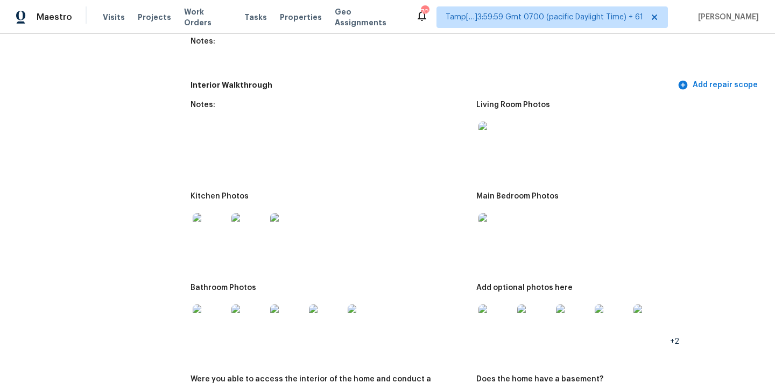
click at [210, 309] on img at bounding box center [210, 322] width 34 height 34
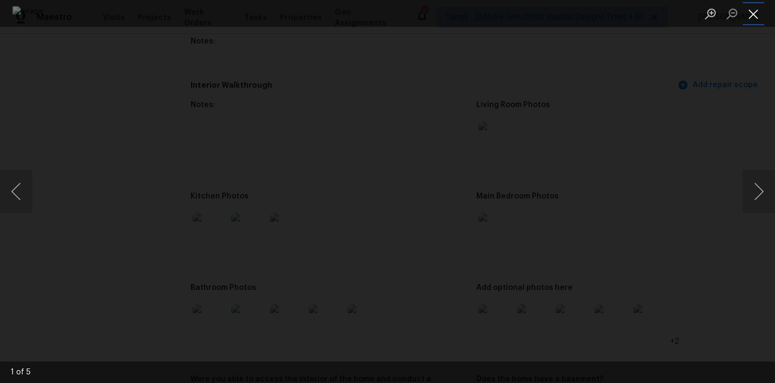
click at [752, 8] on button "Close lightbox" at bounding box center [754, 13] width 22 height 19
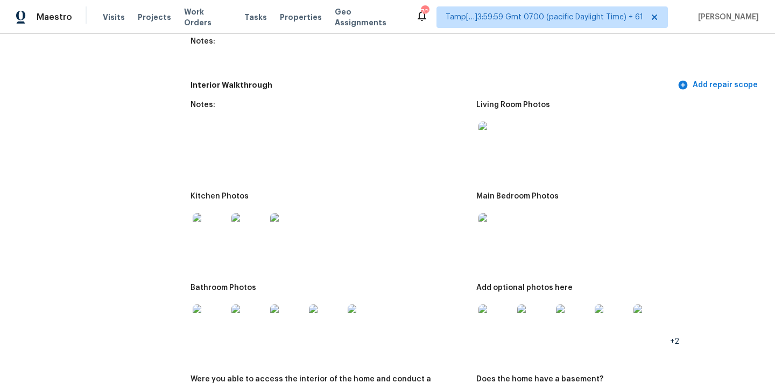
click at [209, 227] on img at bounding box center [210, 230] width 34 height 34
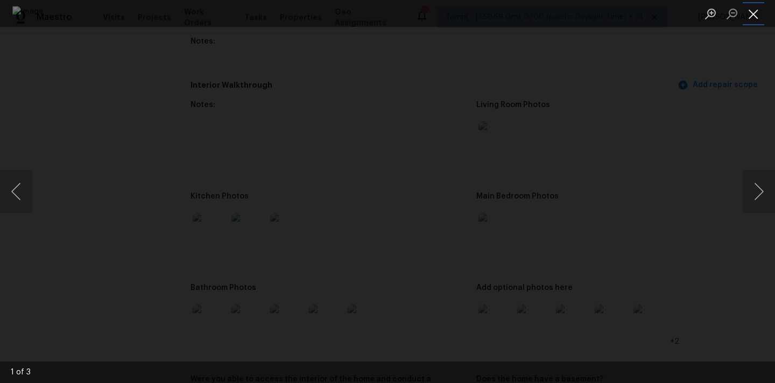
click at [758, 13] on button "Close lightbox" at bounding box center [754, 13] width 22 height 19
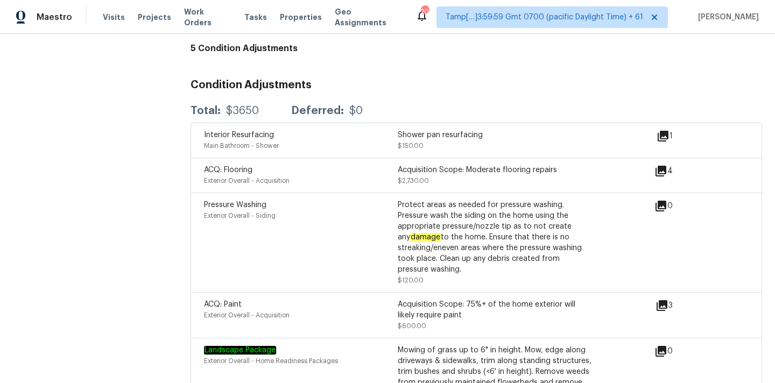
scroll to position [2750, 0]
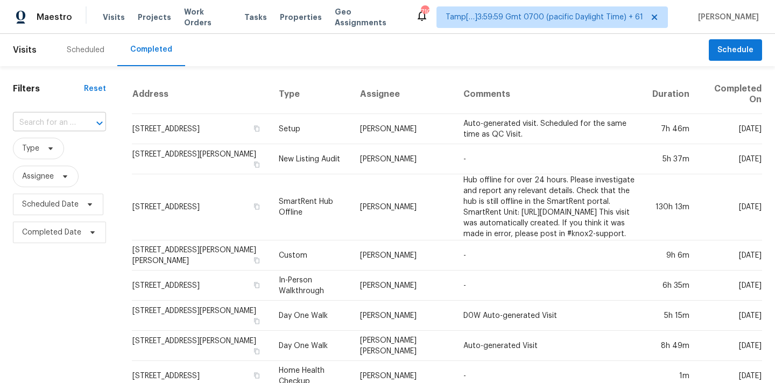
click at [27, 121] on input "text" at bounding box center [44, 123] width 63 height 17
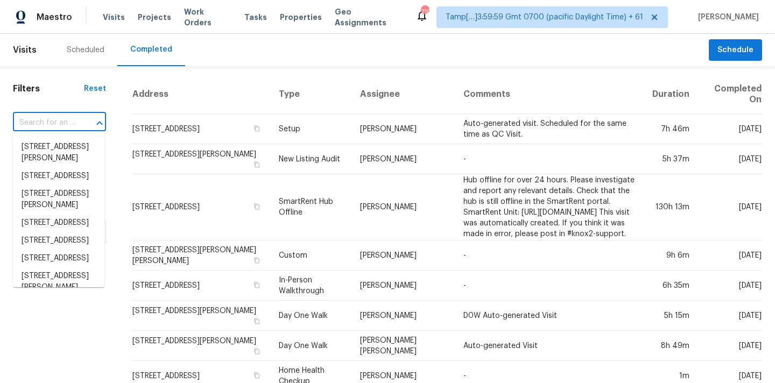
paste input "[STREET_ADDRESS]"
type input "[STREET_ADDRESS]"
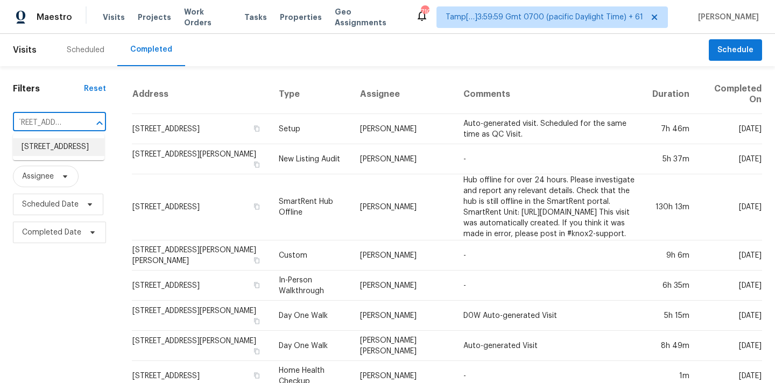
click at [37, 153] on li "[STREET_ADDRESS]" at bounding box center [58, 147] width 91 height 18
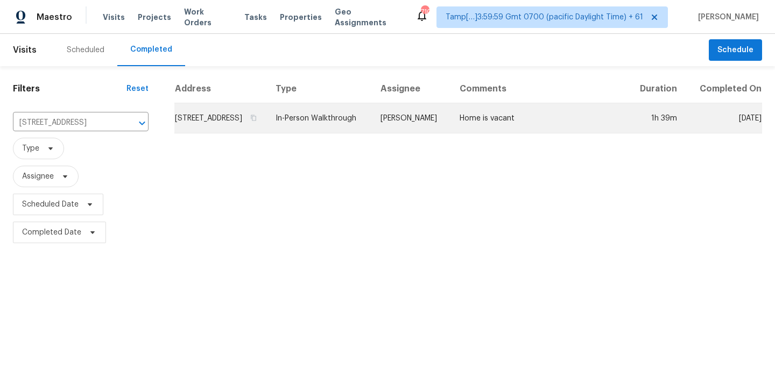
click at [267, 132] on td "[STREET_ADDRESS]" at bounding box center [220, 118] width 93 height 30
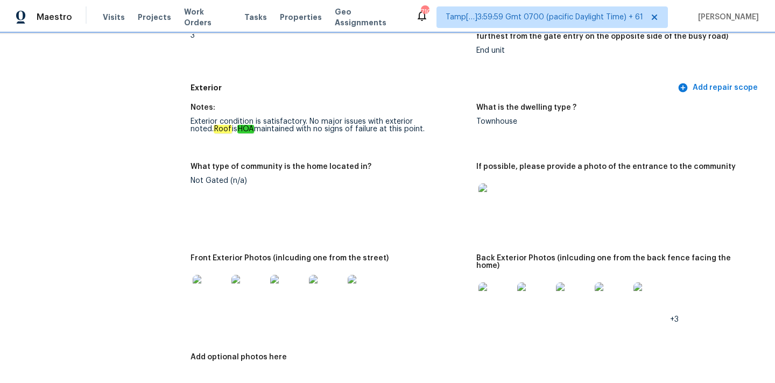
scroll to position [364, 0]
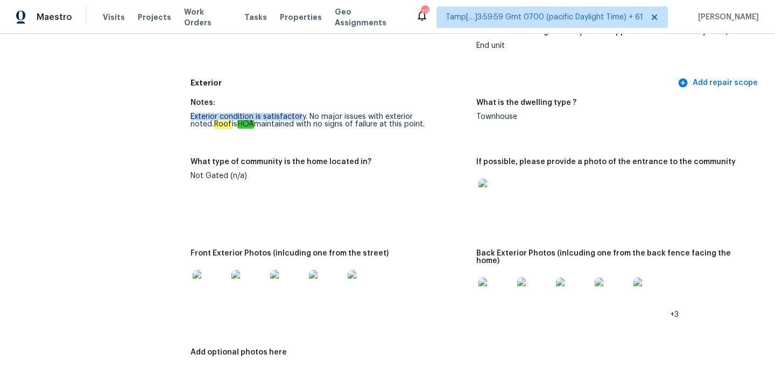
drag, startPoint x: 189, startPoint y: 114, endPoint x: 300, endPoint y: 118, distance: 111.5
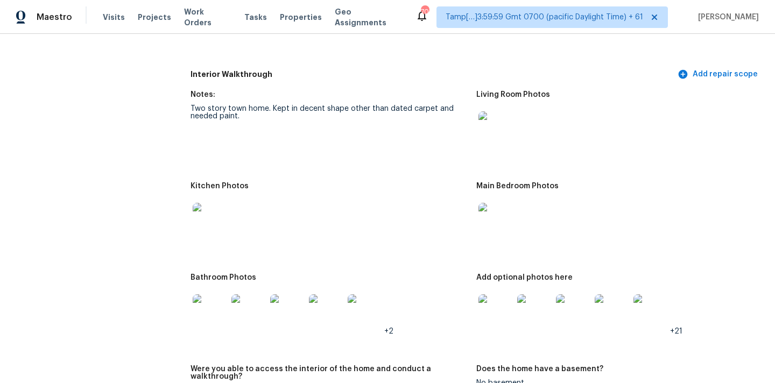
scroll to position [1449, 0]
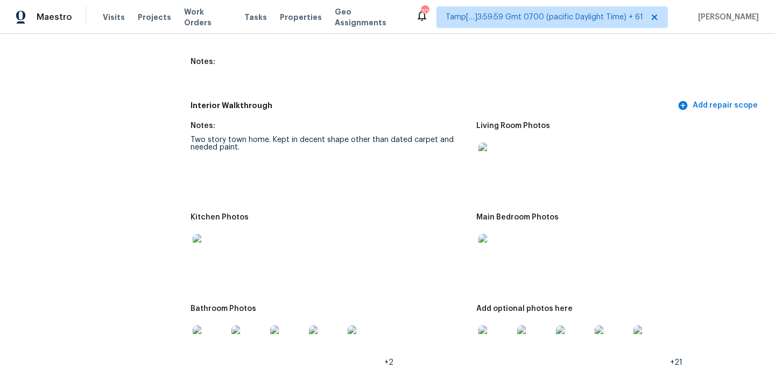
click at [491, 152] on img at bounding box center [495, 160] width 34 height 34
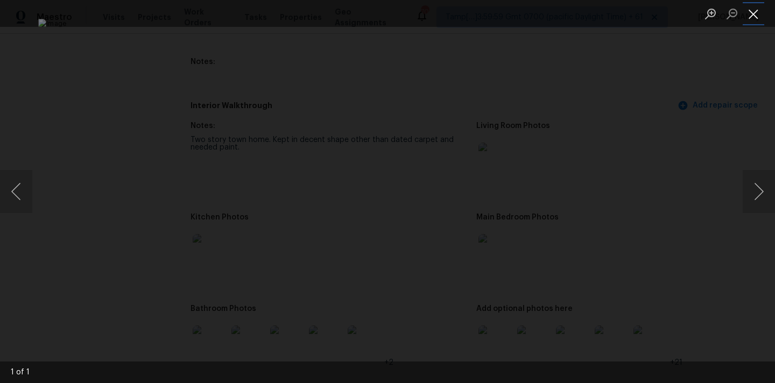
click at [746, 9] on button "Close lightbox" at bounding box center [754, 13] width 22 height 19
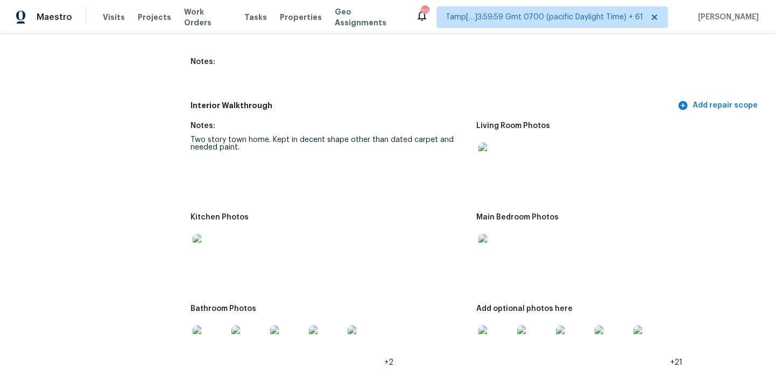
click at [490, 241] on img at bounding box center [495, 251] width 34 height 34
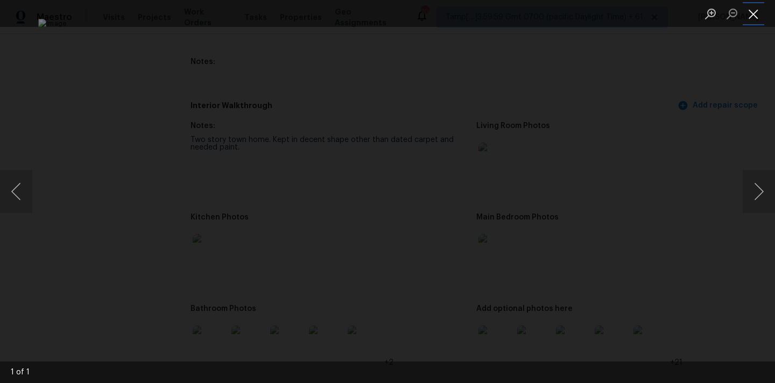
click at [750, 12] on button "Close lightbox" at bounding box center [754, 13] width 22 height 19
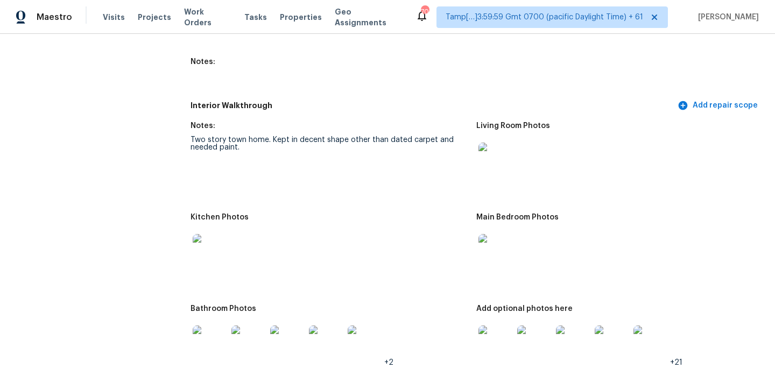
click at [497, 344] on img at bounding box center [495, 343] width 34 height 34
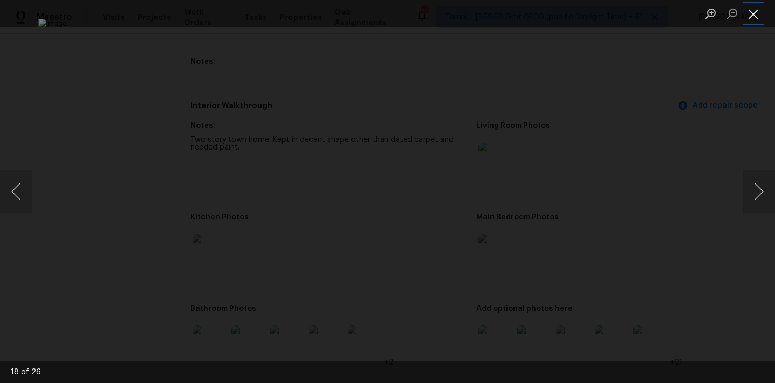
click at [758, 20] on button "Close lightbox" at bounding box center [754, 13] width 22 height 19
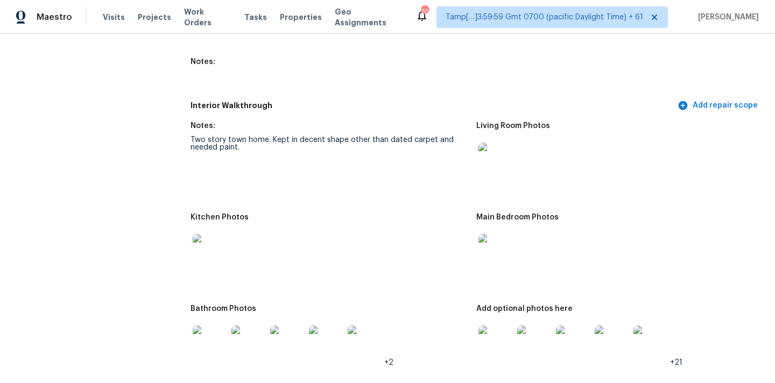
scroll to position [1529, 0]
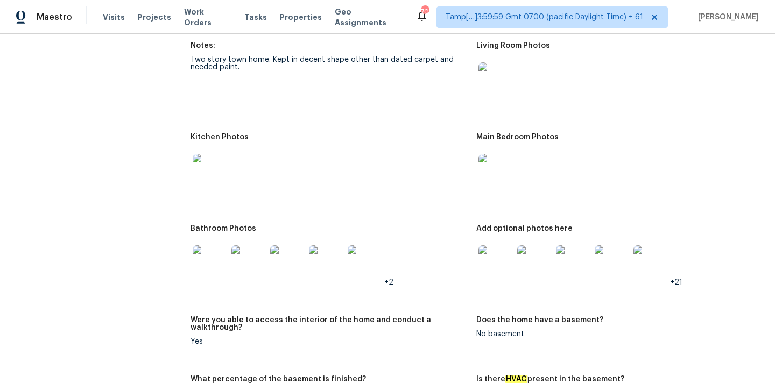
click at [203, 261] on img at bounding box center [210, 262] width 34 height 34
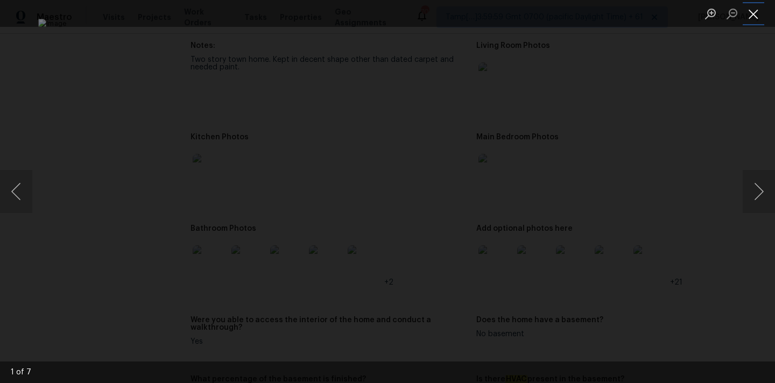
click at [749, 15] on button "Close lightbox" at bounding box center [754, 13] width 22 height 19
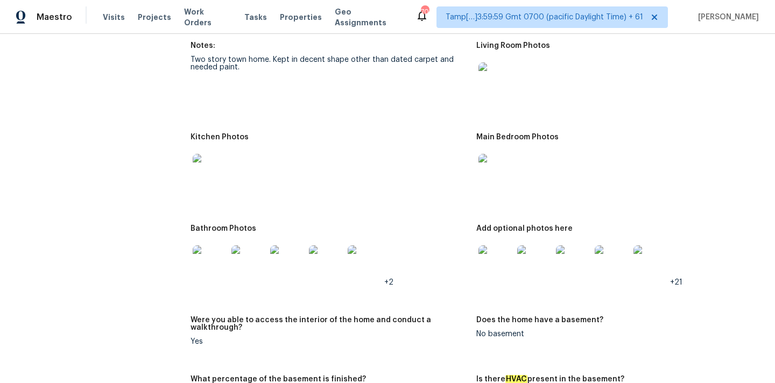
click at [212, 165] on img at bounding box center [210, 171] width 34 height 34
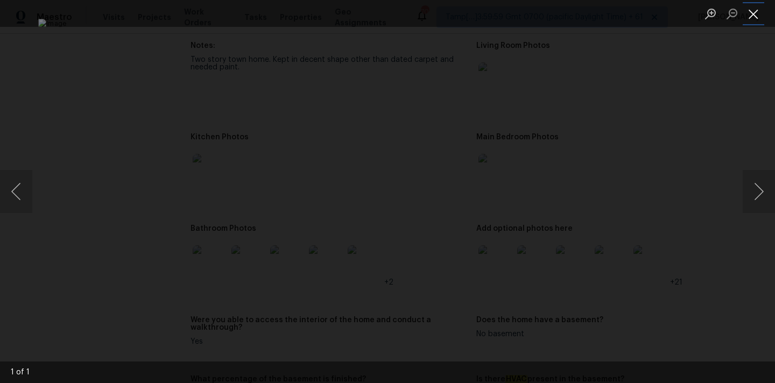
click at [756, 15] on button "Close lightbox" at bounding box center [754, 13] width 22 height 19
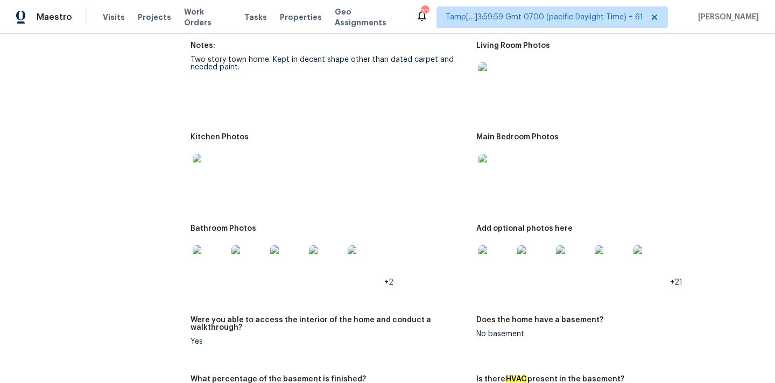
click at [487, 168] on img at bounding box center [495, 171] width 34 height 34
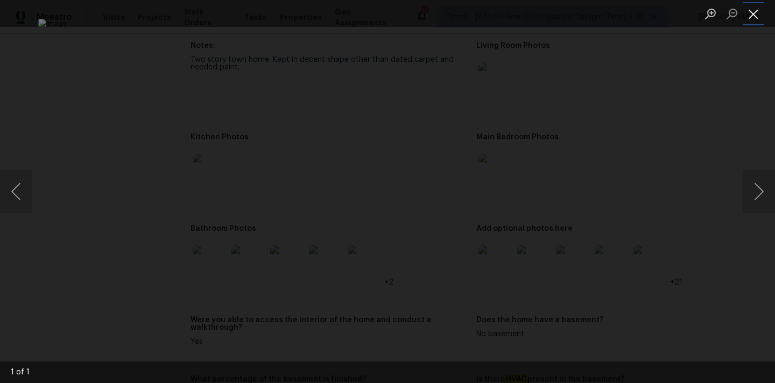
click at [758, 10] on button "Close lightbox" at bounding box center [754, 13] width 22 height 19
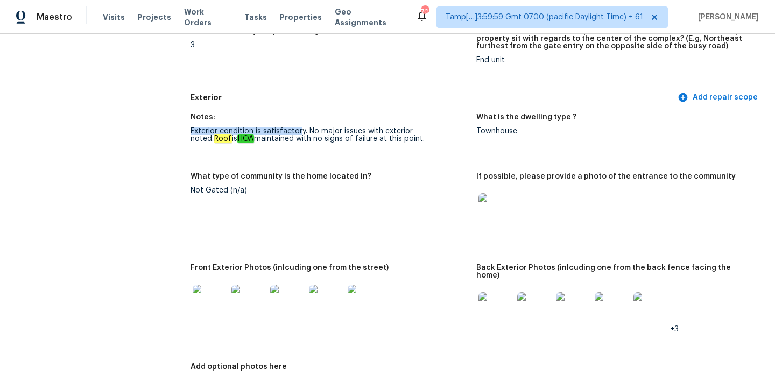
scroll to position [342, 0]
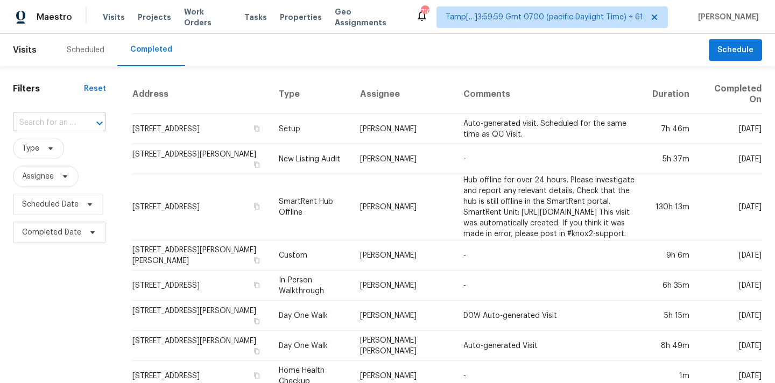
click at [50, 115] on input "text" at bounding box center [44, 123] width 63 height 17
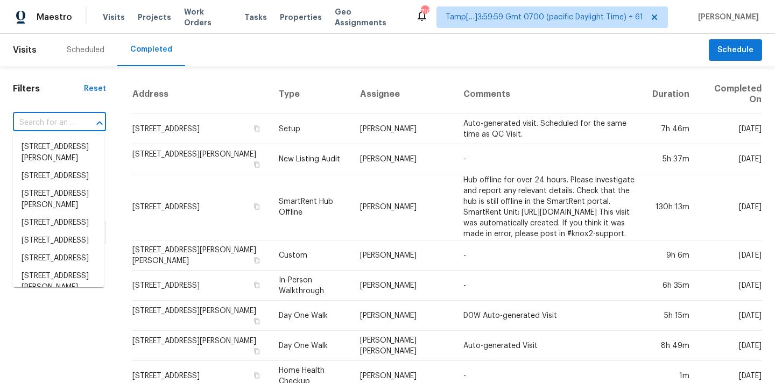
paste input "[STREET_ADDRESS]"
type input "[STREET_ADDRESS]"
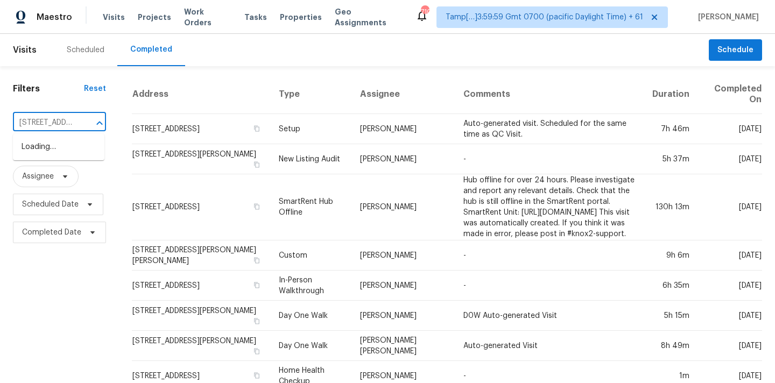
scroll to position [0, 101]
click at [54, 153] on li "[STREET_ADDRESS]" at bounding box center [58, 147] width 91 height 18
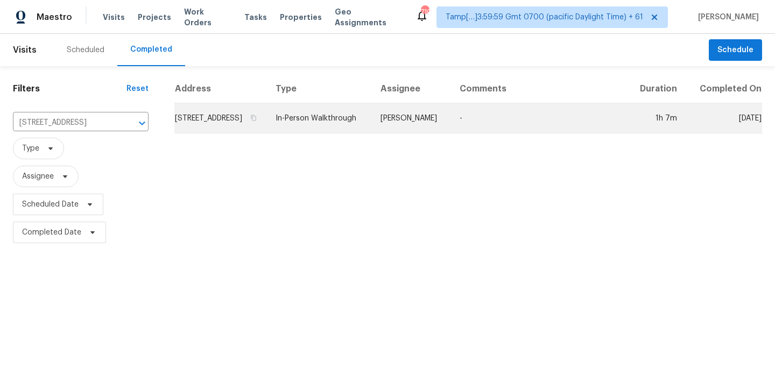
click at [440, 127] on td "[PERSON_NAME]" at bounding box center [411, 118] width 79 height 30
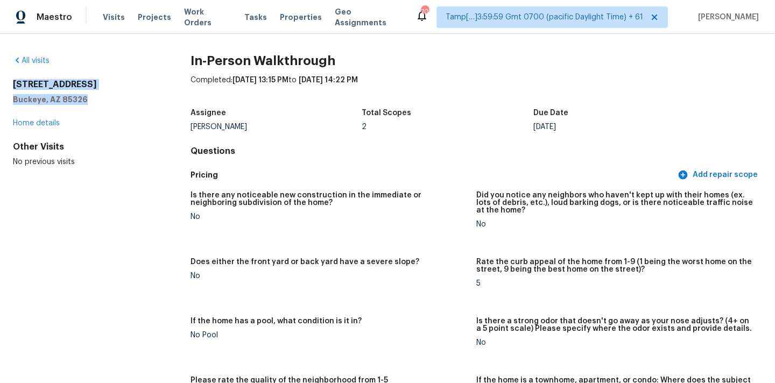
copy div "[STREET_ADDRESS]"
drag, startPoint x: 12, startPoint y: 84, endPoint x: 88, endPoint y: 98, distance: 77.1
click at [88, 98] on div "All visits [STREET_ADDRESS] Home details Other Visits No previous visits In-Per…" at bounding box center [387, 208] width 775 height 349
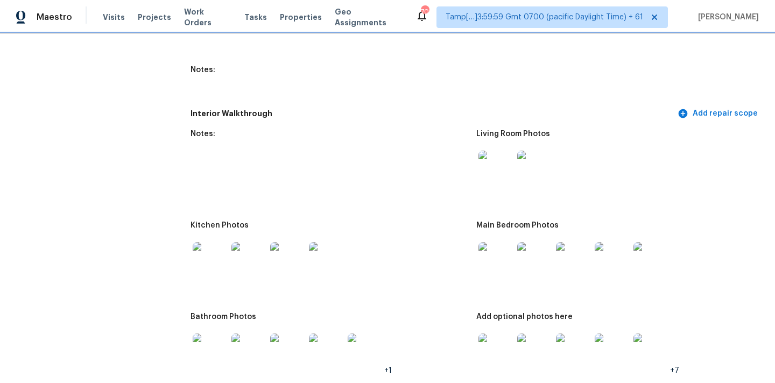
scroll to position [1331, 0]
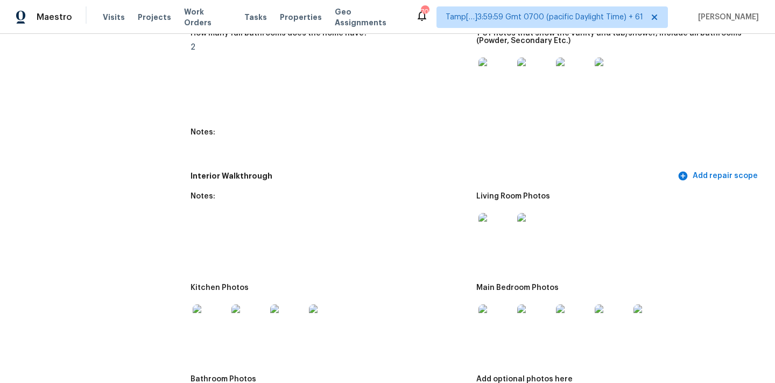
click at [487, 221] on img at bounding box center [495, 230] width 34 height 34
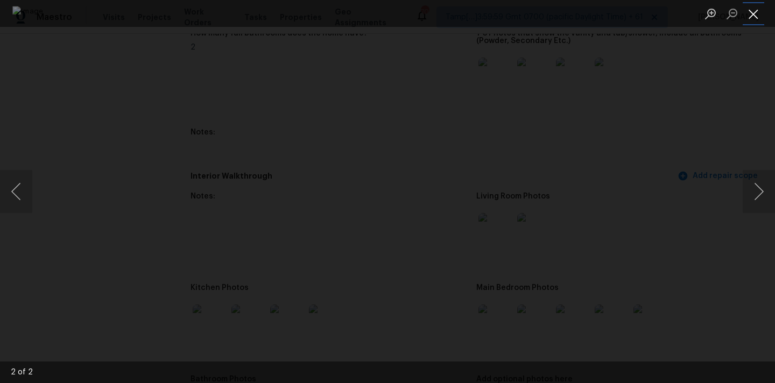
click at [756, 17] on button "Close lightbox" at bounding box center [754, 13] width 22 height 19
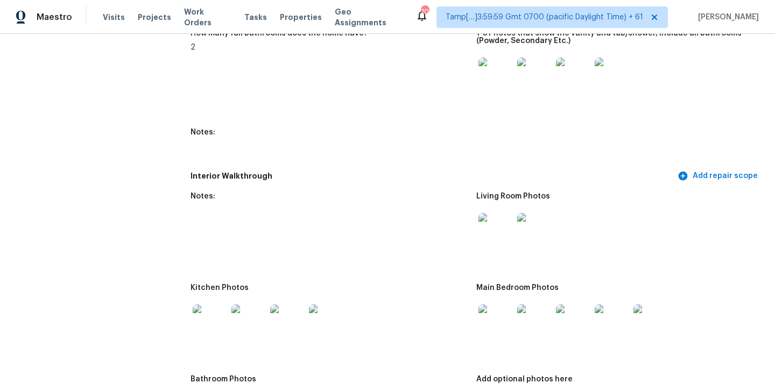
click at [497, 317] on img at bounding box center [495, 322] width 34 height 34
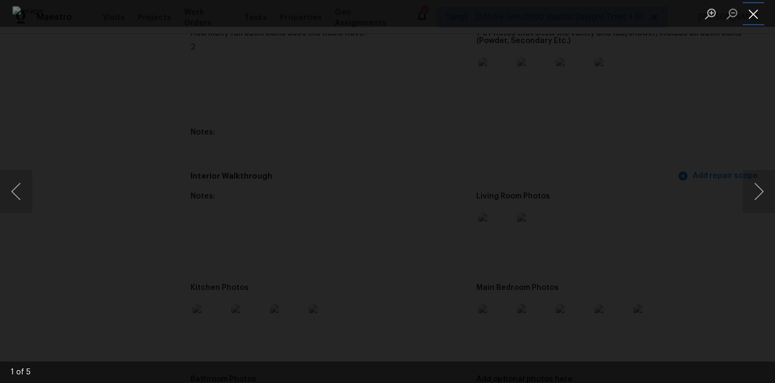
click at [752, 18] on button "Close lightbox" at bounding box center [754, 13] width 22 height 19
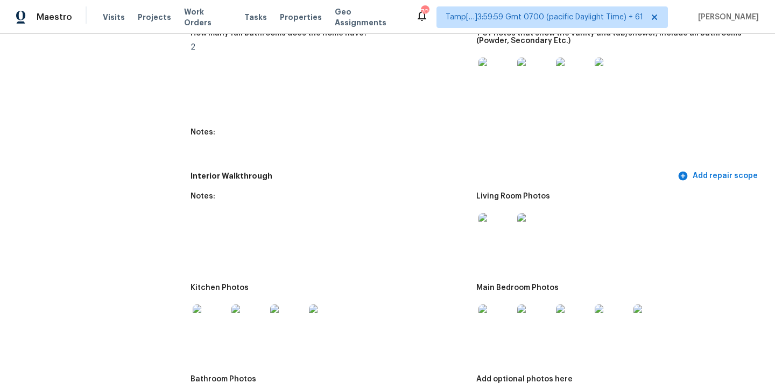
click at [494, 221] on img at bounding box center [495, 230] width 34 height 34
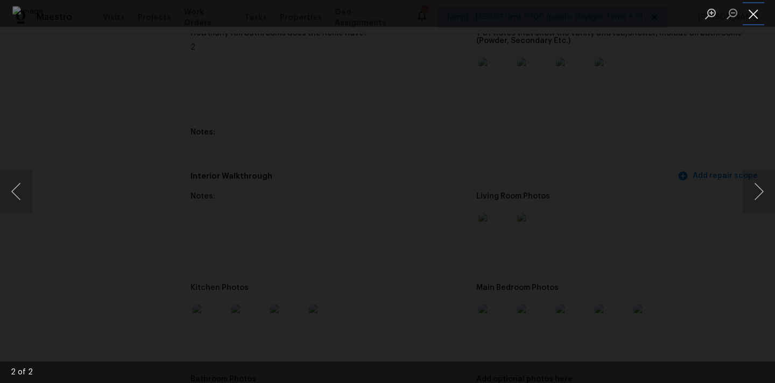
click at [757, 15] on button "Close lightbox" at bounding box center [754, 13] width 22 height 19
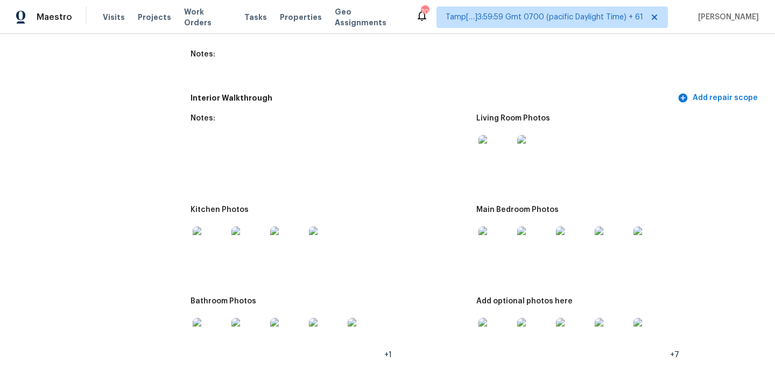
scroll to position [1526, 0]
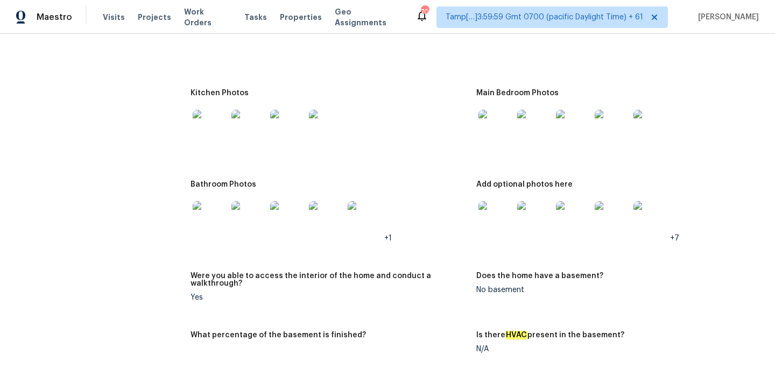
click at [489, 230] on div at bounding box center [495, 218] width 39 height 47
click at [492, 213] on img at bounding box center [495, 218] width 34 height 34
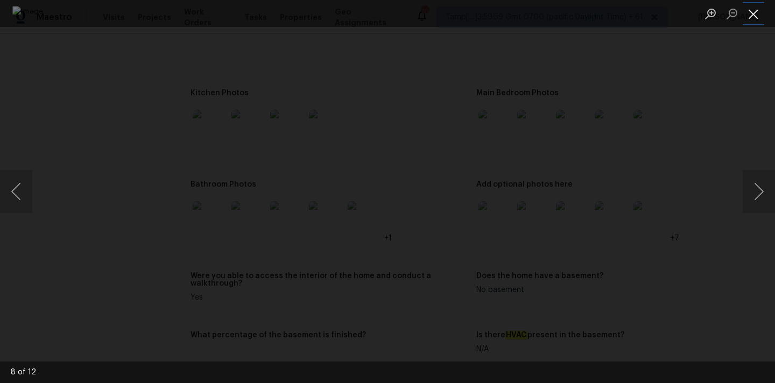
click at [749, 20] on button "Close lightbox" at bounding box center [754, 13] width 22 height 19
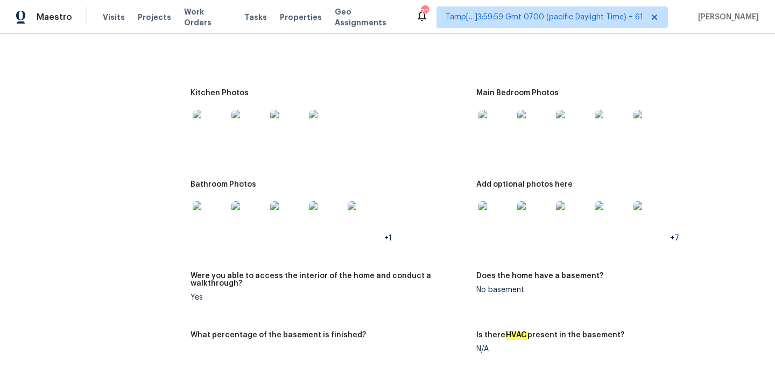
click at [203, 210] on img at bounding box center [210, 218] width 34 height 34
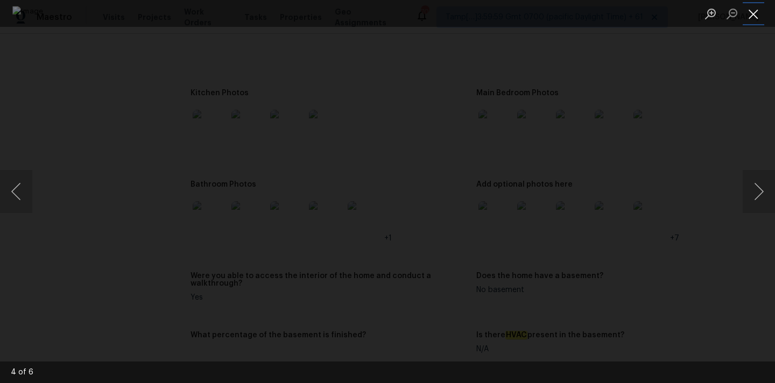
click at [749, 14] on button "Close lightbox" at bounding box center [754, 13] width 22 height 19
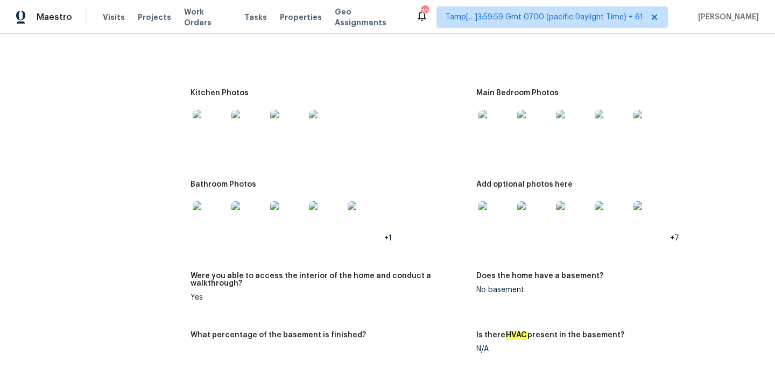
click at [215, 115] on img at bounding box center [210, 127] width 34 height 34
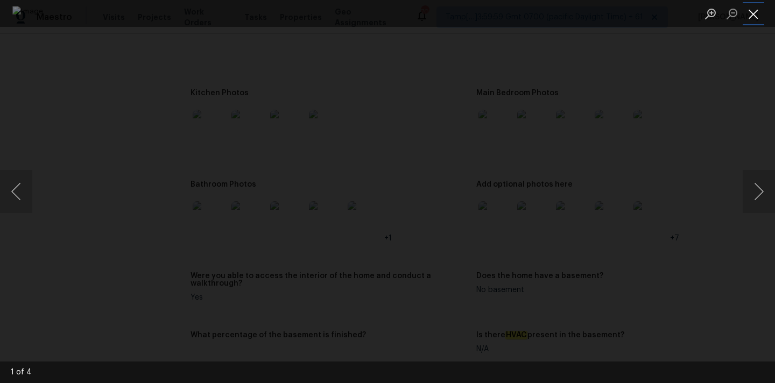
click at [747, 12] on button "Close lightbox" at bounding box center [754, 13] width 22 height 19
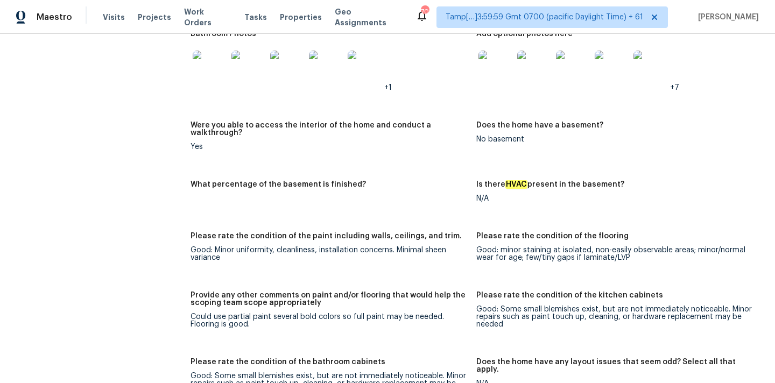
scroll to position [1871, 0]
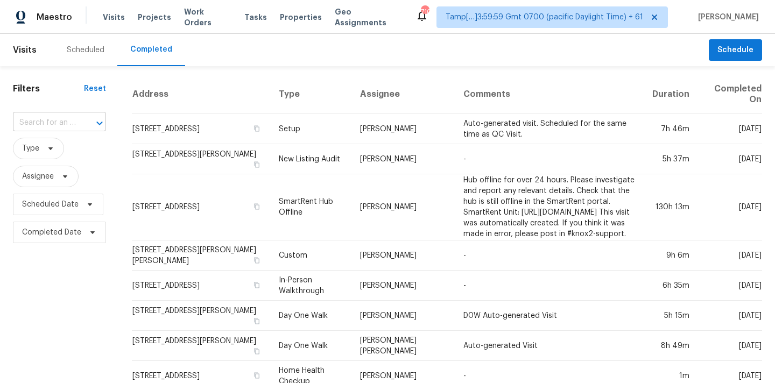
click at [62, 123] on input "text" at bounding box center [44, 123] width 63 height 17
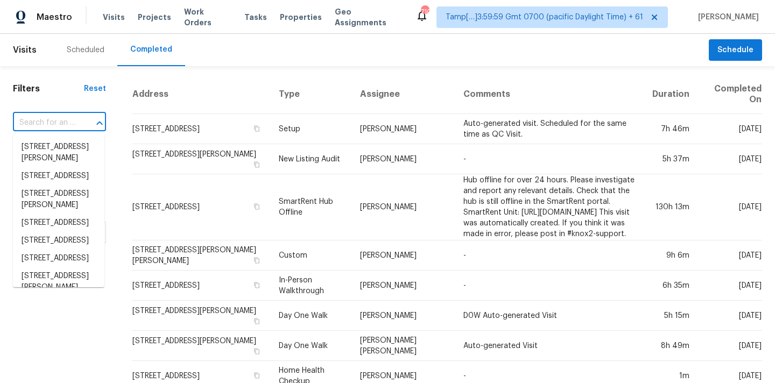
paste input "[STREET_ADDRESS]"
type input "[STREET_ADDRESS]"
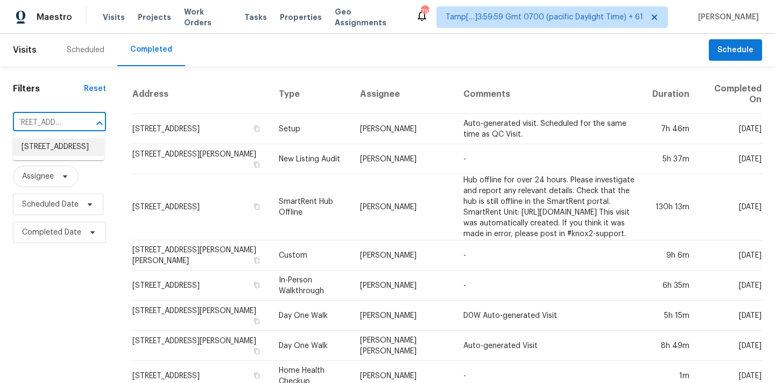
click at [59, 149] on li "[STREET_ADDRESS]" at bounding box center [58, 147] width 91 height 18
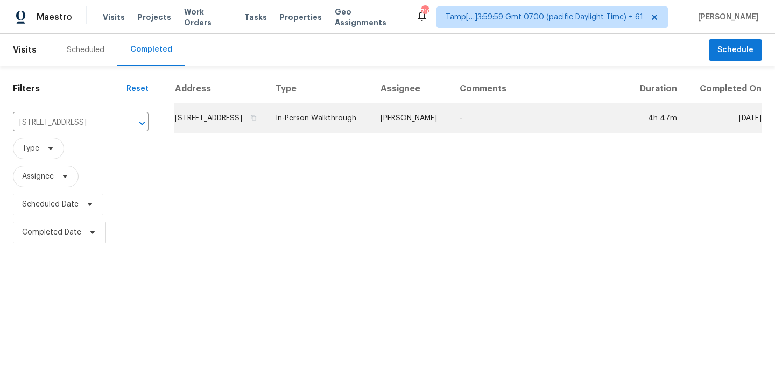
click at [497, 131] on td "-" at bounding box center [539, 118] width 177 height 30
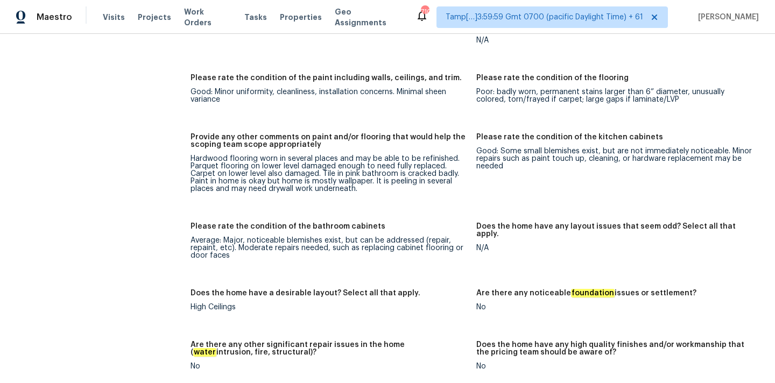
scroll to position [1643, 0]
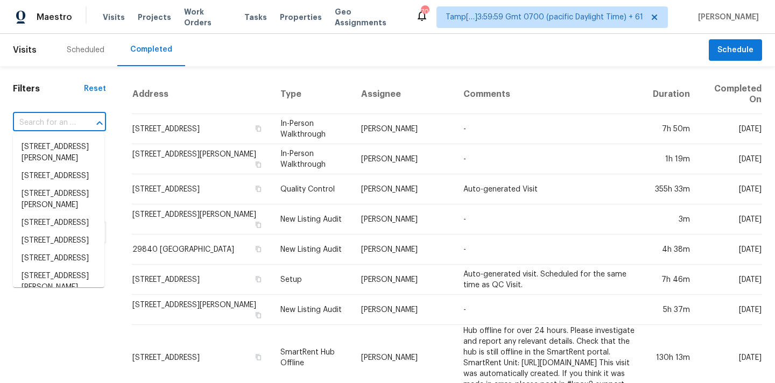
click at [53, 116] on input "text" at bounding box center [44, 123] width 63 height 17
paste input "[STREET_ADDRESS][PERSON_NAME]"
type input "[STREET_ADDRESS][PERSON_NAME]"
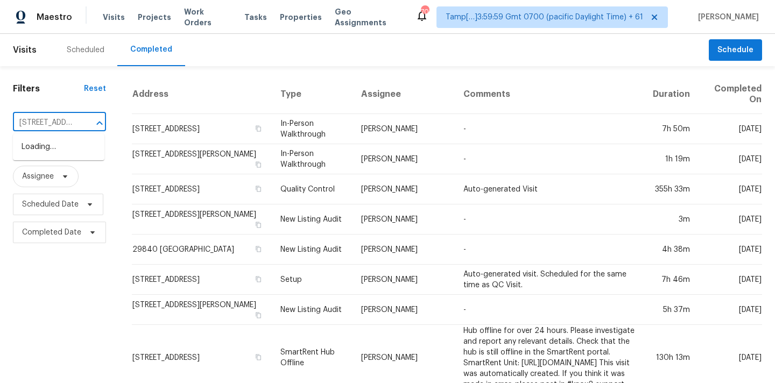
scroll to position [0, 95]
click at [65, 156] on li "[STREET_ADDRESS][PERSON_NAME]" at bounding box center [58, 152] width 91 height 29
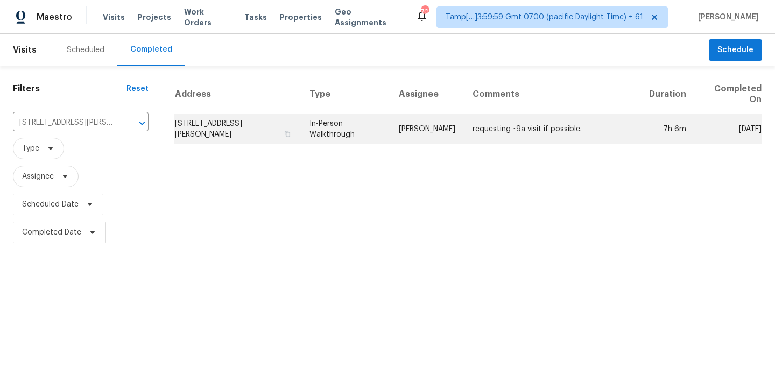
click at [510, 134] on td "requesting ~9a visit if possible." at bounding box center [552, 129] width 177 height 30
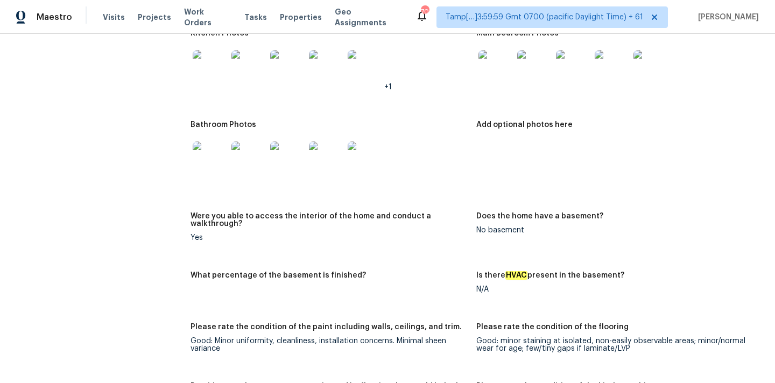
scroll to position [2176, 0]
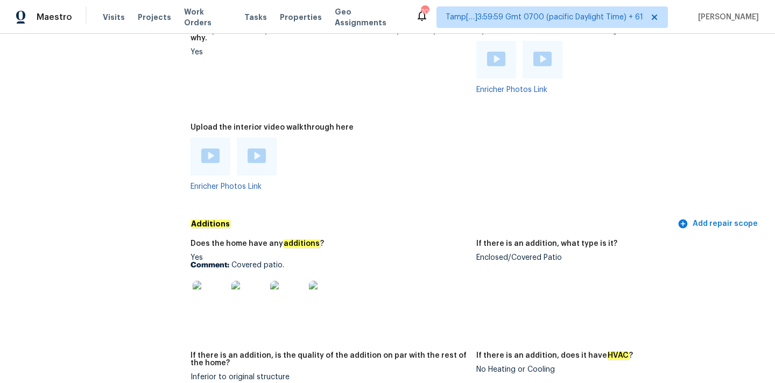
click at [490, 254] on div "Enclosed/Covered Patio" at bounding box center [614, 258] width 277 height 8
click at [206, 289] on img at bounding box center [210, 298] width 34 height 34
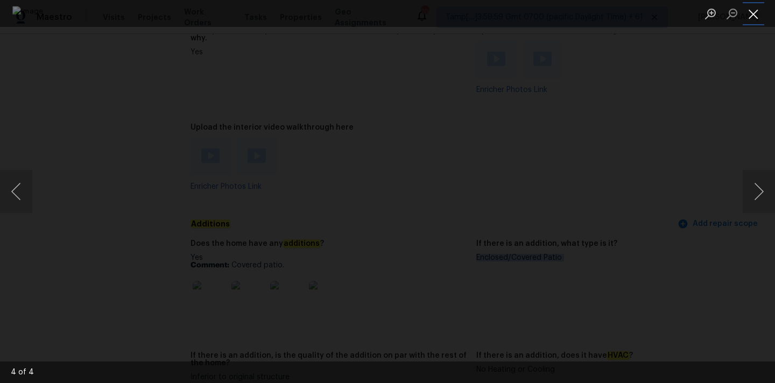
click at [754, 12] on button "Close lightbox" at bounding box center [754, 13] width 22 height 19
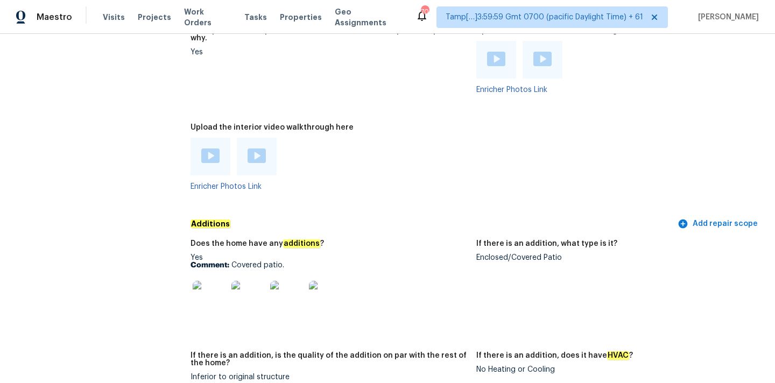
scroll to position [1594, 0]
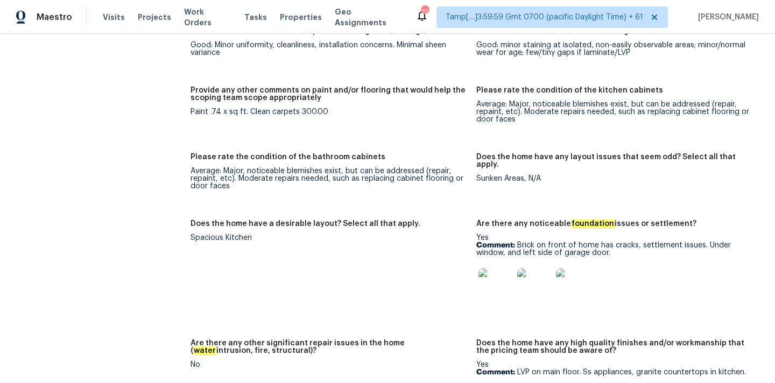
click at [496, 282] on img at bounding box center [495, 286] width 34 height 34
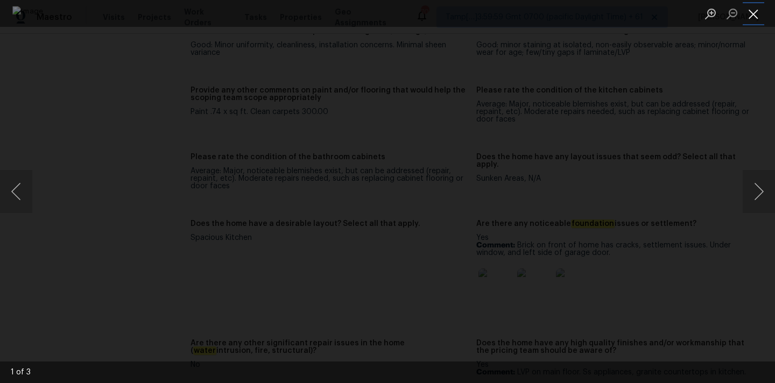
click at [749, 17] on button "Close lightbox" at bounding box center [754, 13] width 22 height 19
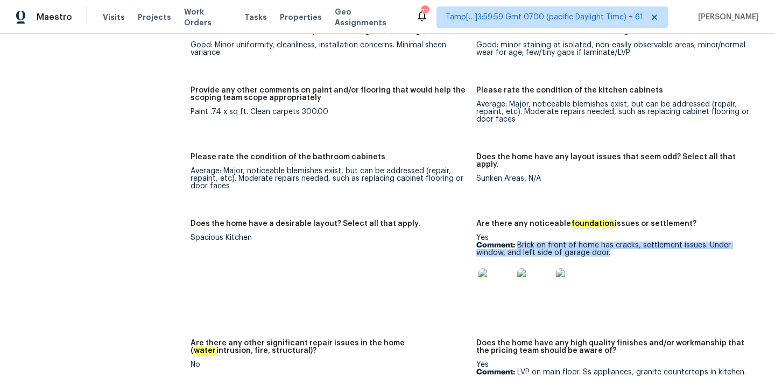
drag, startPoint x: 517, startPoint y: 231, endPoint x: 616, endPoint y: 236, distance: 99.2
click at [616, 242] on p "Comment: Brick on front of home has cracks, settlement issues. Under window, an…" at bounding box center [614, 249] width 277 height 15
copy p "Brick on front of home has cracks, settlement issues. Under window, and left si…"
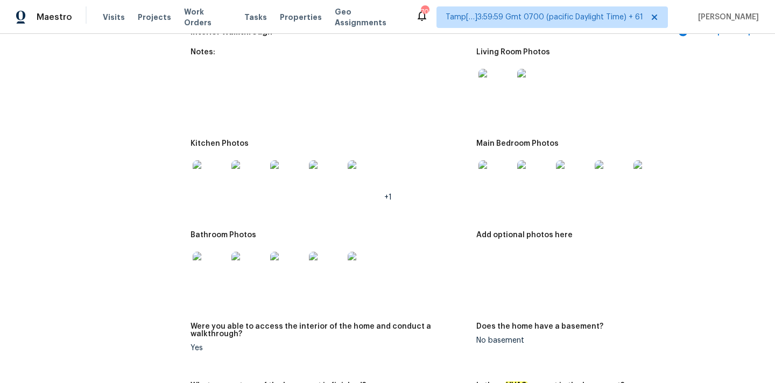
scroll to position [1089, 0]
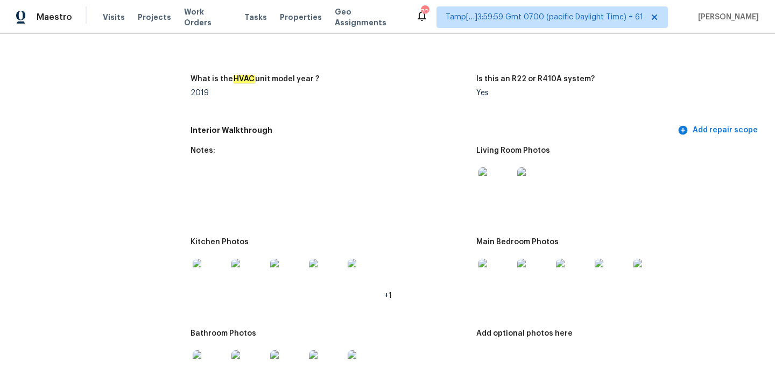
click at [505, 182] on img at bounding box center [495, 184] width 34 height 34
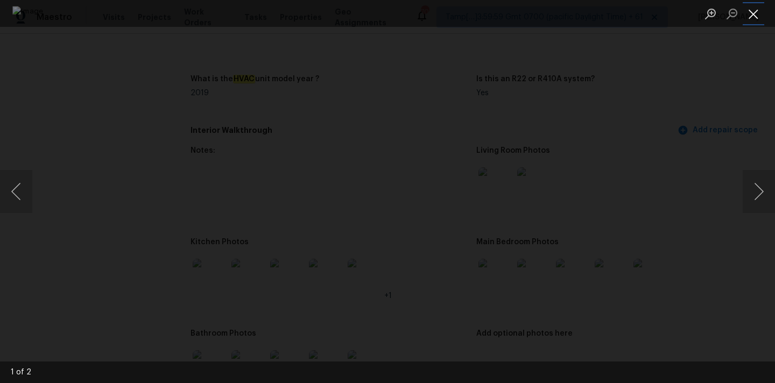
click at [759, 20] on button "Close lightbox" at bounding box center [754, 13] width 22 height 19
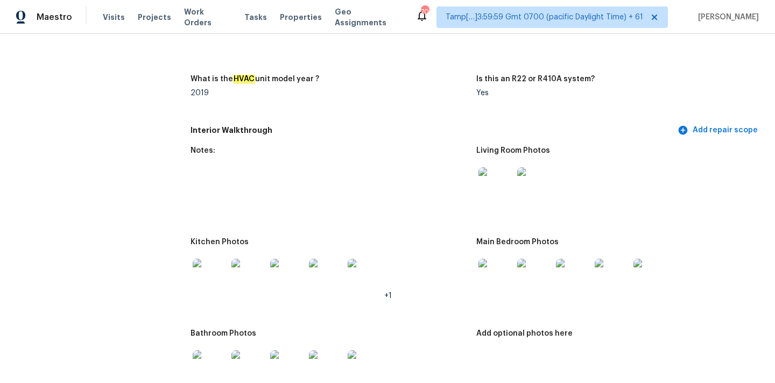
click at [498, 264] on img at bounding box center [495, 276] width 34 height 34
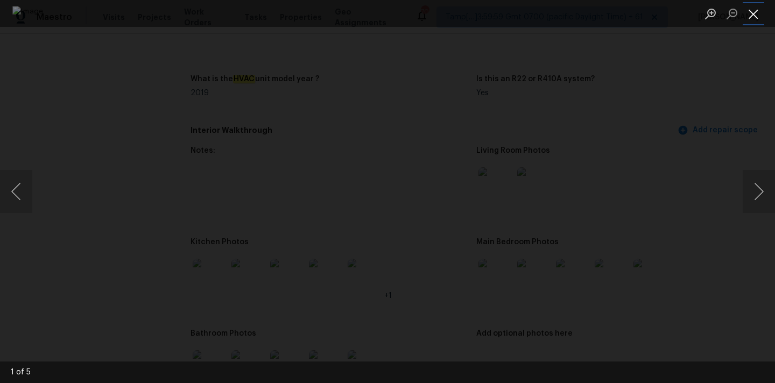
click at [752, 19] on button "Close lightbox" at bounding box center [754, 13] width 22 height 19
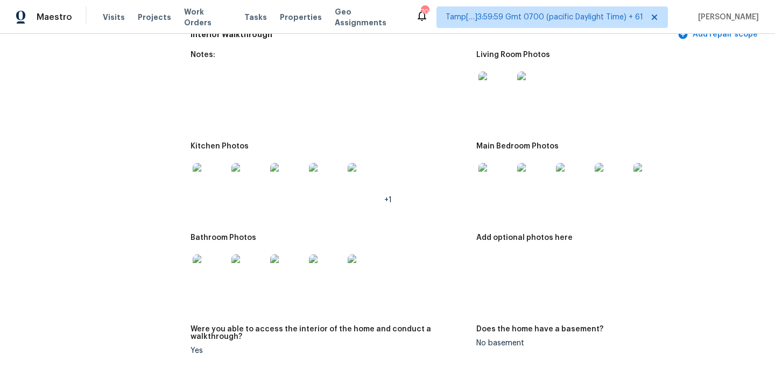
scroll to position [1185, 0]
click at [191, 255] on div at bounding box center [210, 271] width 39 height 47
click at [210, 258] on img at bounding box center [210, 271] width 34 height 34
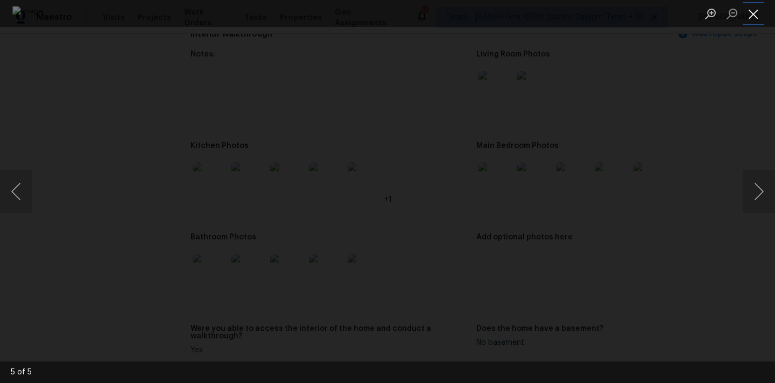
click at [752, 11] on button "Close lightbox" at bounding box center [754, 13] width 22 height 19
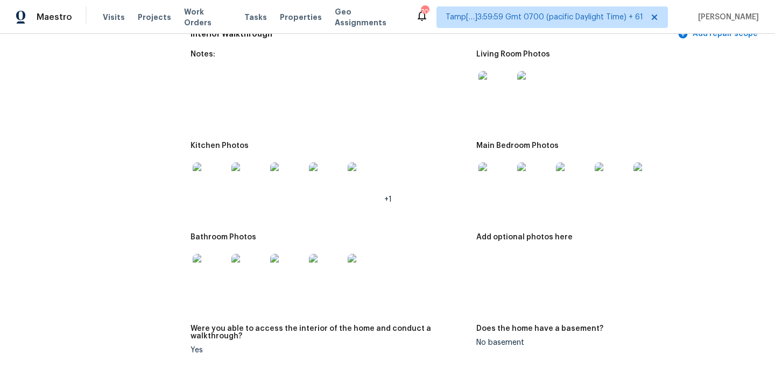
click at [208, 171] on img at bounding box center [210, 180] width 34 height 34
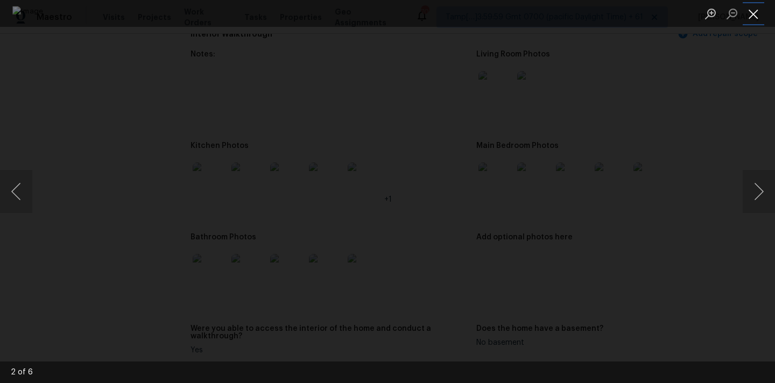
click at [747, 15] on button "Close lightbox" at bounding box center [754, 13] width 22 height 19
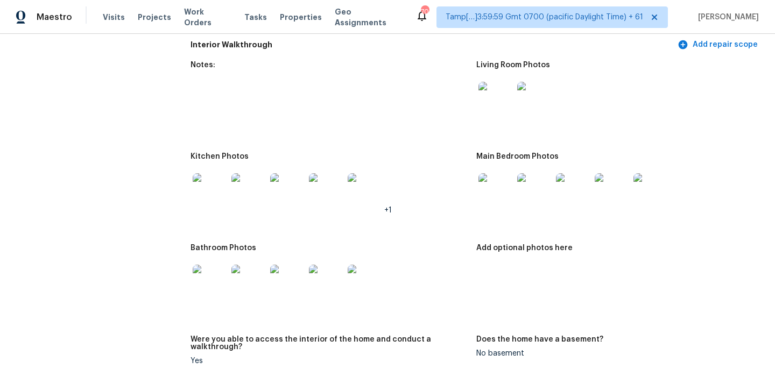
scroll to position [1176, 0]
click at [214, 288] on img at bounding box center [210, 280] width 34 height 34
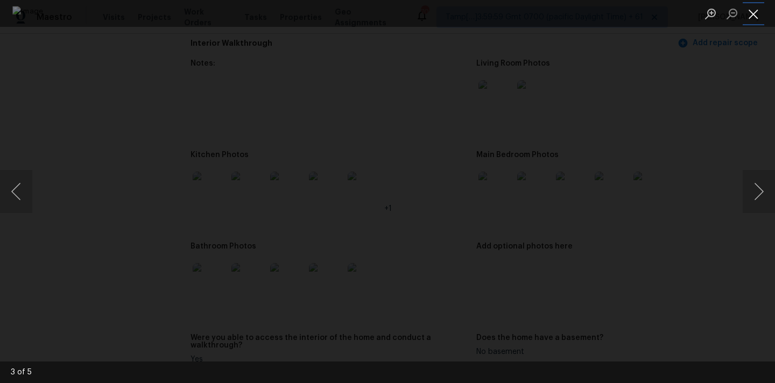
click at [749, 15] on button "Close lightbox" at bounding box center [754, 13] width 22 height 19
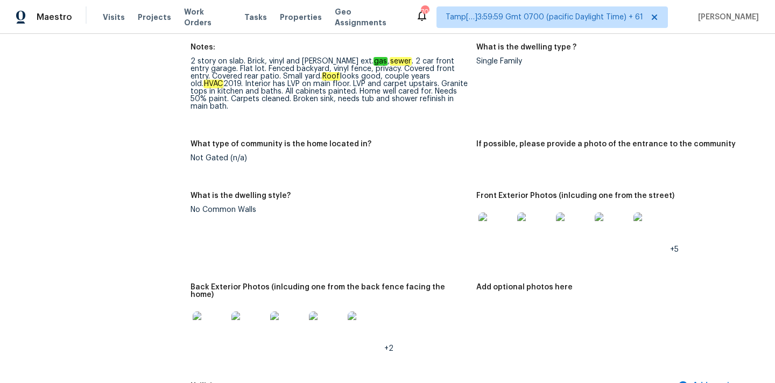
scroll to position [301, 0]
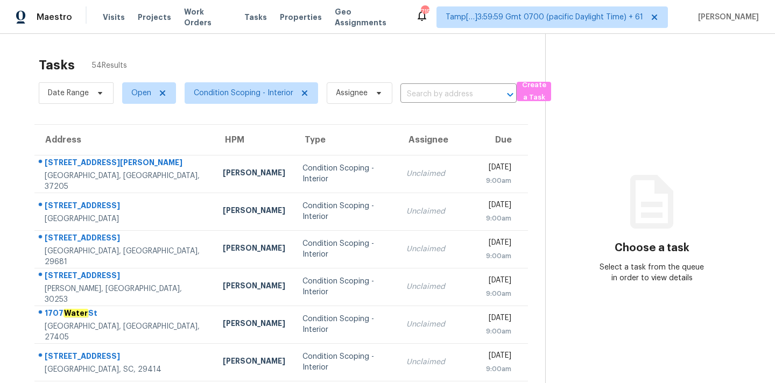
scroll to position [177, 0]
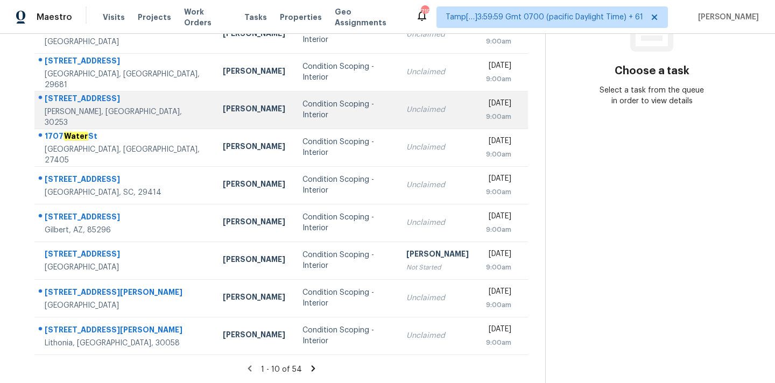
click at [398, 97] on td "Unclaimed" at bounding box center [438, 110] width 80 height 38
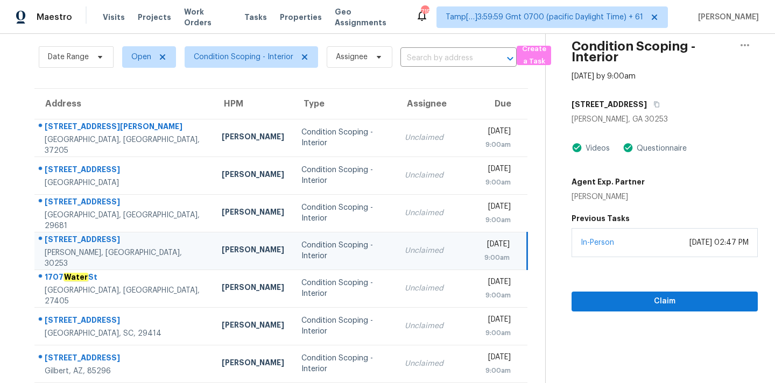
scroll to position [0, 0]
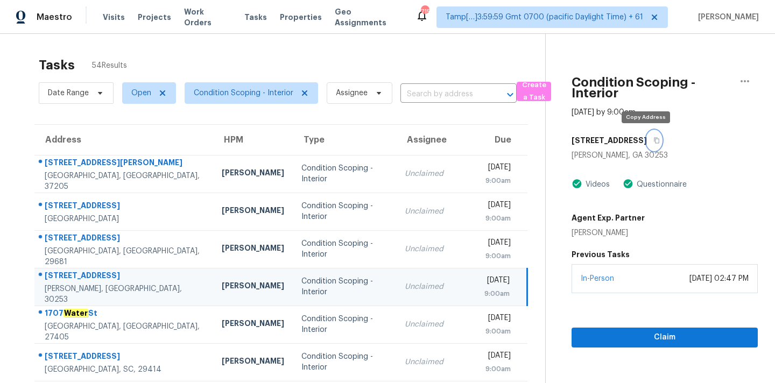
click at [653, 141] on icon "button" at bounding box center [656, 140] width 6 height 6
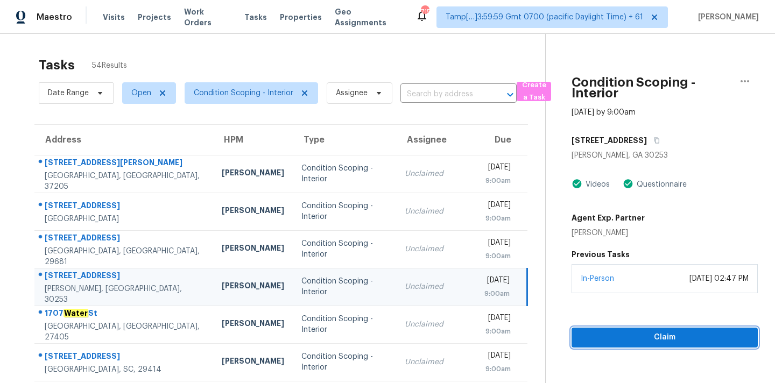
click at [661, 341] on span "Claim" at bounding box center [664, 337] width 169 height 13
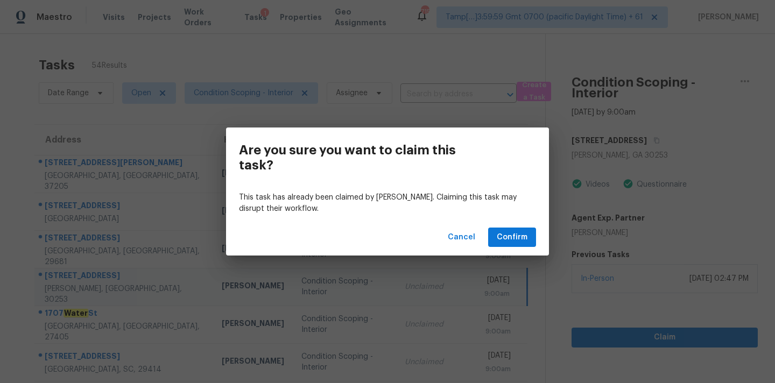
click at [661, 341] on div "Are you sure you want to claim this task? This task has already been claimed by…" at bounding box center [387, 191] width 775 height 383
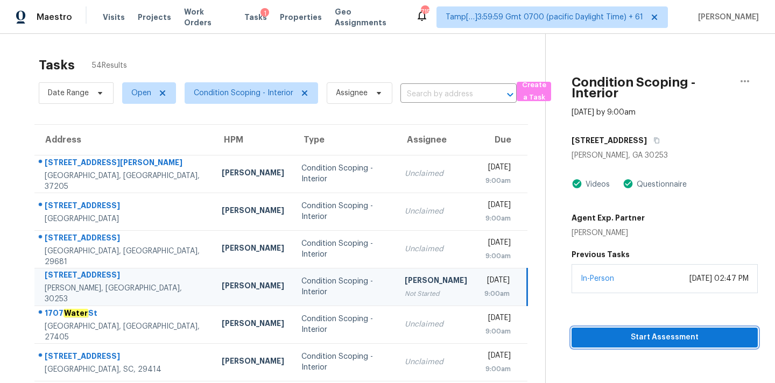
click at [619, 335] on span "Start Assessment" at bounding box center [664, 337] width 169 height 13
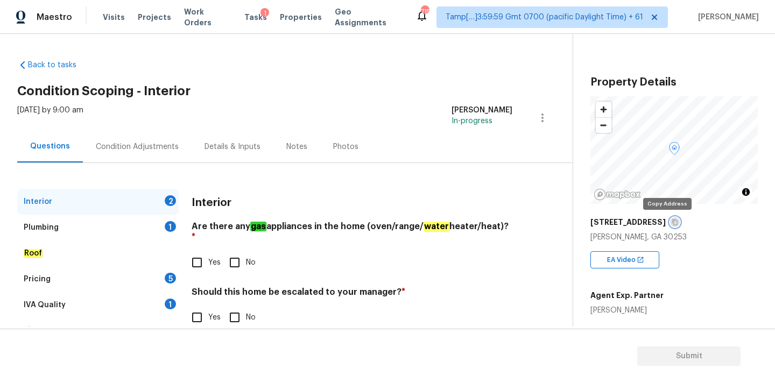
click at [670, 226] on button "button" at bounding box center [675, 222] width 10 height 10
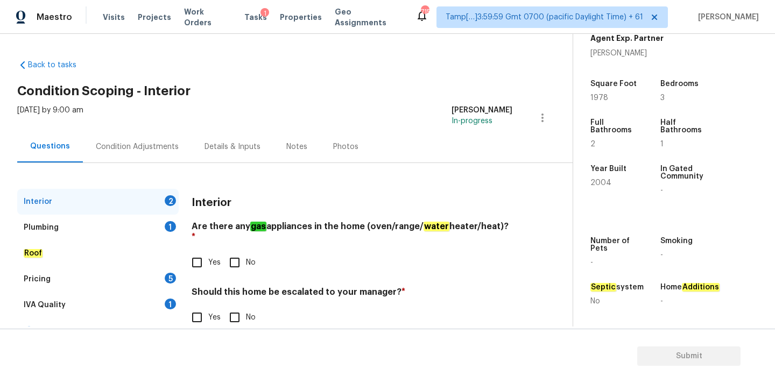
click at [209, 260] on label "Yes" at bounding box center [203, 262] width 35 height 23
click at [208, 260] on input "Yes" at bounding box center [197, 262] width 23 height 23
checkbox input "true"
click at [231, 311] on input "No" at bounding box center [234, 317] width 23 height 23
checkbox input "true"
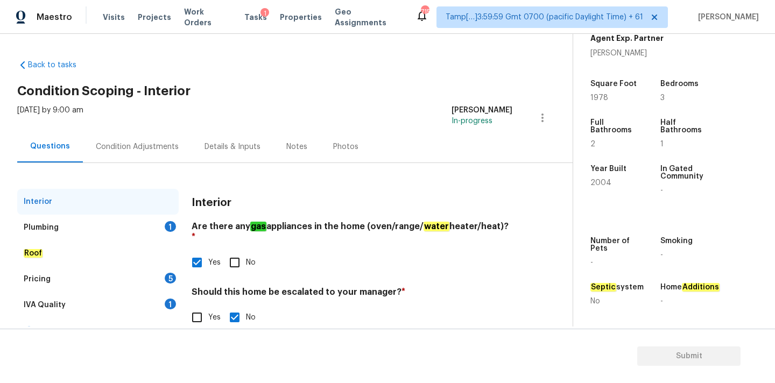
click at [149, 236] on div "Plumbing 1" at bounding box center [97, 228] width 161 height 26
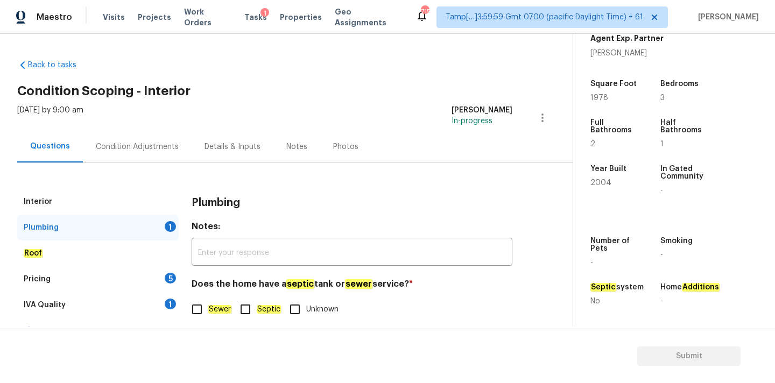
click at [215, 302] on label "Sewer" at bounding box center [209, 309] width 46 height 23
click at [208, 302] on input "Sewer" at bounding box center [197, 309] width 23 height 23
checkbox input "true"
click at [180, 300] on div "Interior Plumbing Roof Pricing 5 IVA Quality 1 Add Area Plumbing Notes: ​ Does …" at bounding box center [282, 266] width 530 height 155
click at [175, 300] on div "IVA Quality 1" at bounding box center [97, 305] width 161 height 26
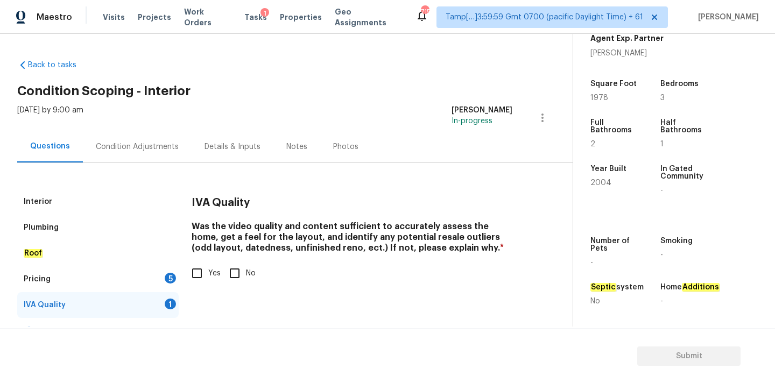
click at [203, 280] on input "Yes" at bounding box center [197, 273] width 23 height 23
checkbox input "true"
click at [156, 282] on div "Pricing 5" at bounding box center [97, 279] width 161 height 26
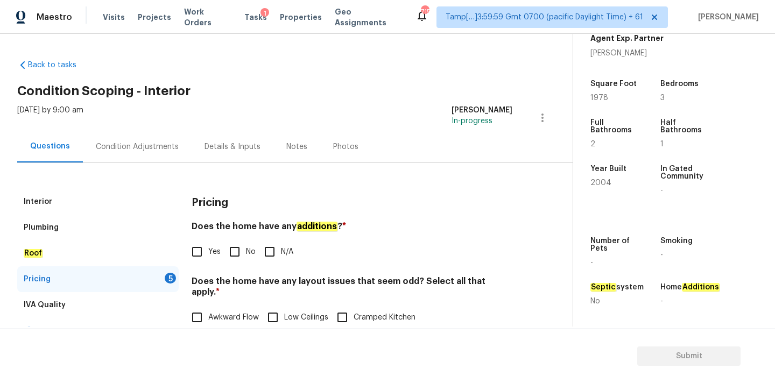
click at [245, 255] on input "No" at bounding box center [234, 252] width 23 height 23
checkbox input "true"
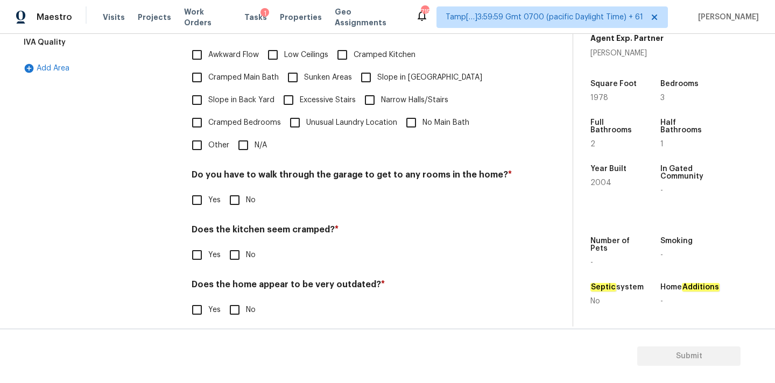
click at [243, 146] on div "Pricing Does the home have any additions ? * Yes No N/A Does the home have any …" at bounding box center [352, 130] width 321 height 408
click at [243, 138] on input "N/A" at bounding box center [243, 145] width 23 height 23
checkbox input "true"
click at [242, 194] on input "No" at bounding box center [234, 201] width 23 height 23
checkbox input "true"
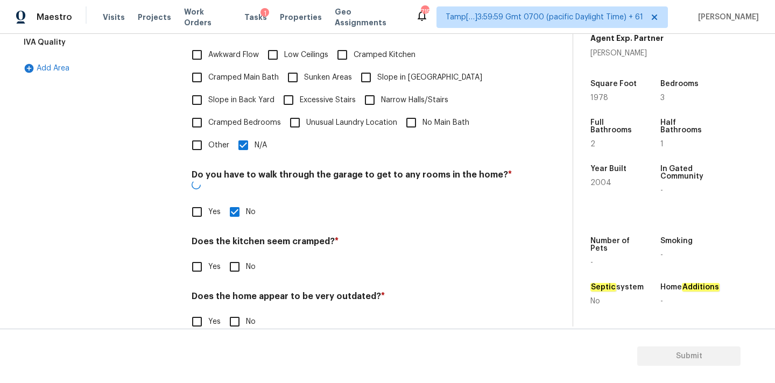
click at [242, 256] on input "No" at bounding box center [234, 267] width 23 height 23
checkbox input "true"
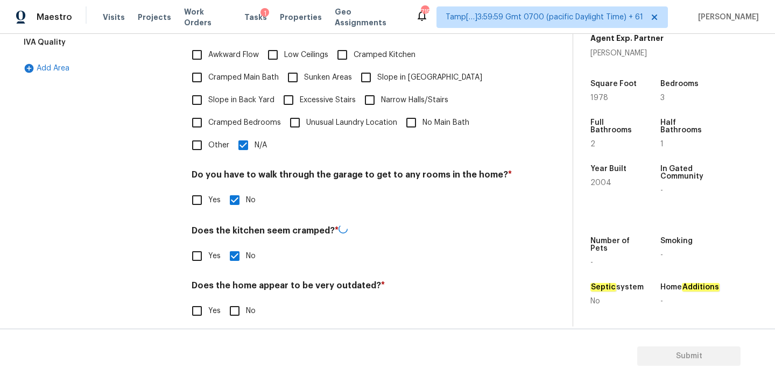
click at [242, 286] on div "Does the home appear to be very outdated? * Yes No" at bounding box center [352, 301] width 321 height 42
click at [243, 299] on input "No" at bounding box center [234, 310] width 23 height 23
checkbox input "true"
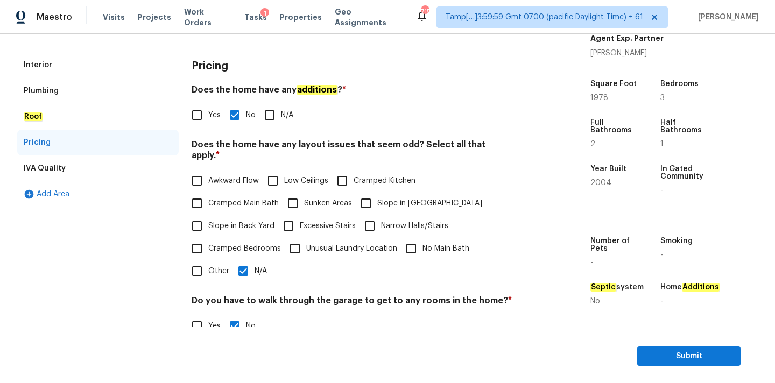
scroll to position [91, 0]
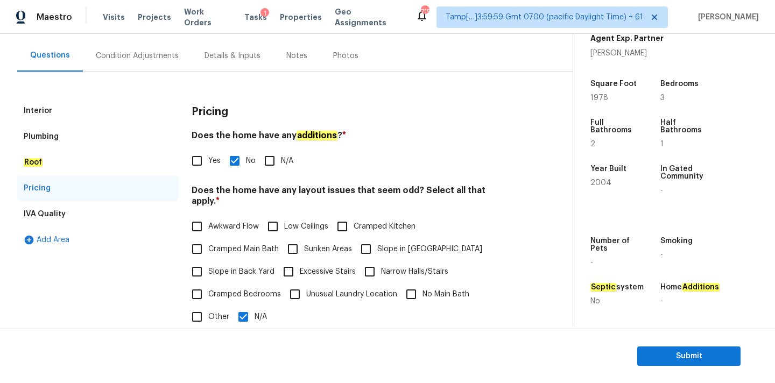
click at [200, 161] on input "Yes" at bounding box center [197, 161] width 23 height 23
checkbox input "true"
checkbox input "false"
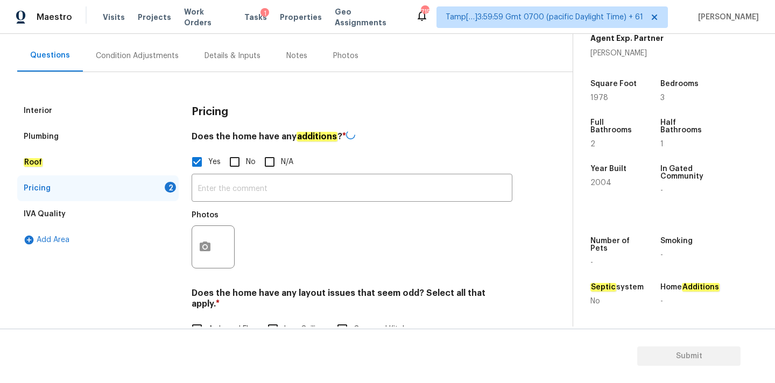
click at [224, 208] on div "Photos" at bounding box center [214, 240] width 45 height 70
click at [229, 189] on input "text" at bounding box center [352, 187] width 321 height 25
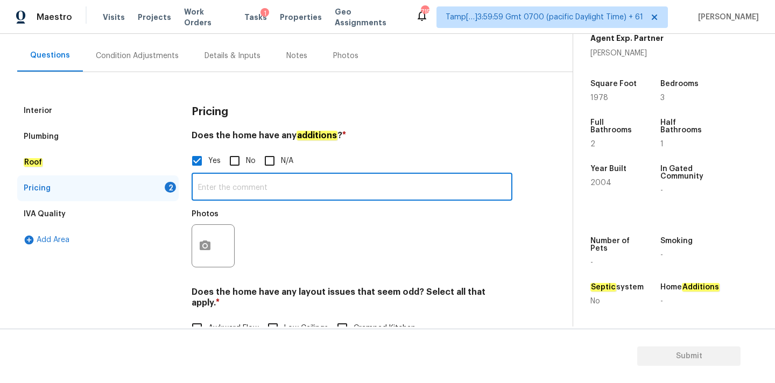
paste input "Enclosed/Covered Patio"
type input "Enclosed/Covered Patio"
click at [207, 256] on button "button" at bounding box center [205, 246] width 26 height 42
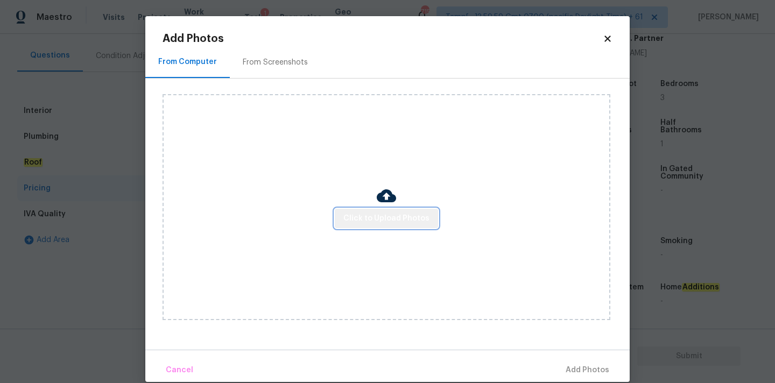
click at [401, 212] on span "Click to Upload Photos" at bounding box center [386, 218] width 86 height 13
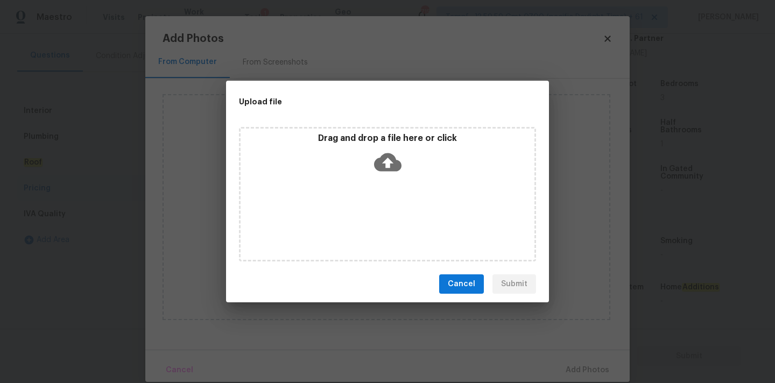
click at [401, 149] on div "Drag and drop a file here or click" at bounding box center [388, 156] width 294 height 46
